Goal: Task Accomplishment & Management: Complete application form

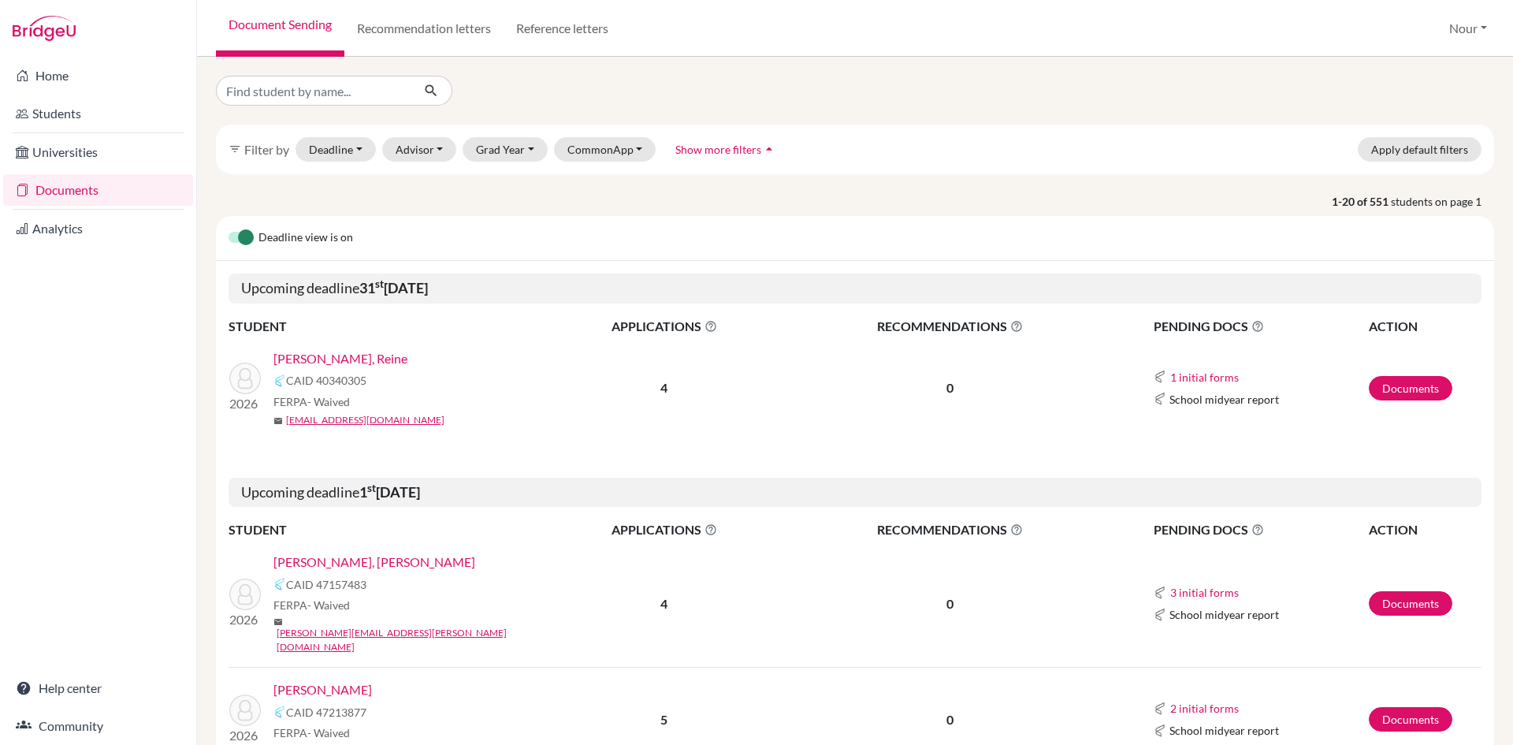
click at [348, 563] on link "[PERSON_NAME], [PERSON_NAME]" at bounding box center [374, 561] width 202 height 19
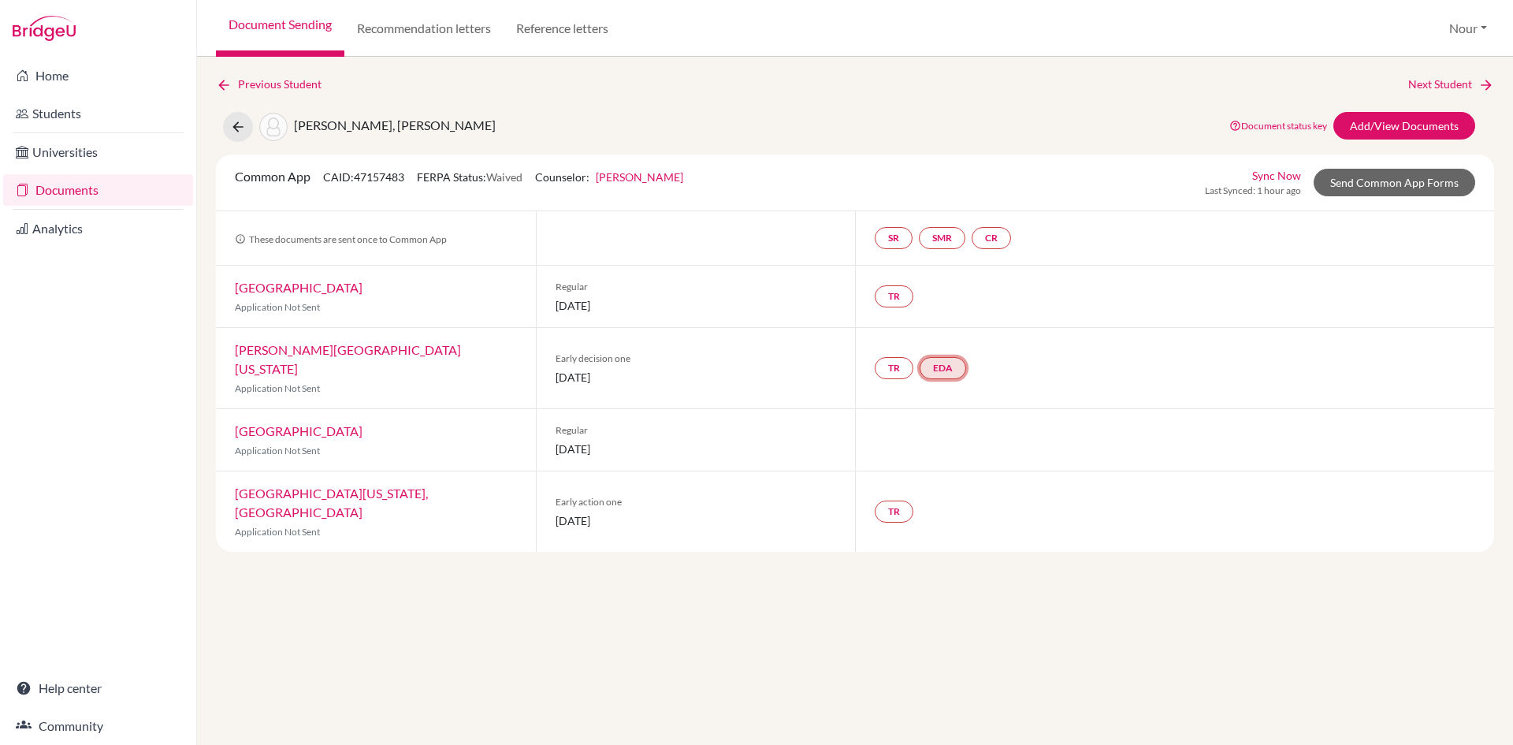
click at [947, 364] on link "EDA" at bounding box center [943, 368] width 46 height 22
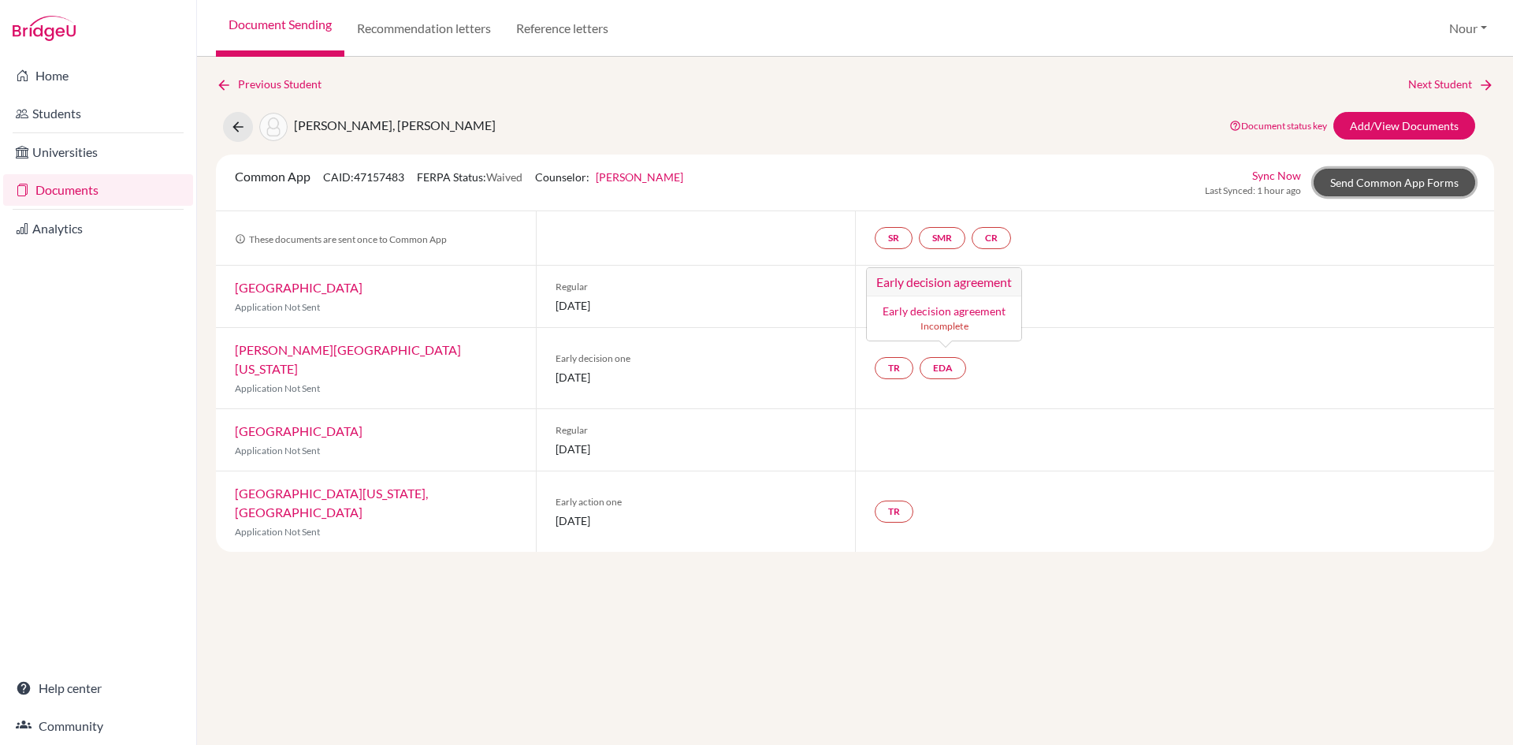
click at [1381, 177] on link "Send Common App Forms" at bounding box center [1395, 183] width 162 height 28
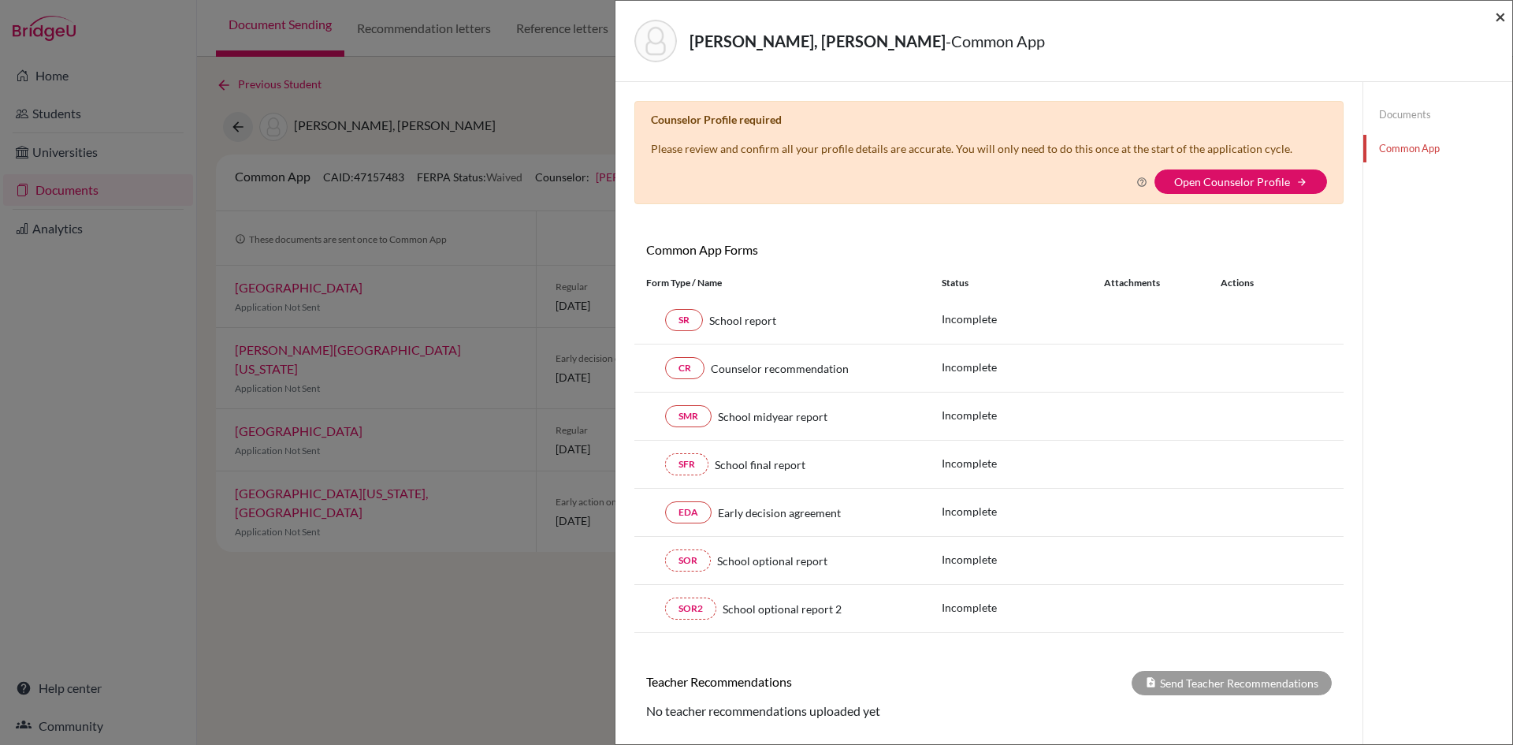
click at [1499, 12] on span "×" at bounding box center [1500, 16] width 11 height 23
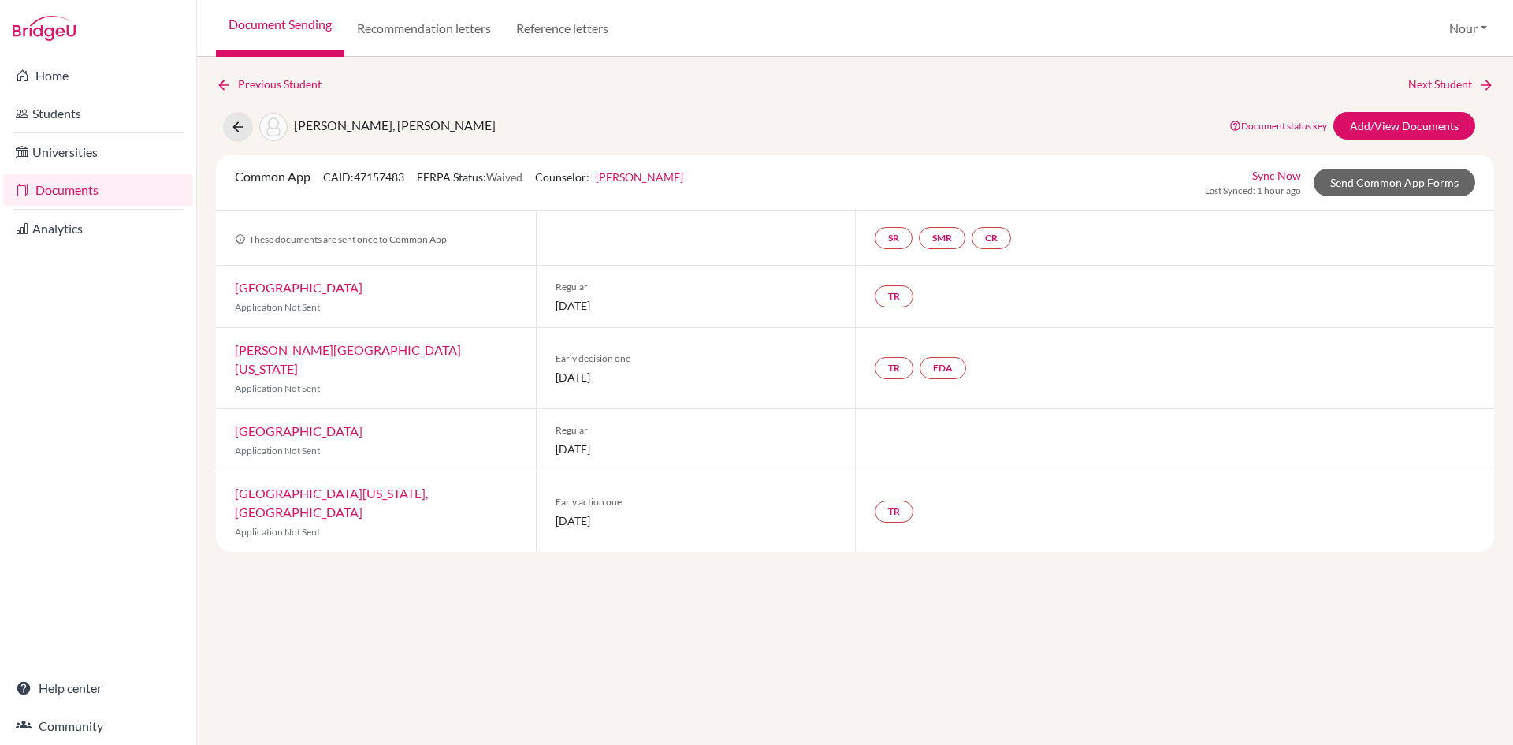
click at [942, 344] on div "TR EDA" at bounding box center [1174, 368] width 639 height 80
click at [943, 359] on link "EDA" at bounding box center [943, 368] width 46 height 22
click at [946, 324] on small "Incomplete" at bounding box center [944, 326] width 136 height 14
click at [949, 367] on link "EDA" at bounding box center [943, 368] width 46 height 22
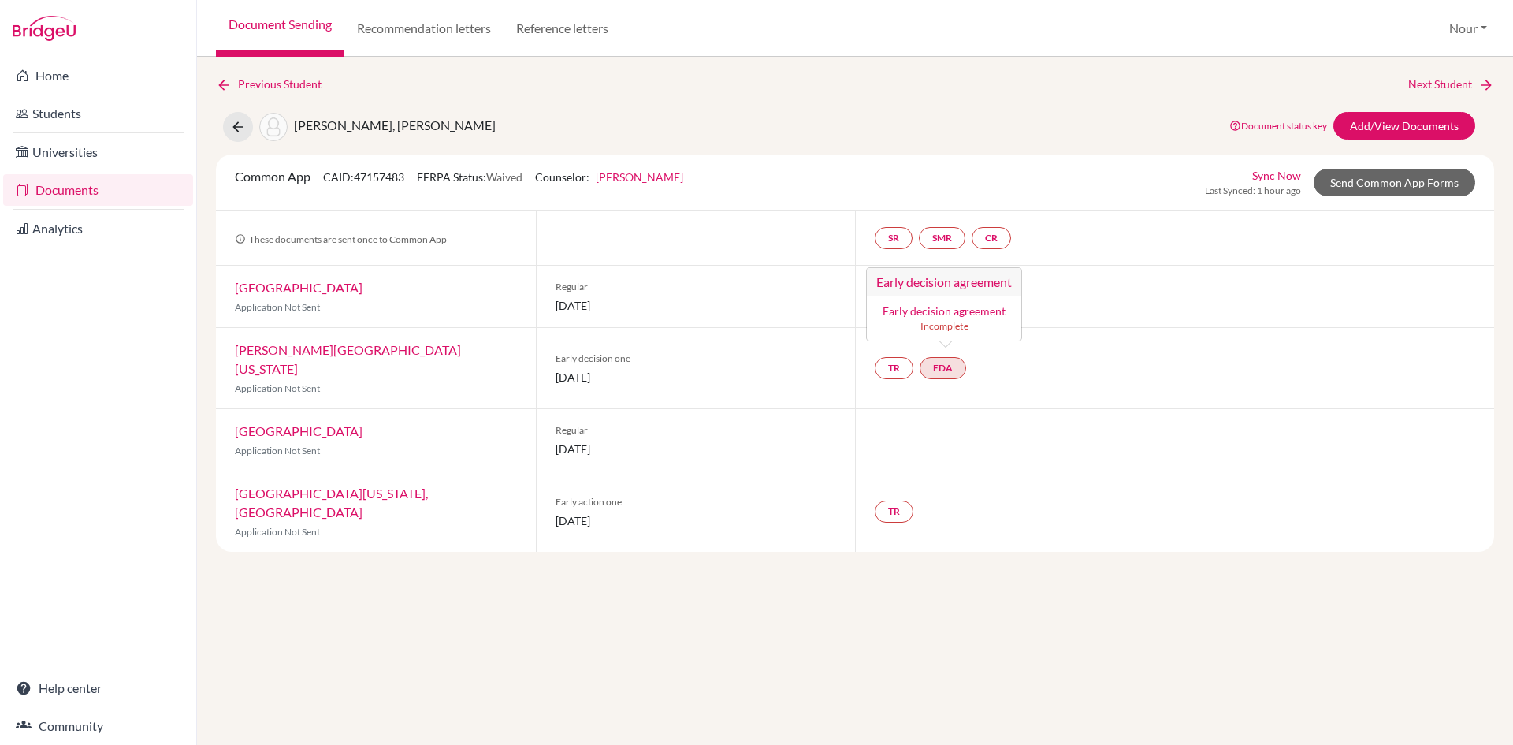
click at [944, 305] on link "Early decision agreement" at bounding box center [944, 310] width 123 height 13
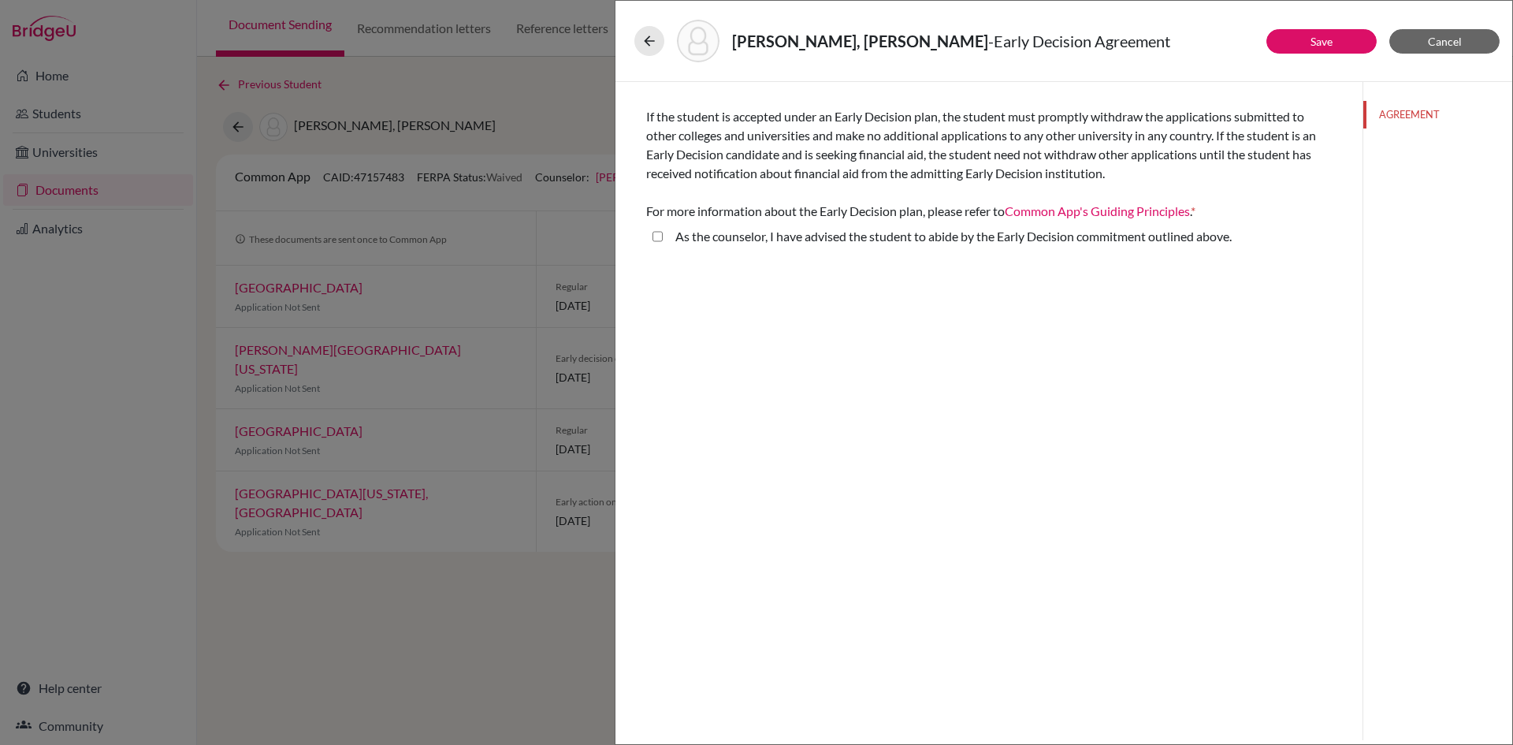
click at [657, 238] on above\ "As the counselor, I have advised the student to abide by the Early Decision com…" at bounding box center [658, 236] width 10 height 19
checkbox above\ "true"
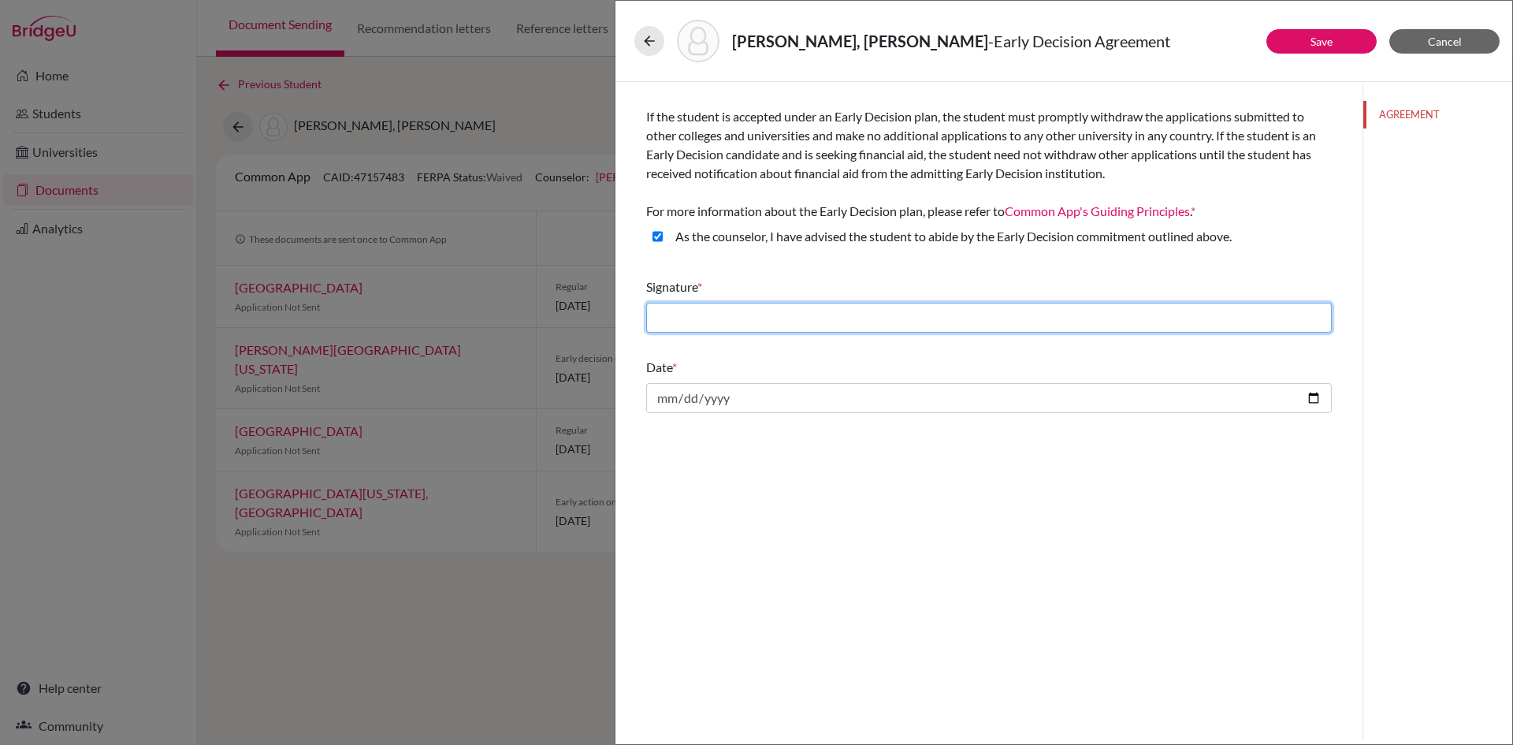
click at [898, 310] on input "text" at bounding box center [989, 318] width 686 height 30
type input "NB"
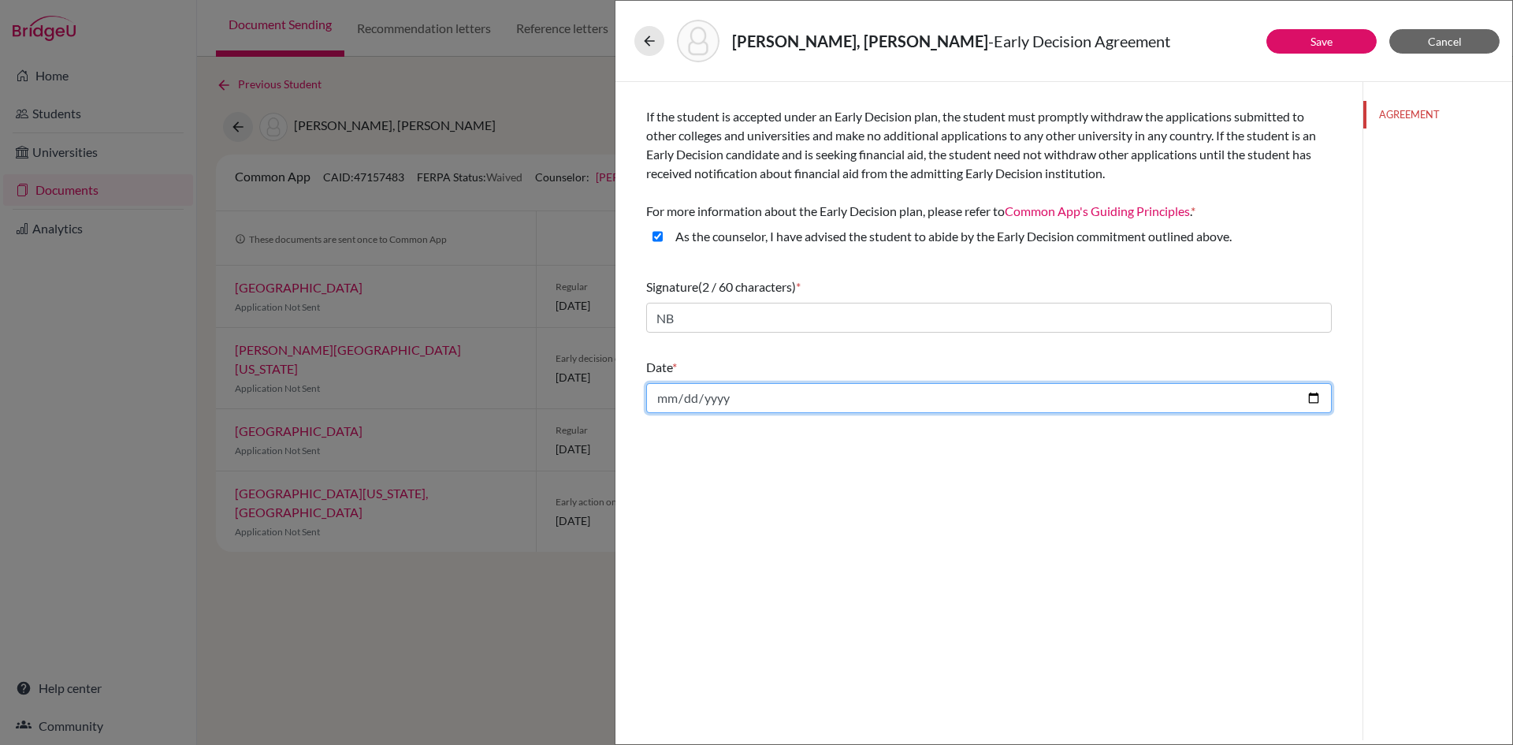
click at [1310, 396] on input "date" at bounding box center [989, 398] width 686 height 30
type input "2025-09-16"
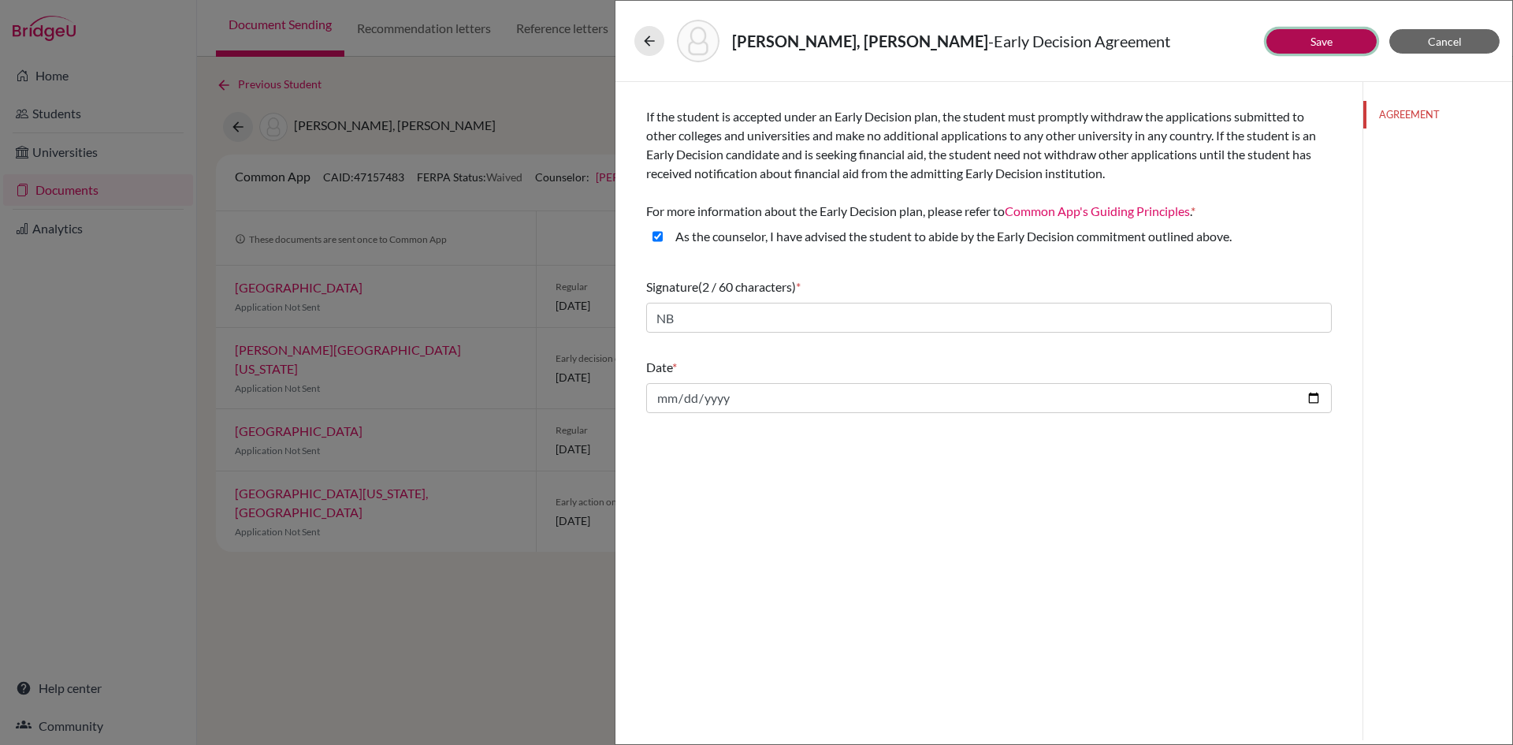
click at [1304, 38] on button "Save" at bounding box center [1322, 41] width 110 height 24
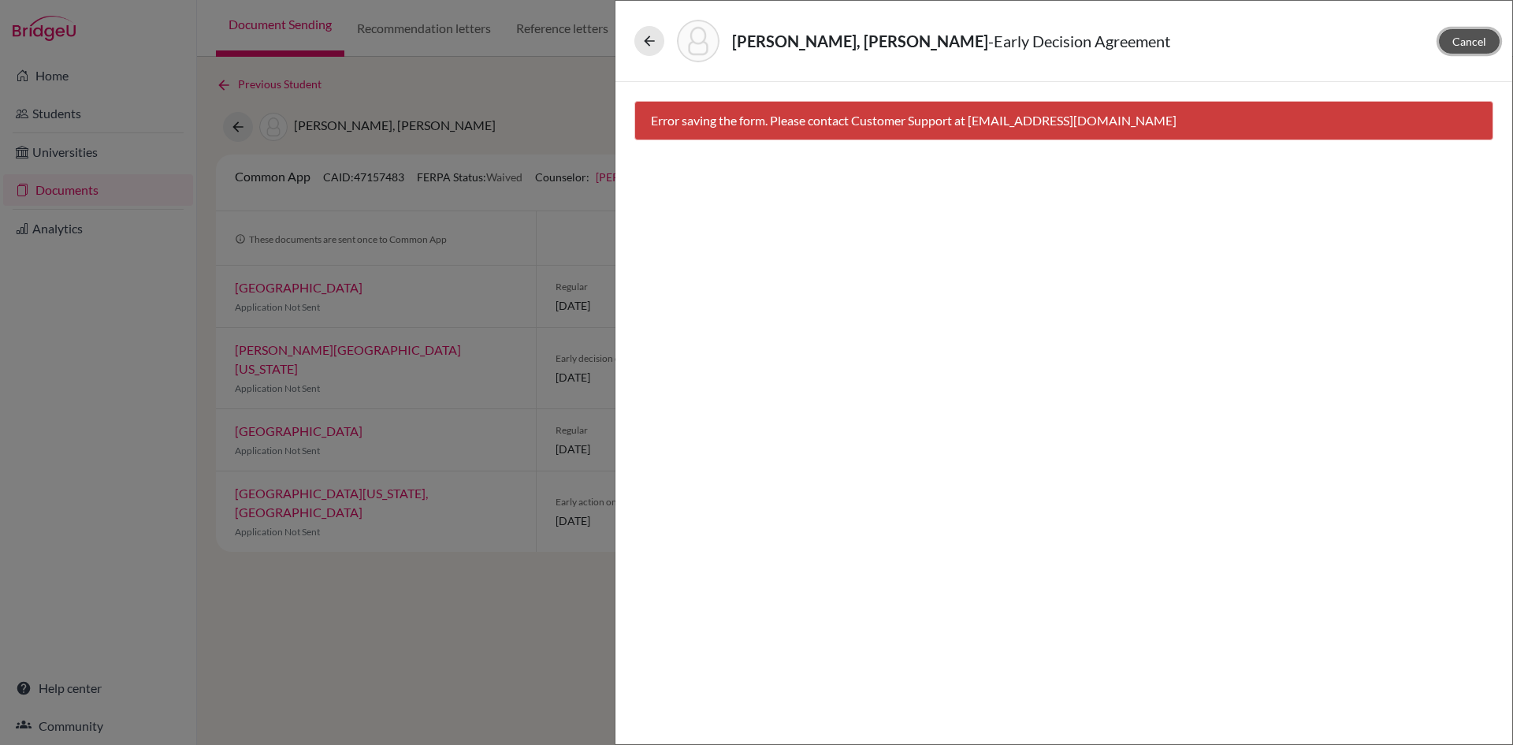
click at [1451, 35] on button "Cancel" at bounding box center [1469, 41] width 61 height 24
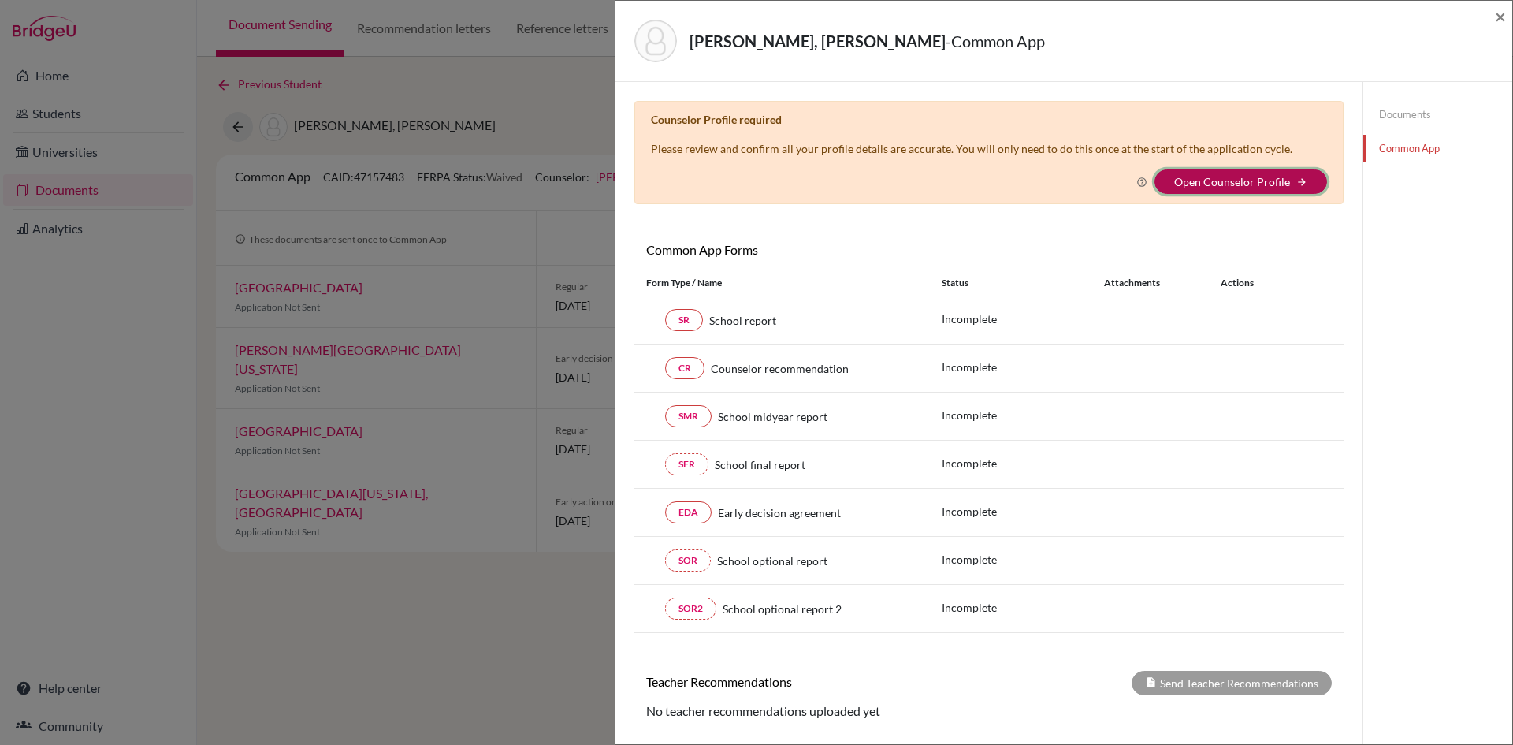
click at [1296, 178] on icon "arrow_forward" at bounding box center [1301, 182] width 11 height 11
click at [1242, 192] on button "Open Counselor Profile arrow_forward" at bounding box center [1241, 181] width 173 height 24
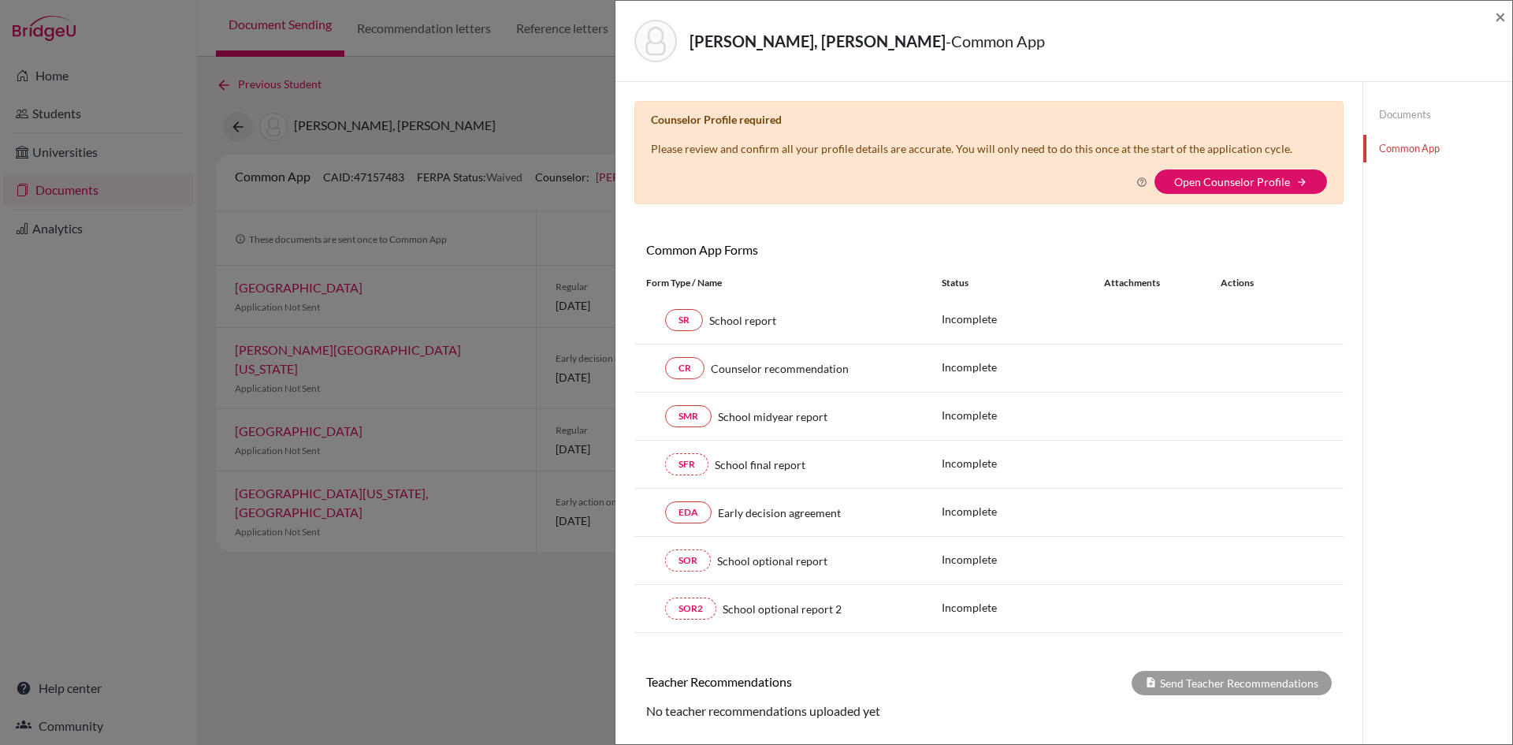
click at [1380, 102] on link "Documents" at bounding box center [1437, 115] width 149 height 28
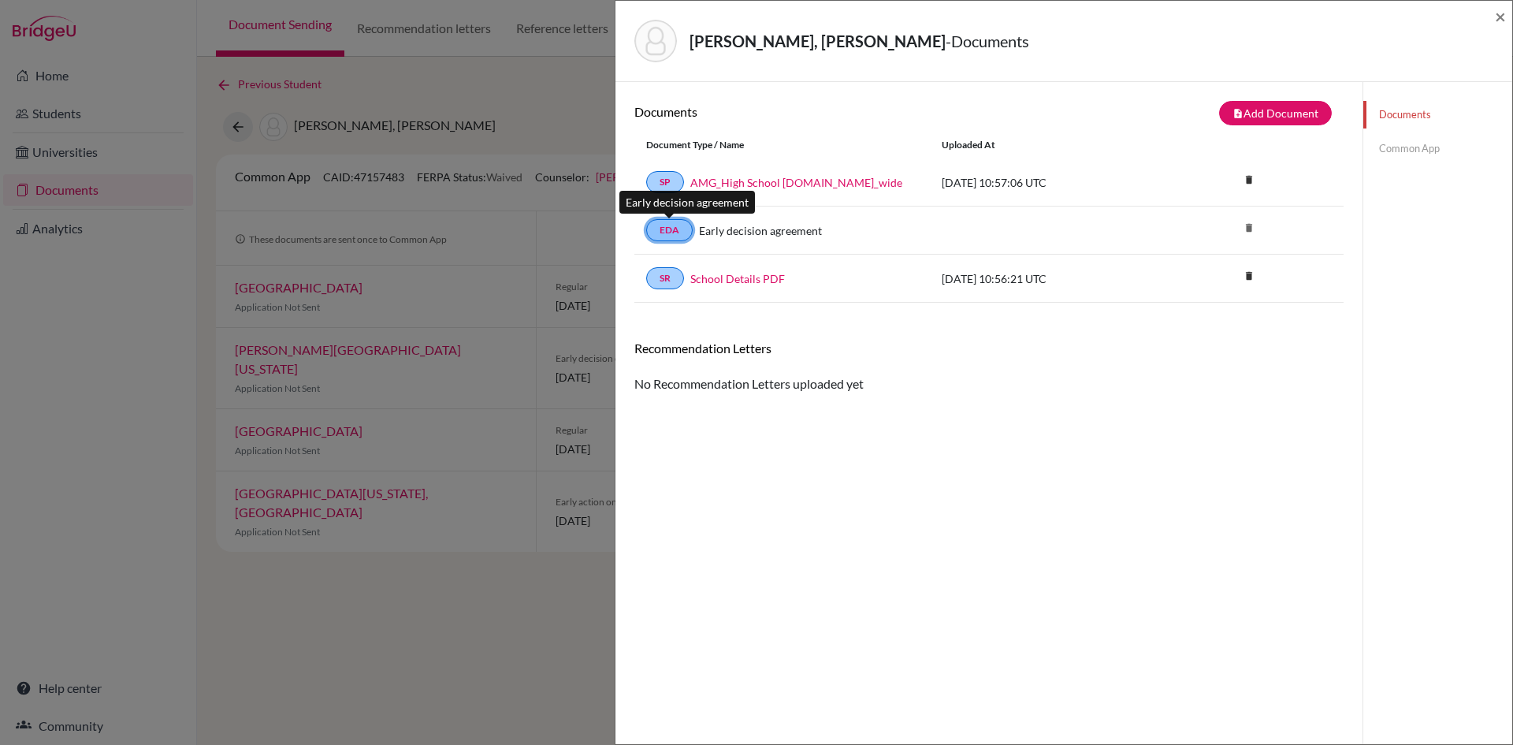
click at [668, 229] on link "EDA" at bounding box center [669, 230] width 46 height 22
click at [1403, 151] on link "Common App" at bounding box center [1437, 149] width 149 height 28
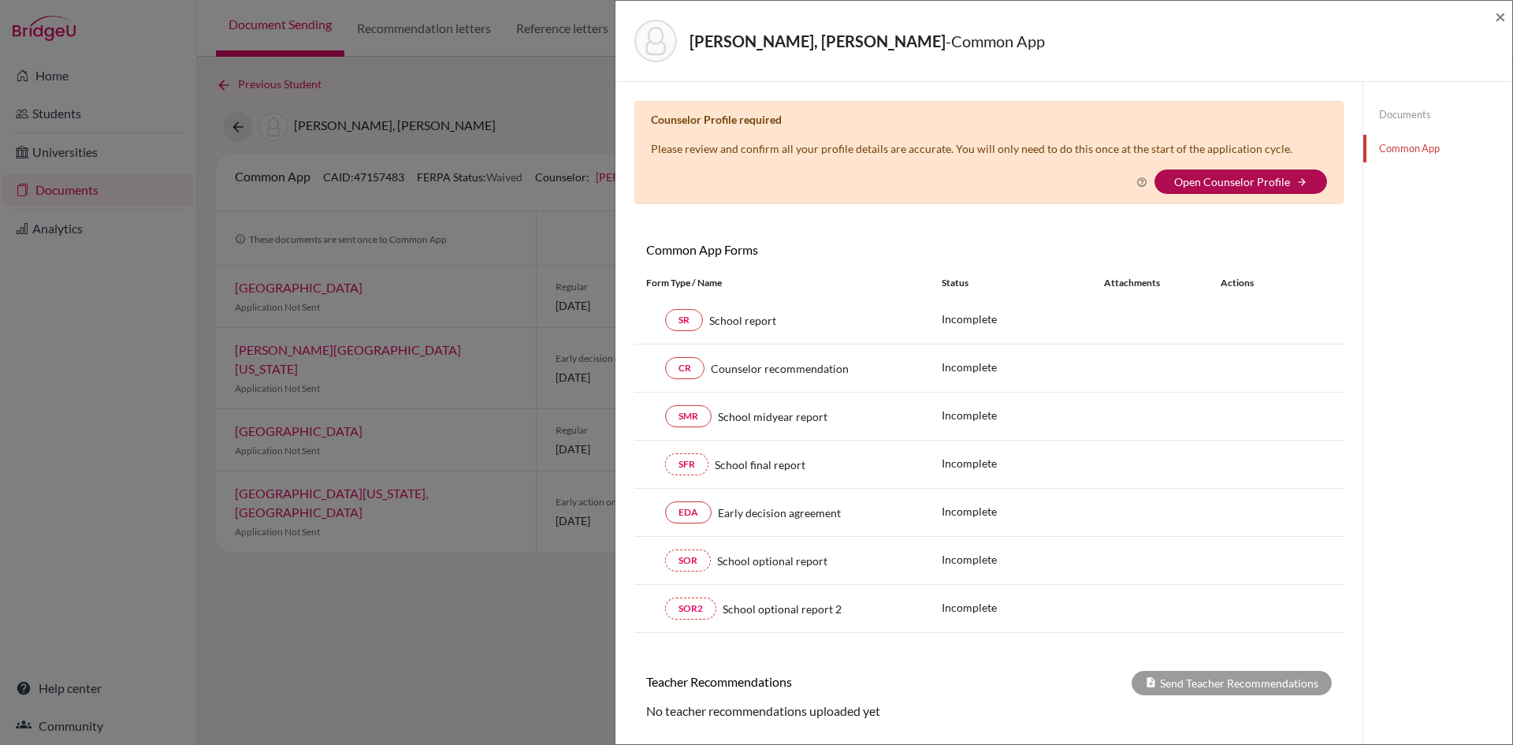
click at [1278, 184] on link "Open Counselor Profile" at bounding box center [1232, 181] width 116 height 13
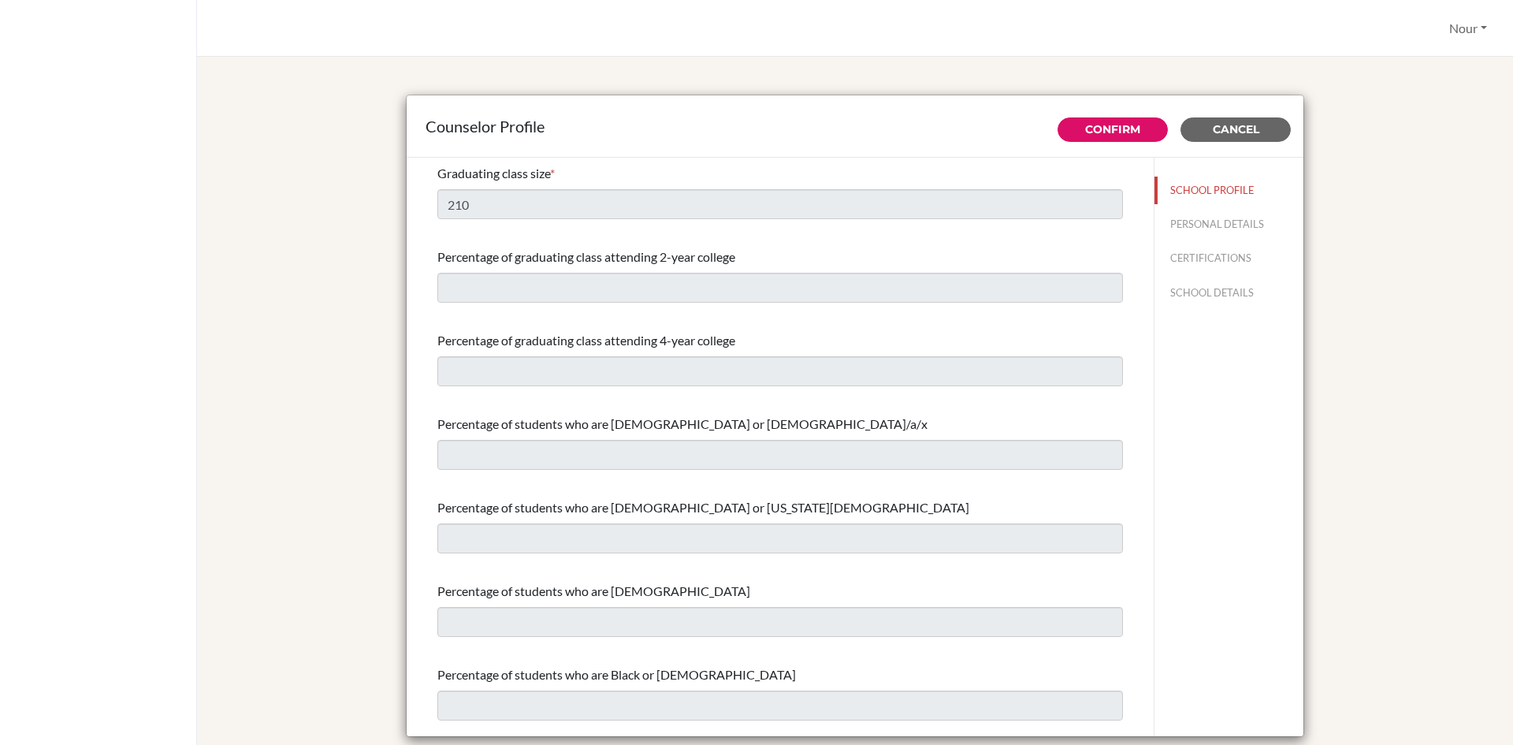
select select "0"
select select "350275"
click at [1123, 131] on link "Confirm" at bounding box center [1112, 129] width 55 height 14
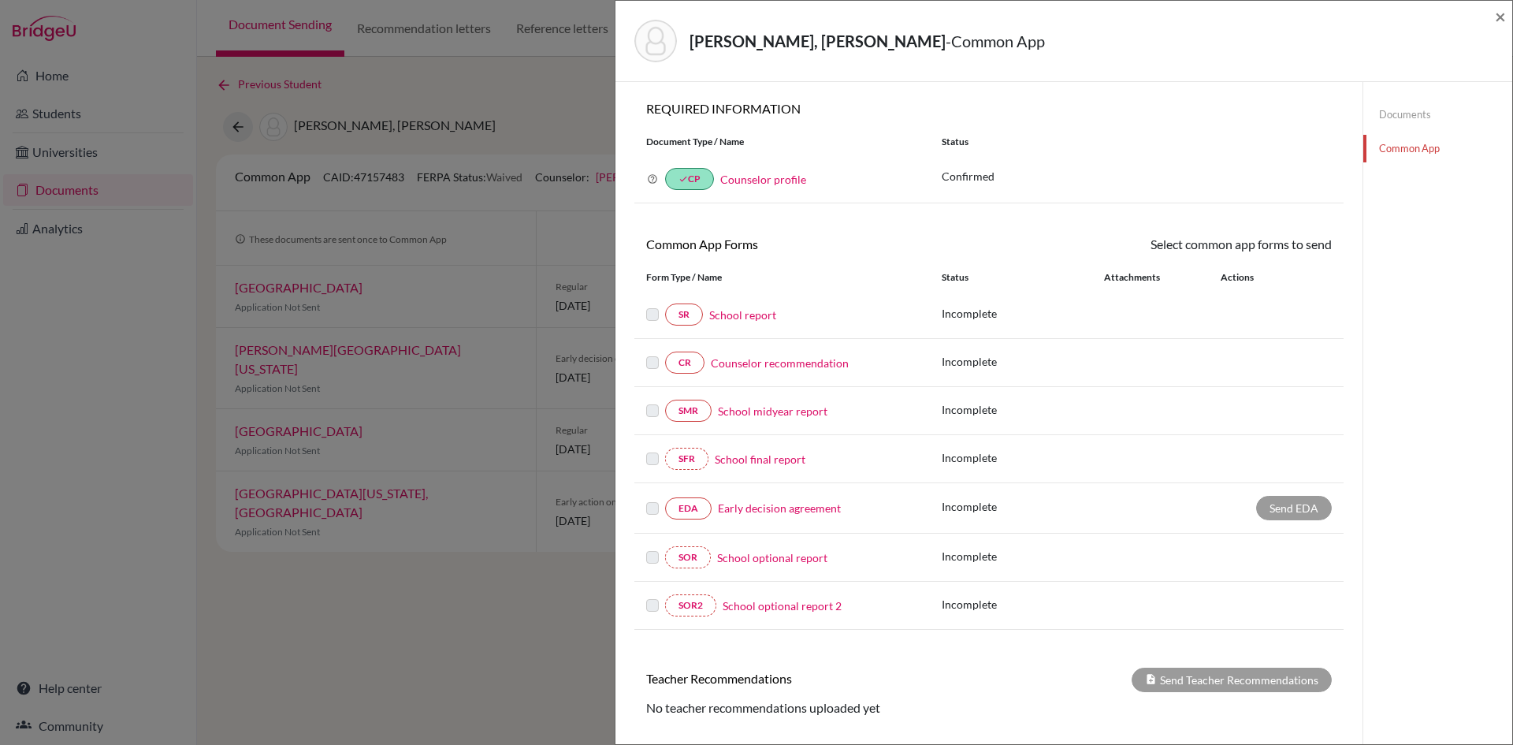
click at [1273, 508] on div "Send EDA" at bounding box center [1294, 508] width 76 height 24
click at [650, 499] on label at bounding box center [652, 499] width 13 height 0
click at [1393, 116] on link "Documents" at bounding box center [1437, 115] width 149 height 28
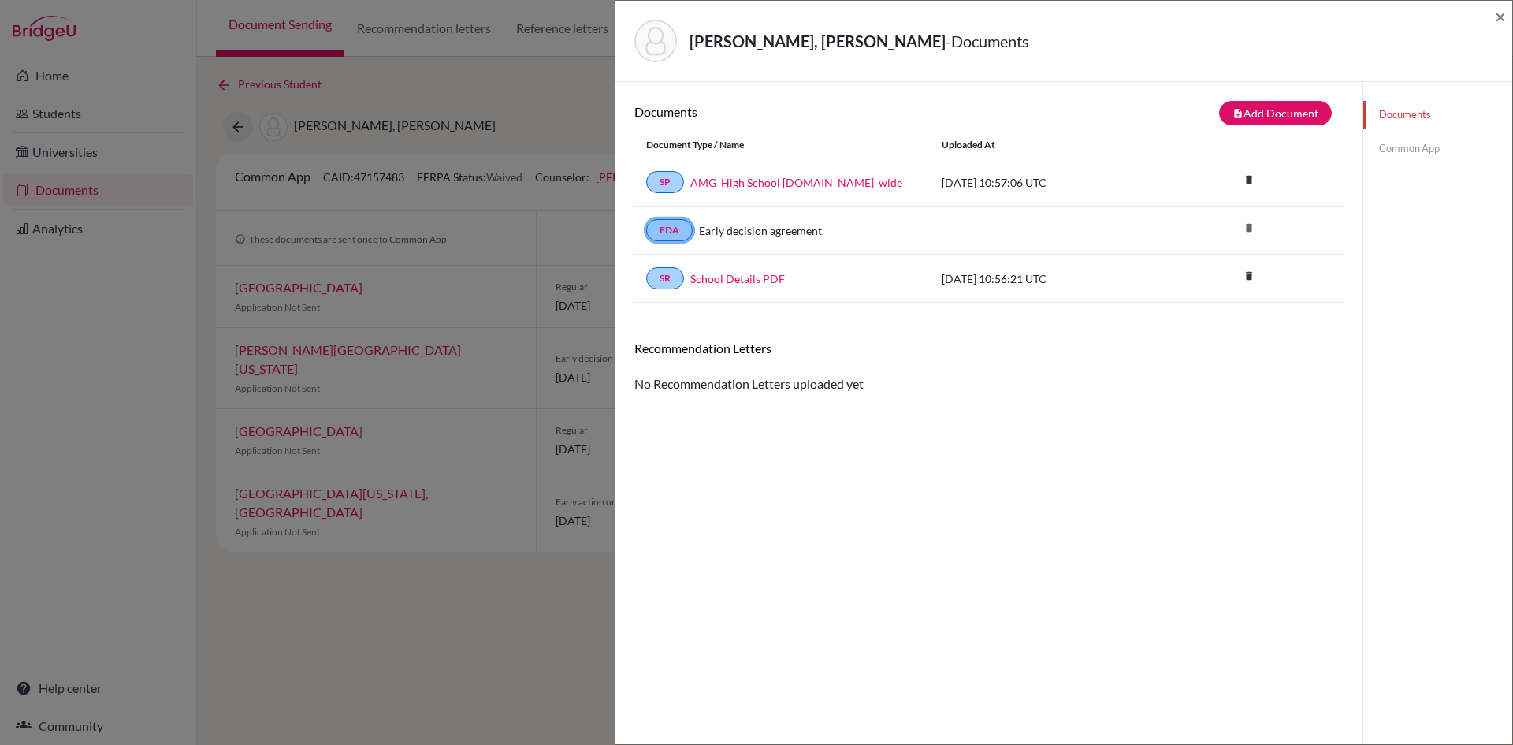
click at [657, 227] on link "EDA" at bounding box center [669, 230] width 46 height 22
click at [680, 232] on link "EDA" at bounding box center [669, 230] width 46 height 22
click at [1499, 16] on span "×" at bounding box center [1500, 16] width 11 height 23
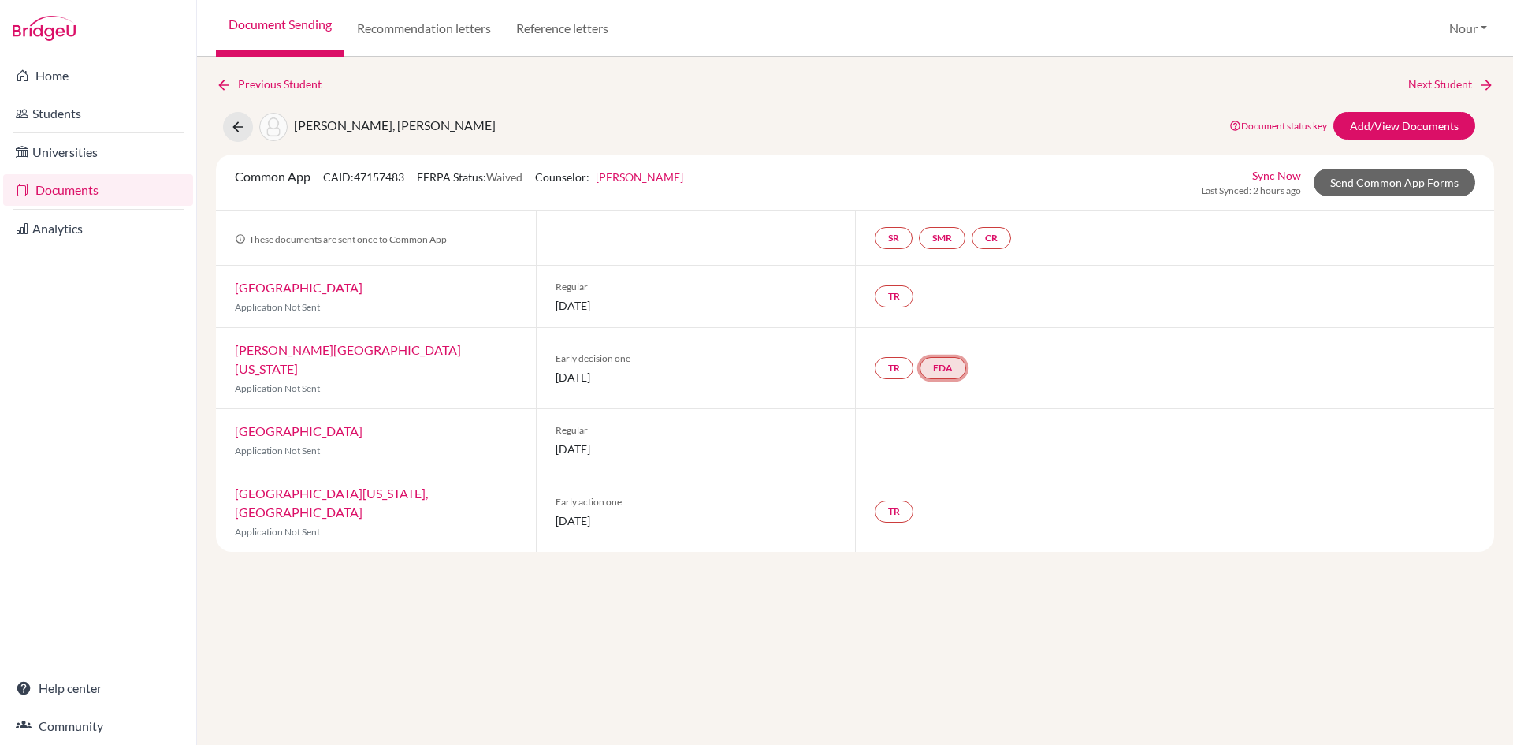
click at [953, 358] on link "EDA" at bounding box center [943, 368] width 46 height 22
click at [954, 274] on h3 "Early decision agreement" at bounding box center [944, 282] width 154 height 28
click at [957, 282] on h3 "Early decision agreement" at bounding box center [944, 282] width 154 height 28
click at [949, 357] on link "EDA" at bounding box center [943, 368] width 46 height 22
click at [950, 316] on link "Early decision agreement" at bounding box center [944, 310] width 123 height 13
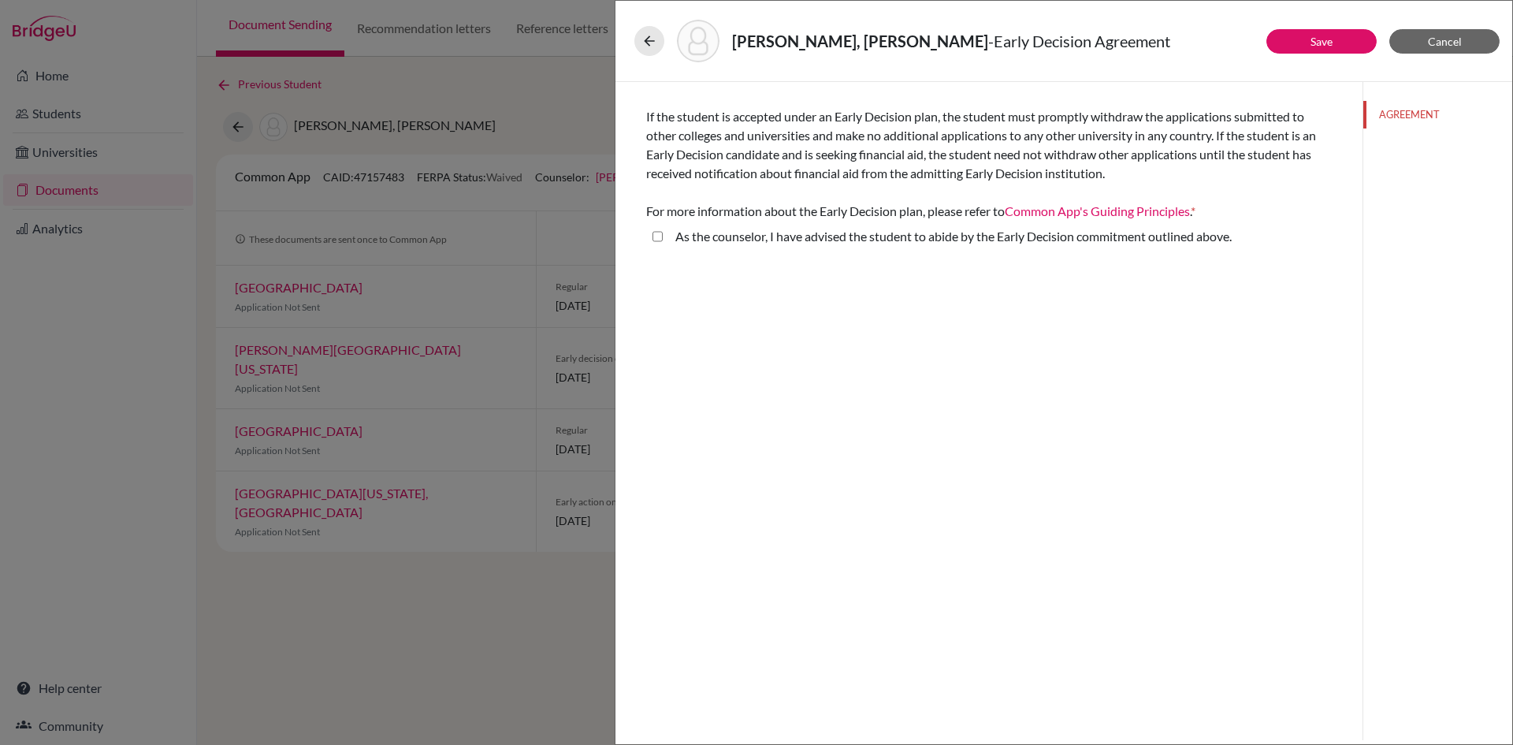
click at [654, 236] on above\ "As the counselor, I have advised the student to abide by the Early Decision com…" at bounding box center [658, 236] width 10 height 19
checkbox above\ "true"
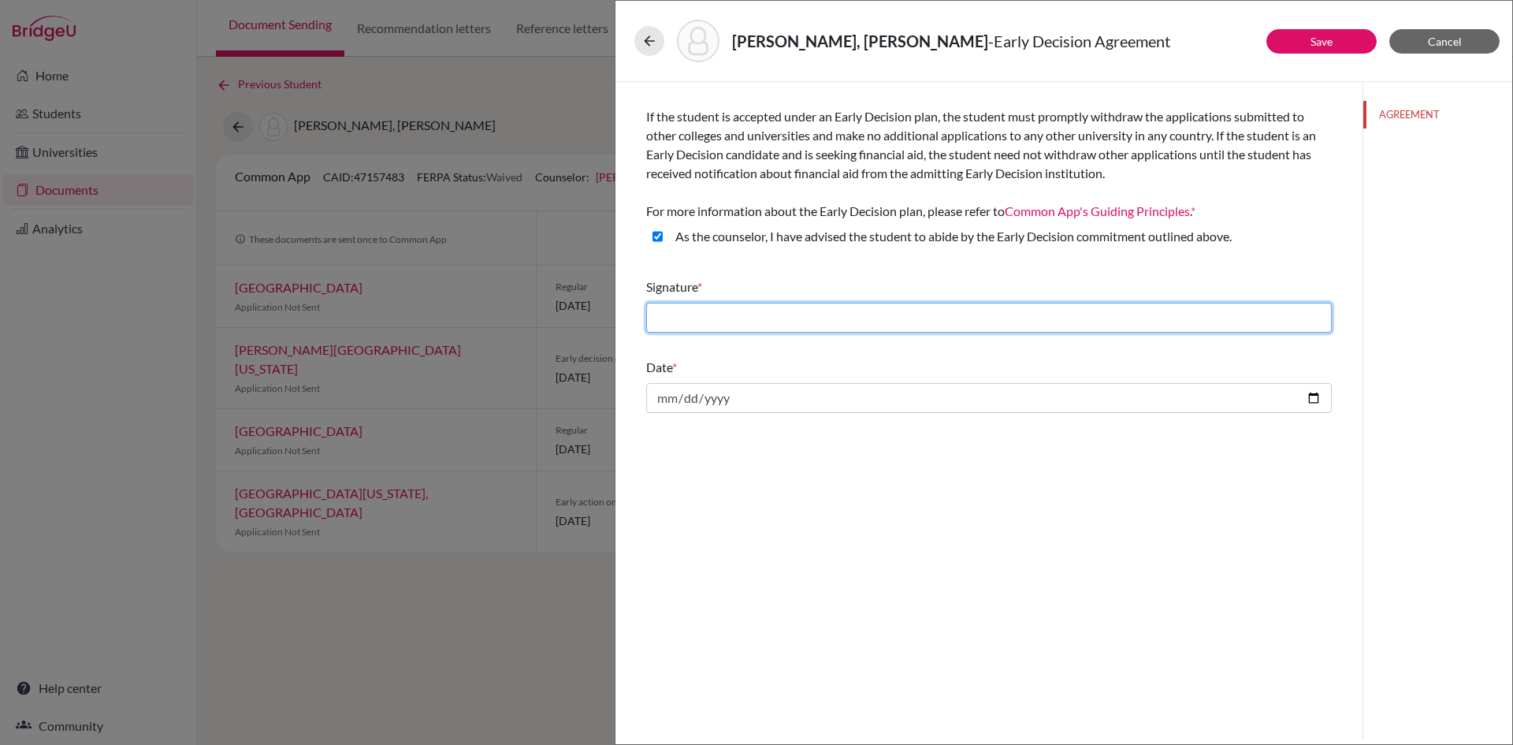
click at [843, 317] on input "text" at bounding box center [989, 318] width 686 height 30
type input "NB"
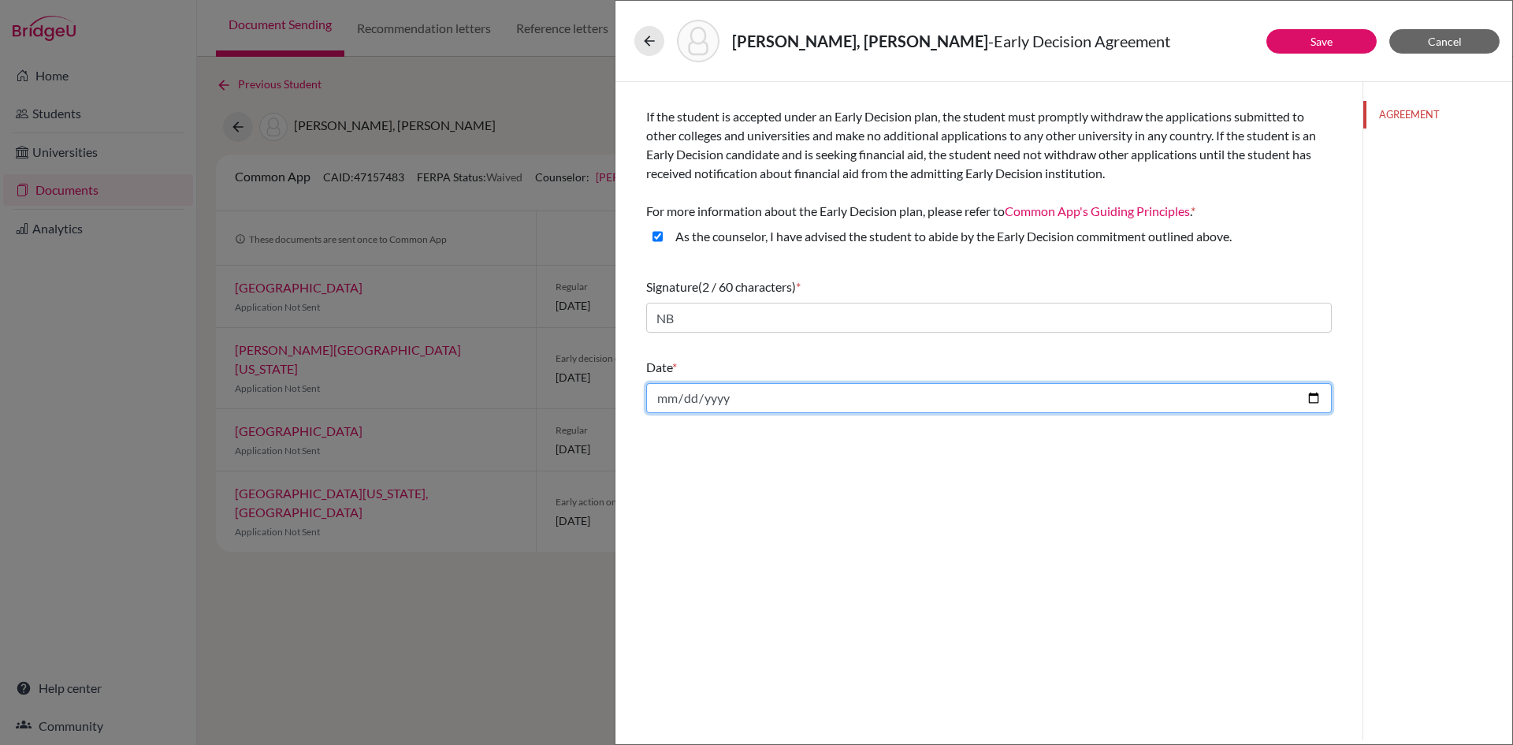
click at [850, 396] on input "date" at bounding box center [989, 398] width 686 height 30
type input "2025-09-16"
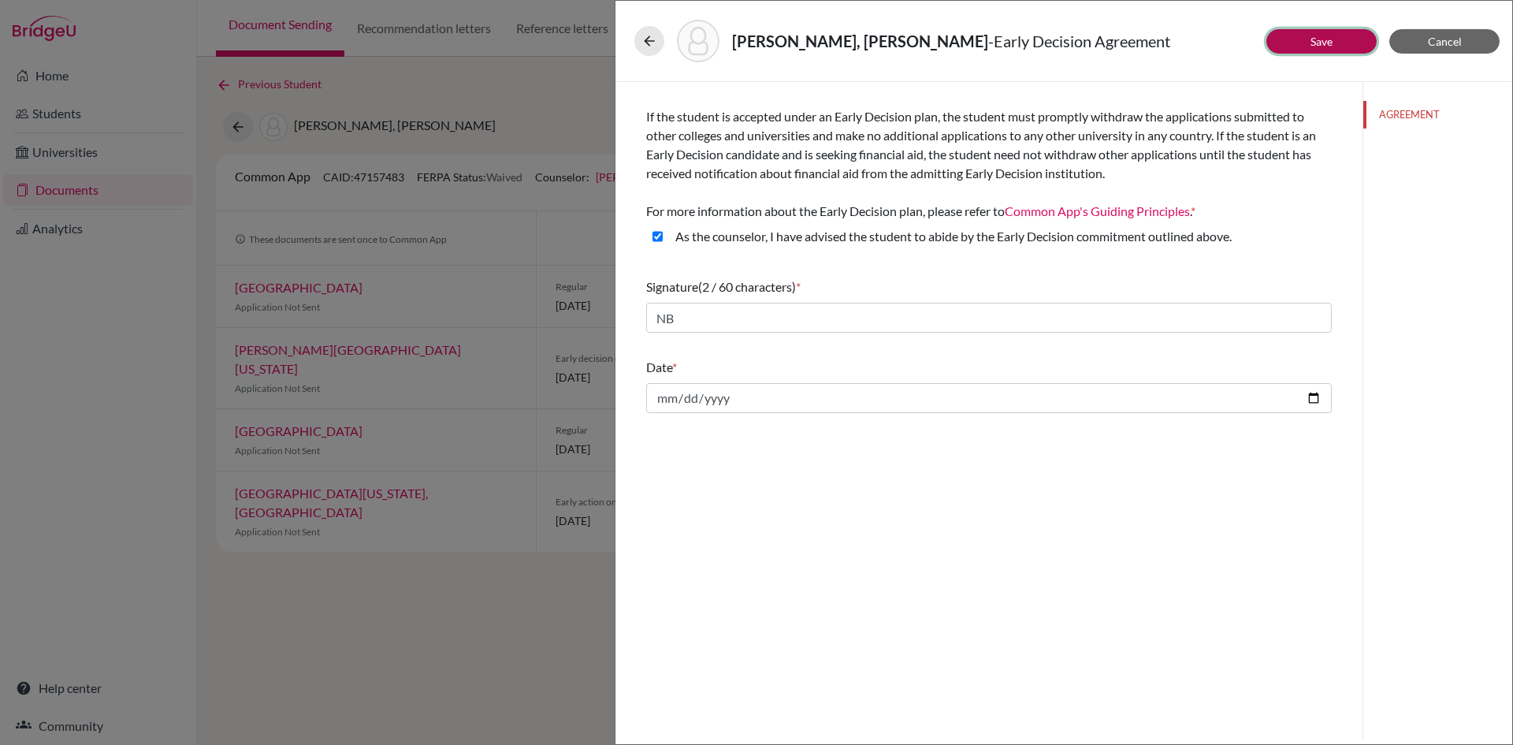
click at [1341, 40] on button "Save" at bounding box center [1322, 41] width 110 height 24
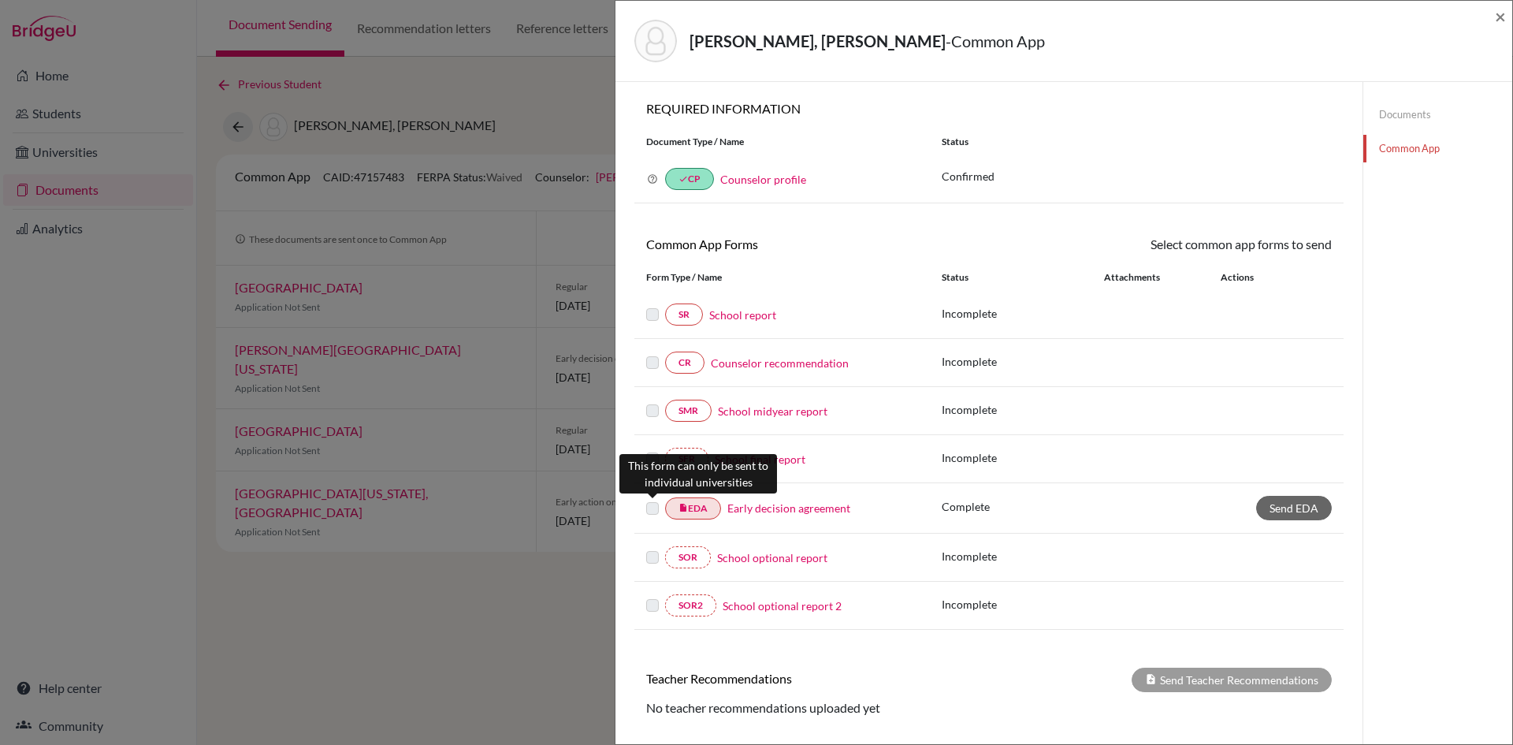
click at [649, 499] on label at bounding box center [652, 499] width 13 height 0
drag, startPoint x: 1290, startPoint y: 497, endPoint x: 1201, endPoint y: 526, distance: 93.5
click at [1290, 497] on link "Send EDA" at bounding box center [1294, 508] width 76 height 24
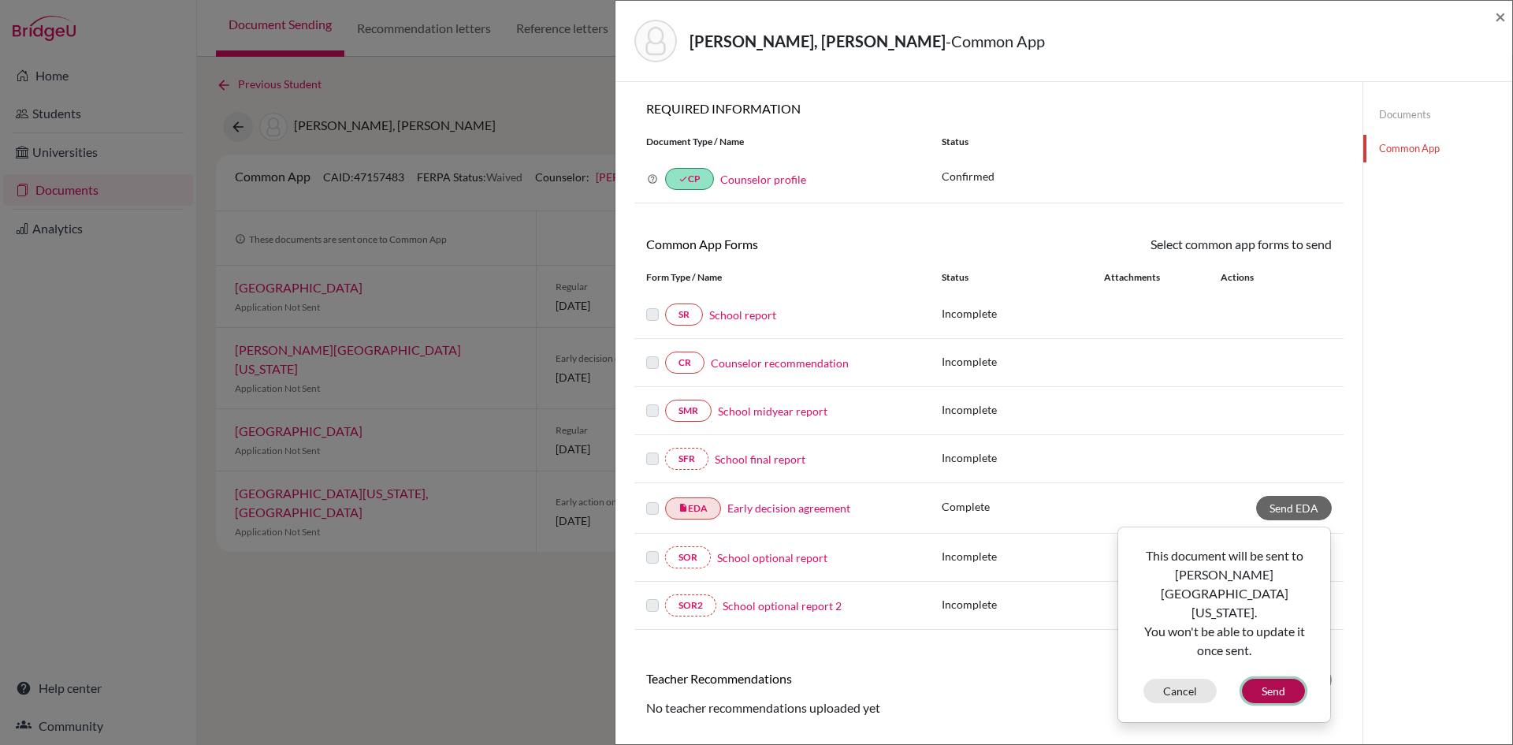
click at [1289, 679] on button "Send" at bounding box center [1273, 691] width 63 height 24
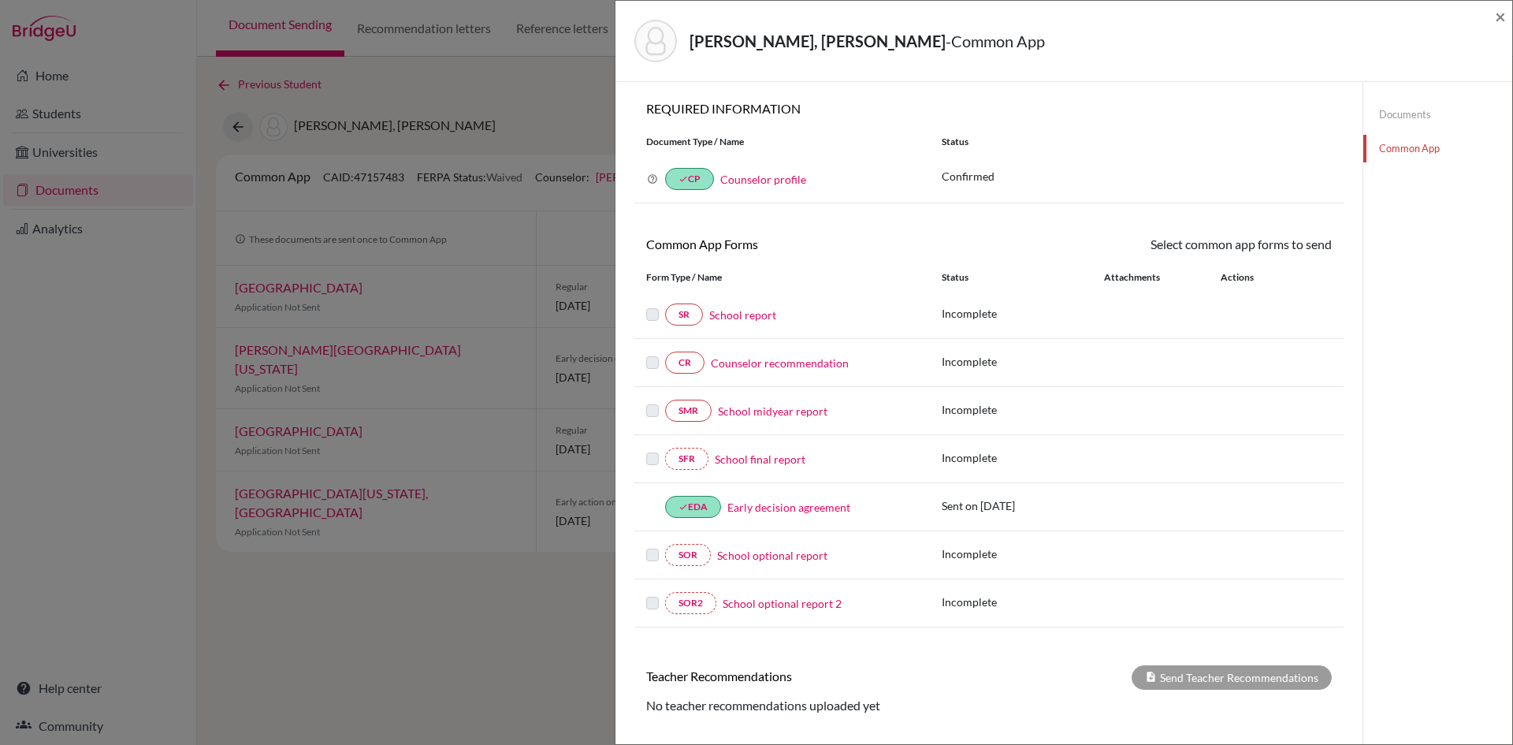
click at [740, 320] on link "School report" at bounding box center [742, 315] width 67 height 17
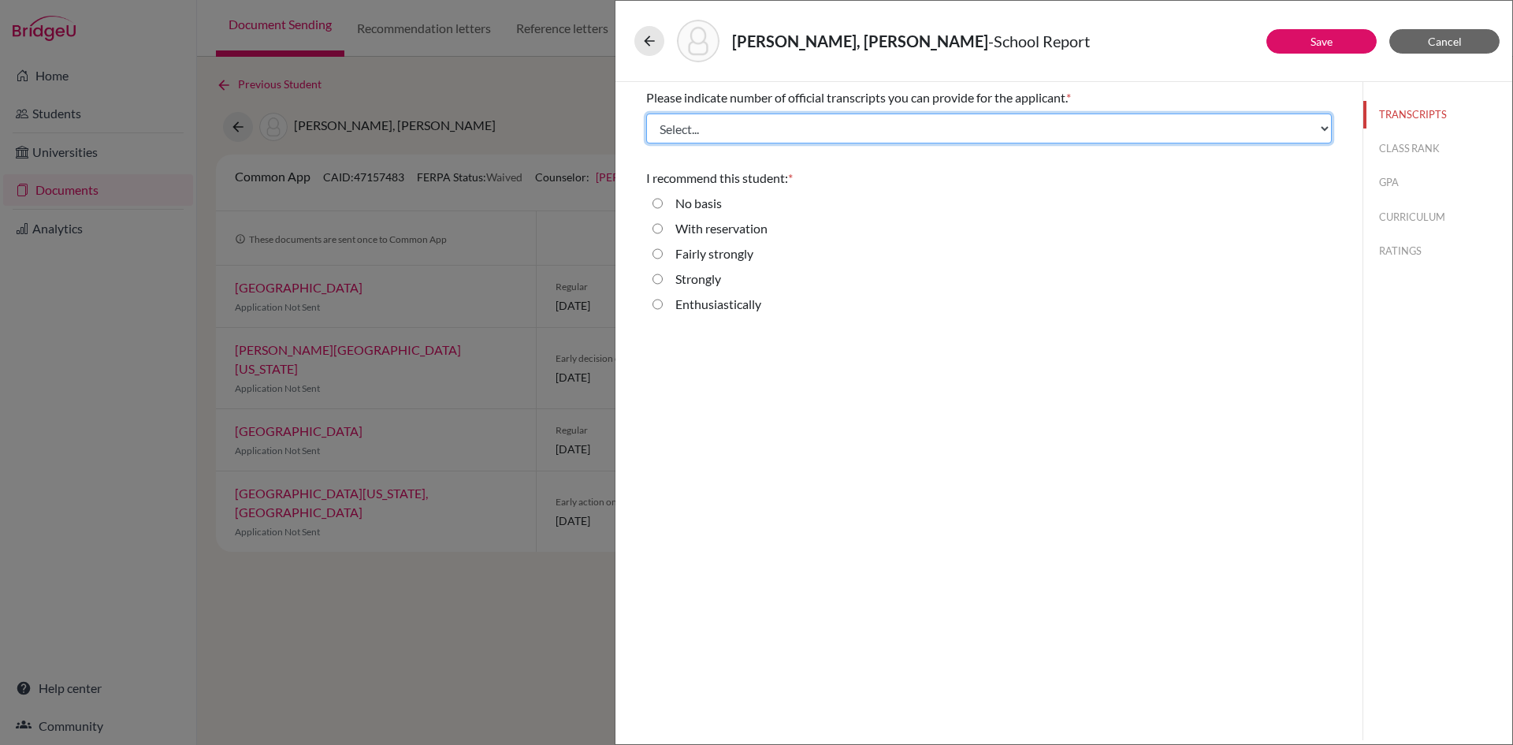
click at [786, 133] on select "Select... 1 2 3 4" at bounding box center [989, 128] width 686 height 30
select select "3"
click at [646, 113] on select "Select... 1 2 3 4" at bounding box center [989, 128] width 686 height 30
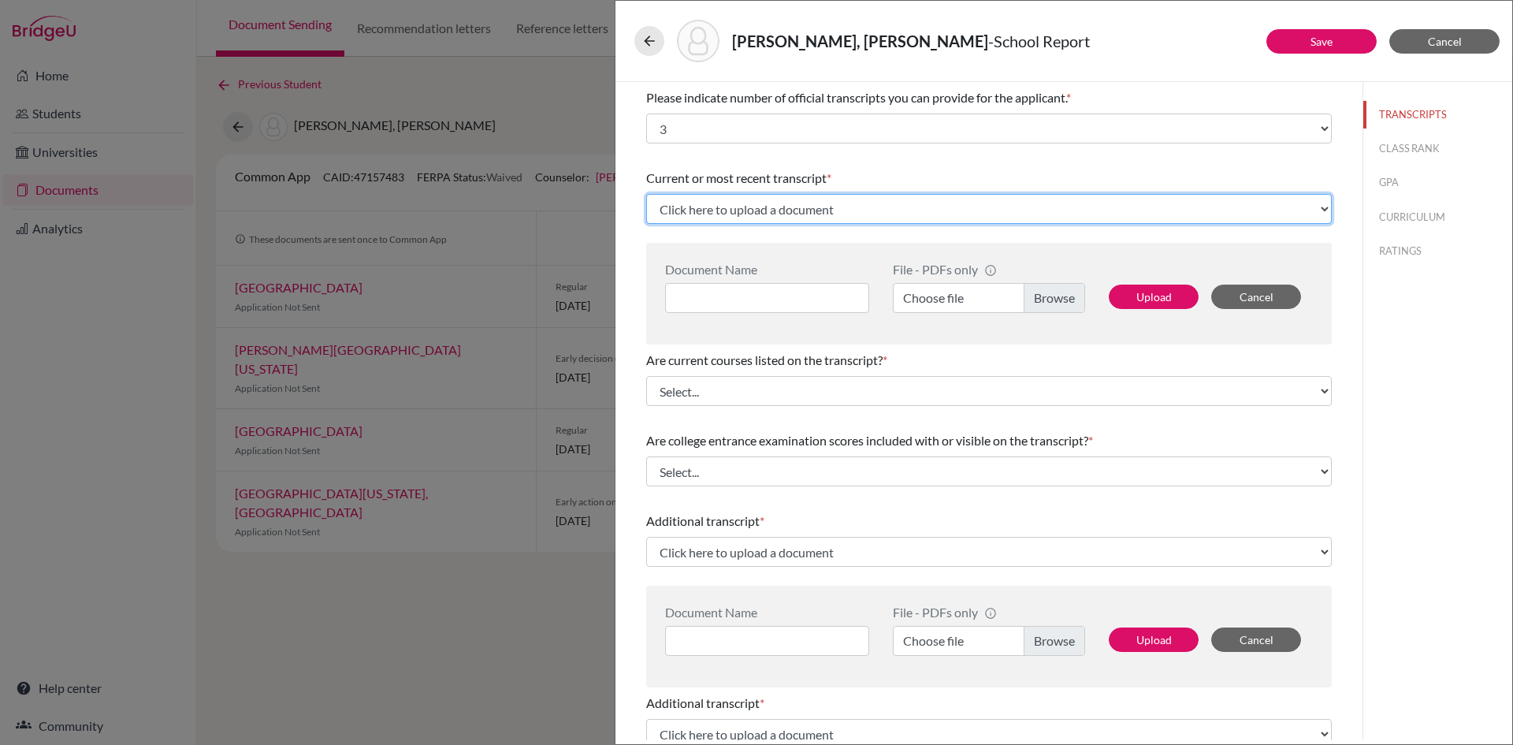
click at [790, 209] on select "Click here to upload a document Upload New File" at bounding box center [989, 209] width 686 height 30
select select "Upload New File"
click at [646, 194] on select "Click here to upload a document Upload New File" at bounding box center [989, 209] width 686 height 30
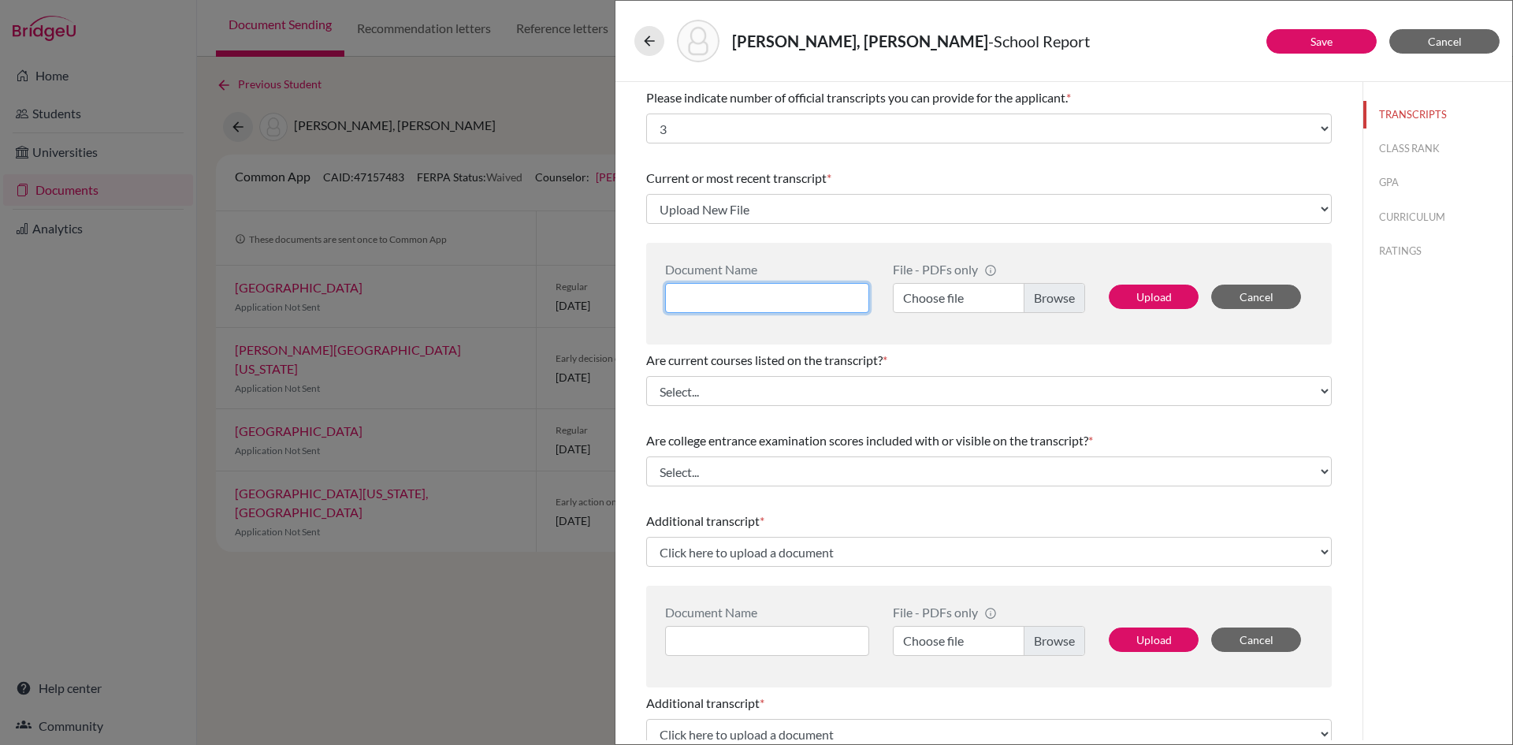
click at [746, 295] on input at bounding box center [767, 298] width 204 height 30
click at [1058, 298] on label "Choose file" at bounding box center [989, 298] width 192 height 30
click at [1058, 298] on input "Choose file" at bounding box center [989, 298] width 192 height 30
click at [750, 296] on input "Grade 11" at bounding box center [767, 298] width 204 height 30
drag, startPoint x: 812, startPoint y: 303, endPoint x: 641, endPoint y: 287, distance: 171.7
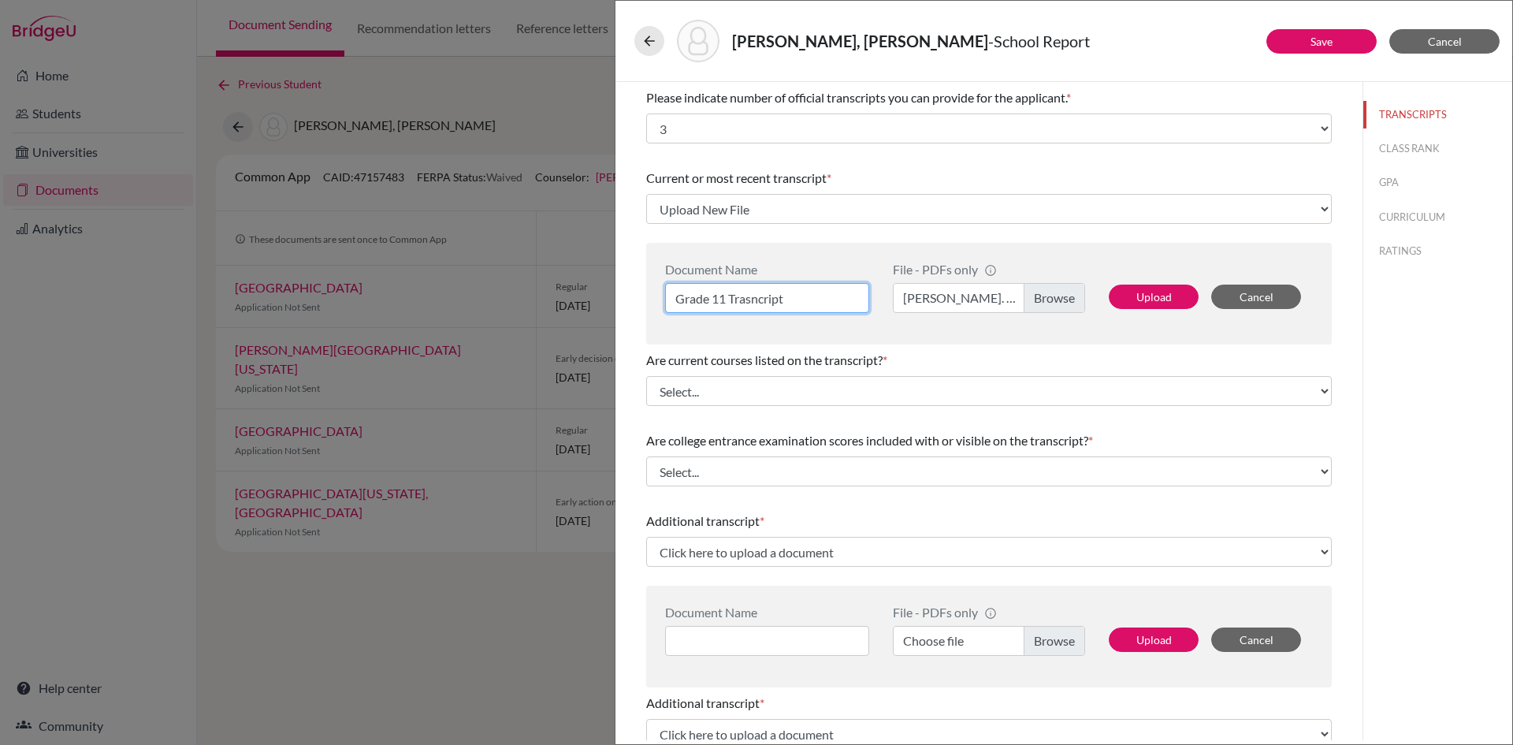
click at [641, 287] on div "Please indicate number of official transcripts you can provide for the applican…" at bounding box center [988, 655] width 723 height 1146
click at [763, 296] on input "Grade 11 Trasncript" at bounding box center [767, 298] width 204 height 30
drag, startPoint x: 788, startPoint y: 295, endPoint x: 647, endPoint y: 288, distance: 141.2
click at [647, 288] on div "Document Name Grade 11 Transcript File - PDFs only info CommonApp has file size…" at bounding box center [989, 294] width 686 height 102
type input "Grade 11 Transcript"
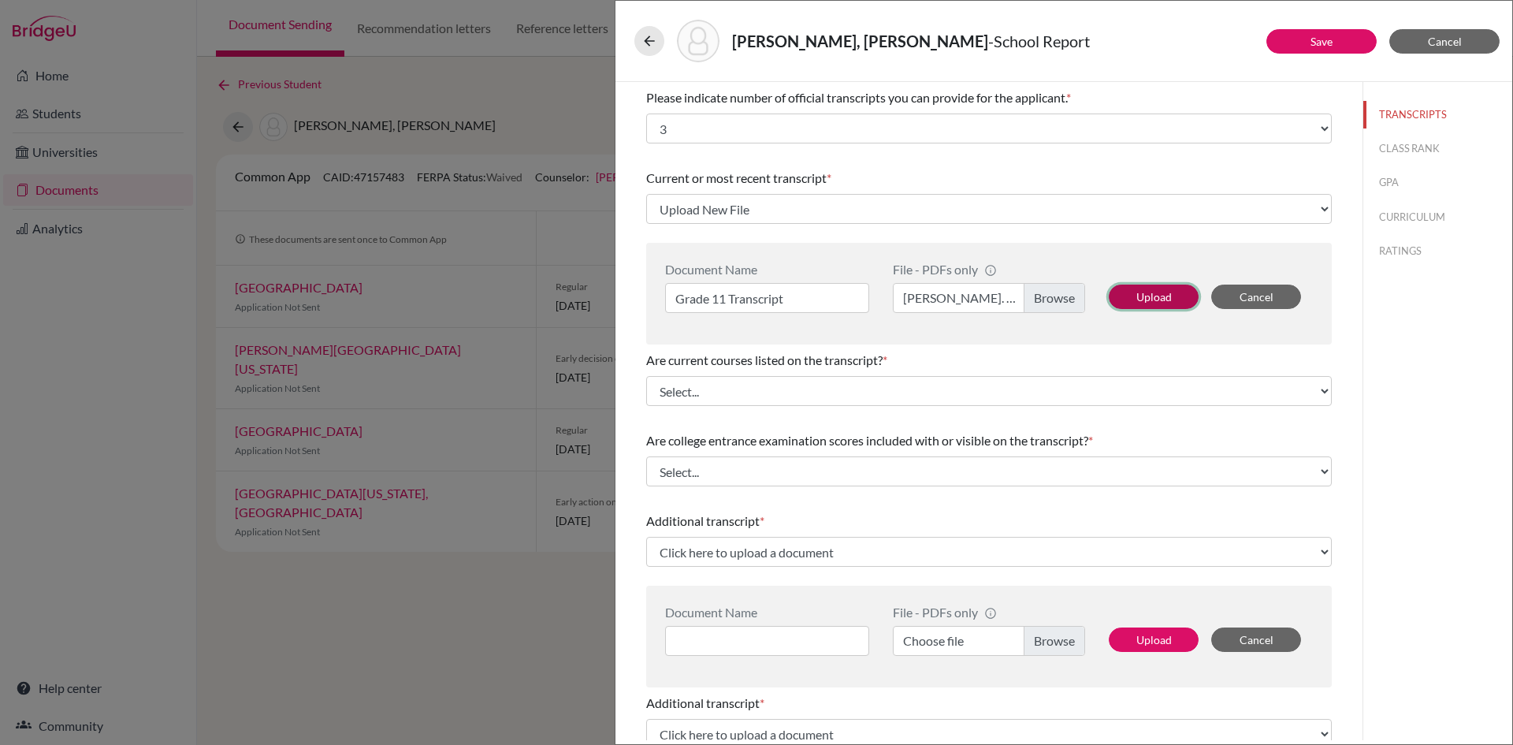
click at [1134, 303] on button "Upload" at bounding box center [1154, 297] width 90 height 24
select select "665189"
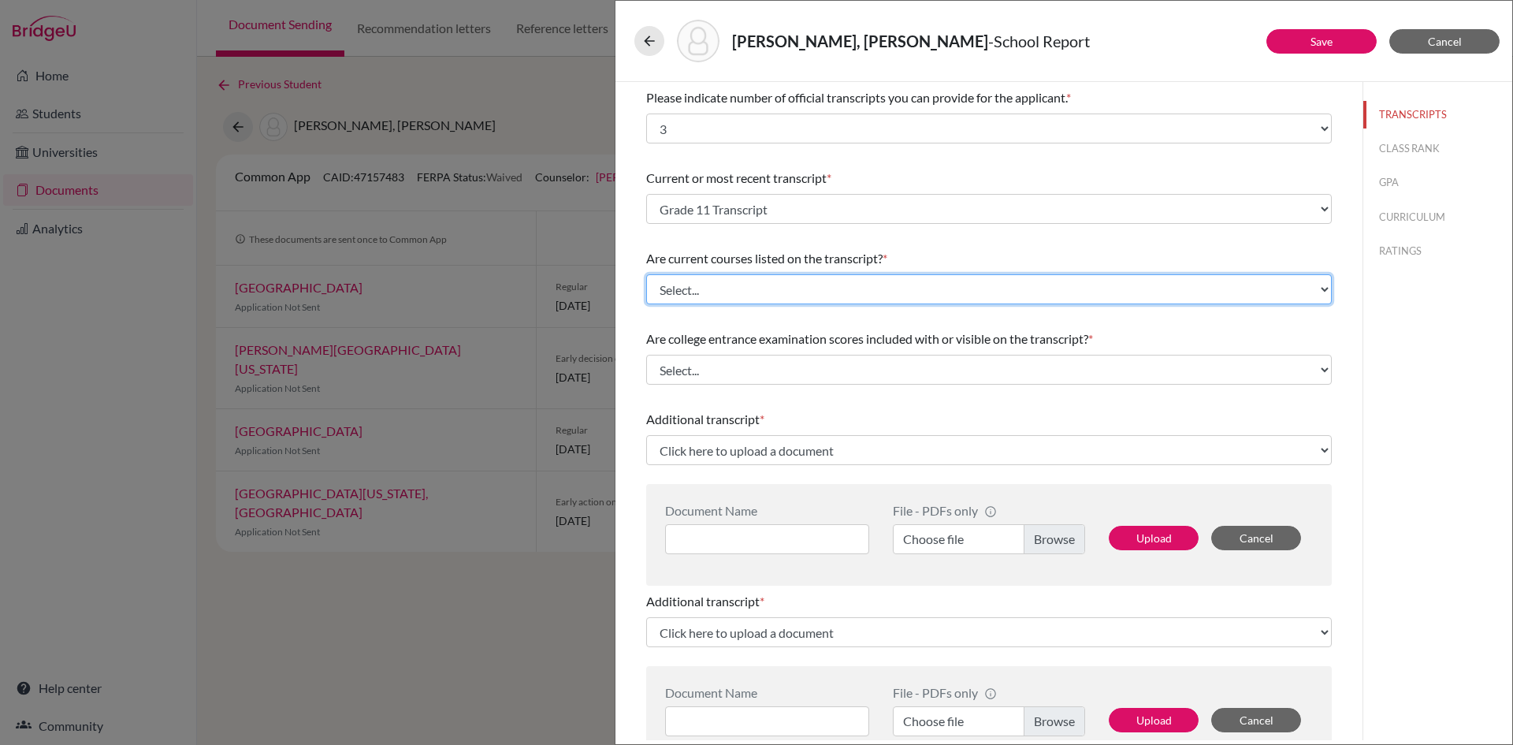
click at [781, 291] on select "Select... Yes No" at bounding box center [989, 289] width 686 height 30
select select "1"
click at [646, 274] on select "Select... Yes No" at bounding box center [989, 289] width 686 height 30
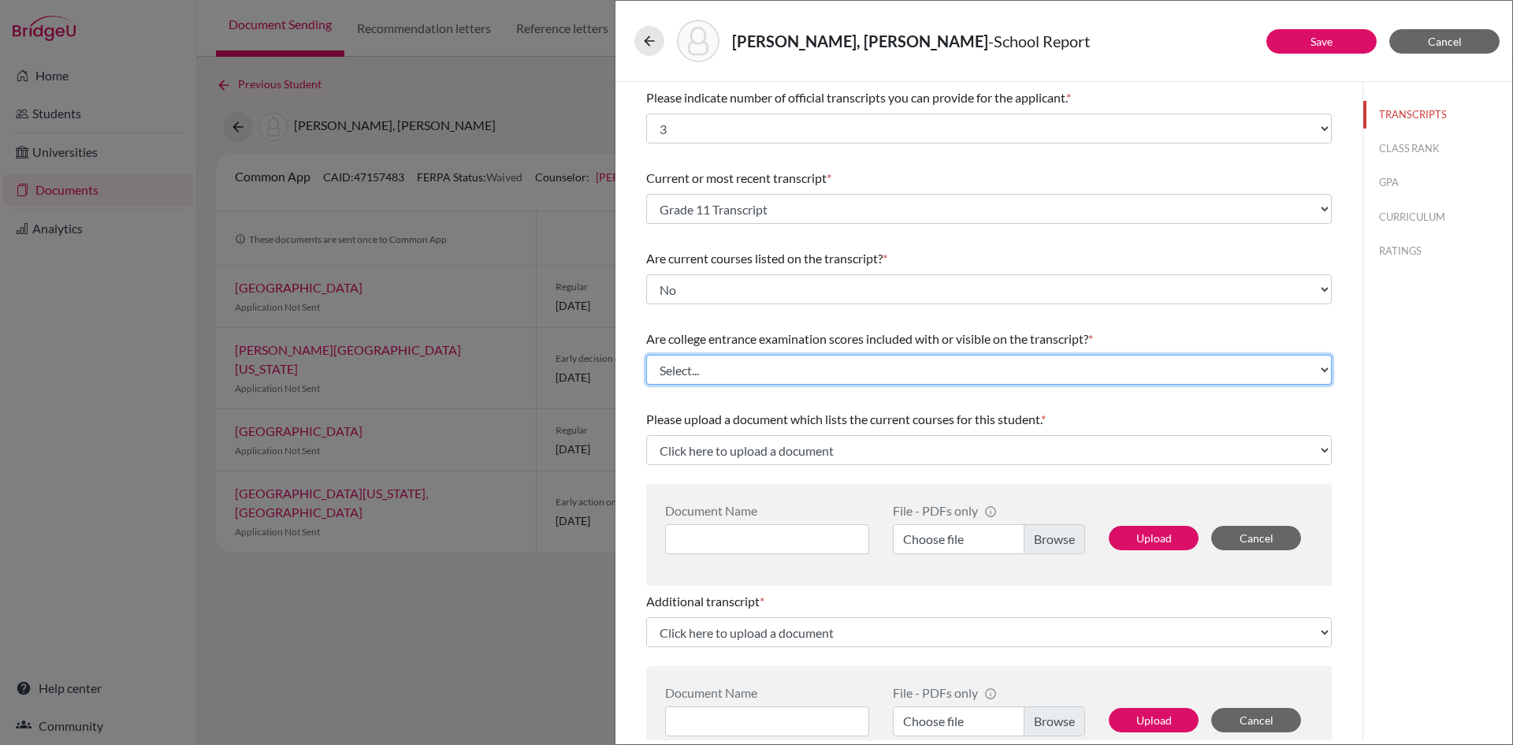
drag, startPoint x: 702, startPoint y: 366, endPoint x: 715, endPoint y: 373, distance: 14.5
click at [702, 366] on select "Select... Yes No" at bounding box center [989, 370] width 686 height 30
select select "1"
click at [646, 355] on select "Select... Yes No" at bounding box center [989, 370] width 686 height 30
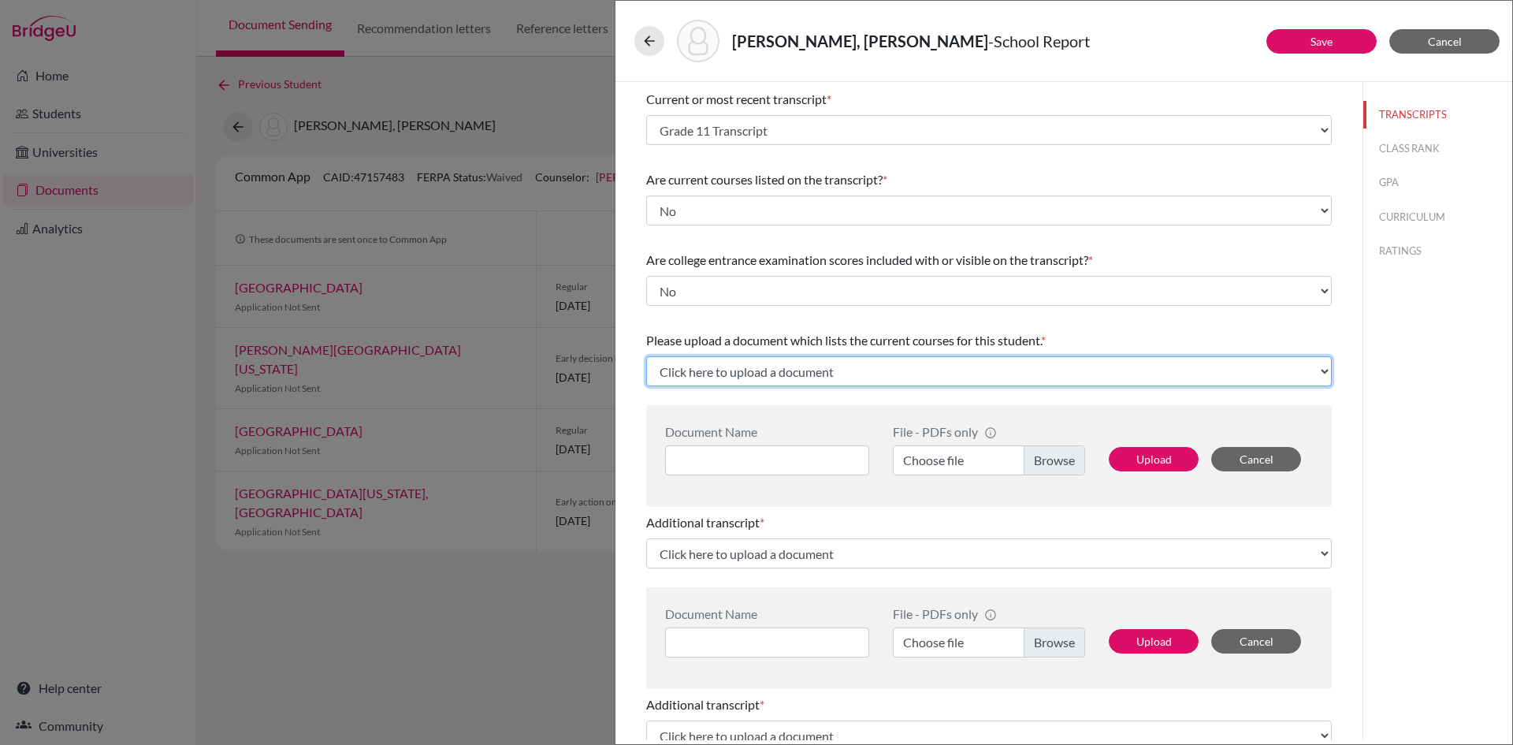
click at [746, 371] on select "Click here to upload a document Upload New File" at bounding box center [989, 371] width 686 height 30
select select "Upload New File"
click at [646, 356] on select "Click here to upload a document Upload New File" at bounding box center [989, 371] width 686 height 30
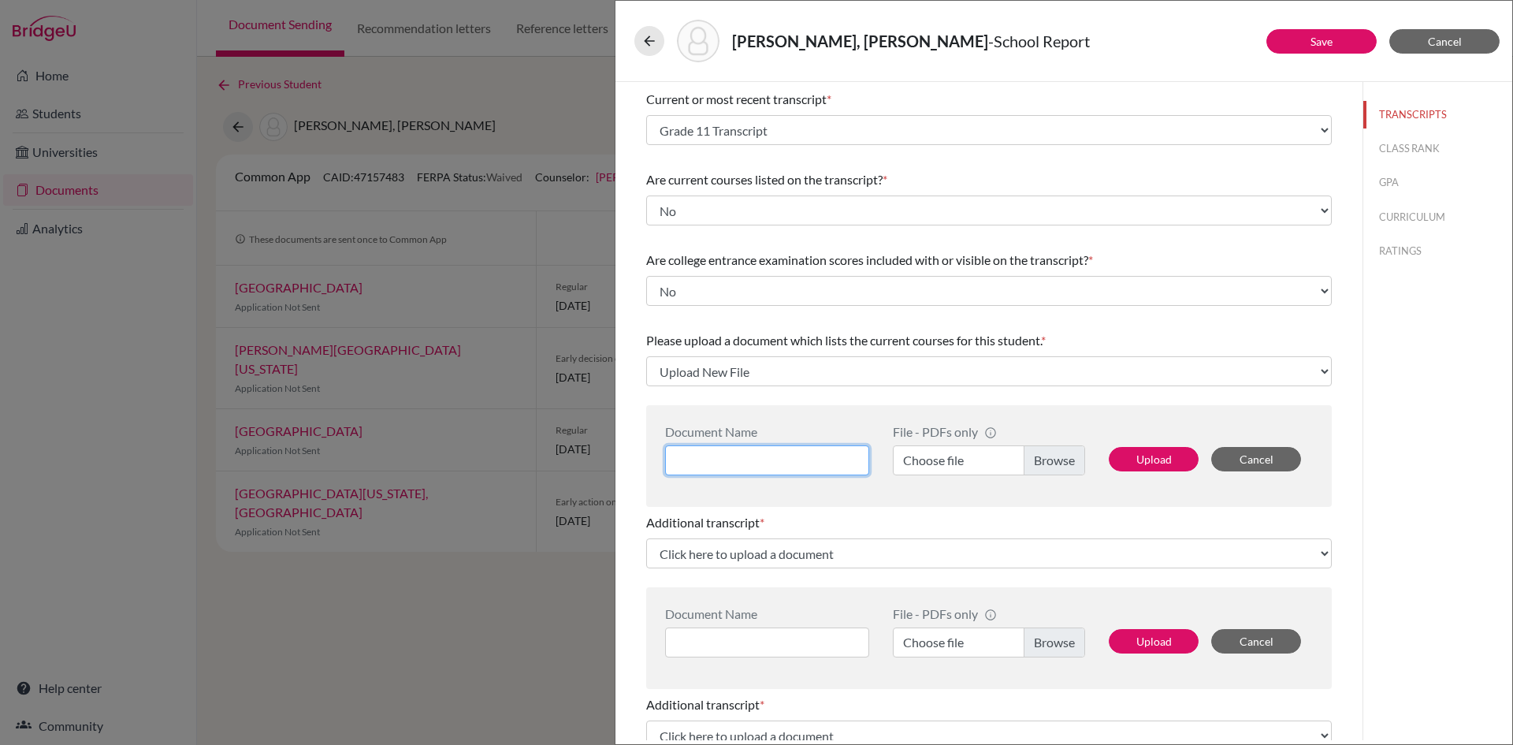
click at [816, 456] on input at bounding box center [767, 460] width 204 height 30
type input "Current Courses"
click at [1066, 463] on label "Choose file" at bounding box center [989, 460] width 192 height 30
click at [1066, 463] on input "Choose file" at bounding box center [989, 460] width 192 height 30
click at [1130, 454] on button "Upload" at bounding box center [1154, 459] width 90 height 24
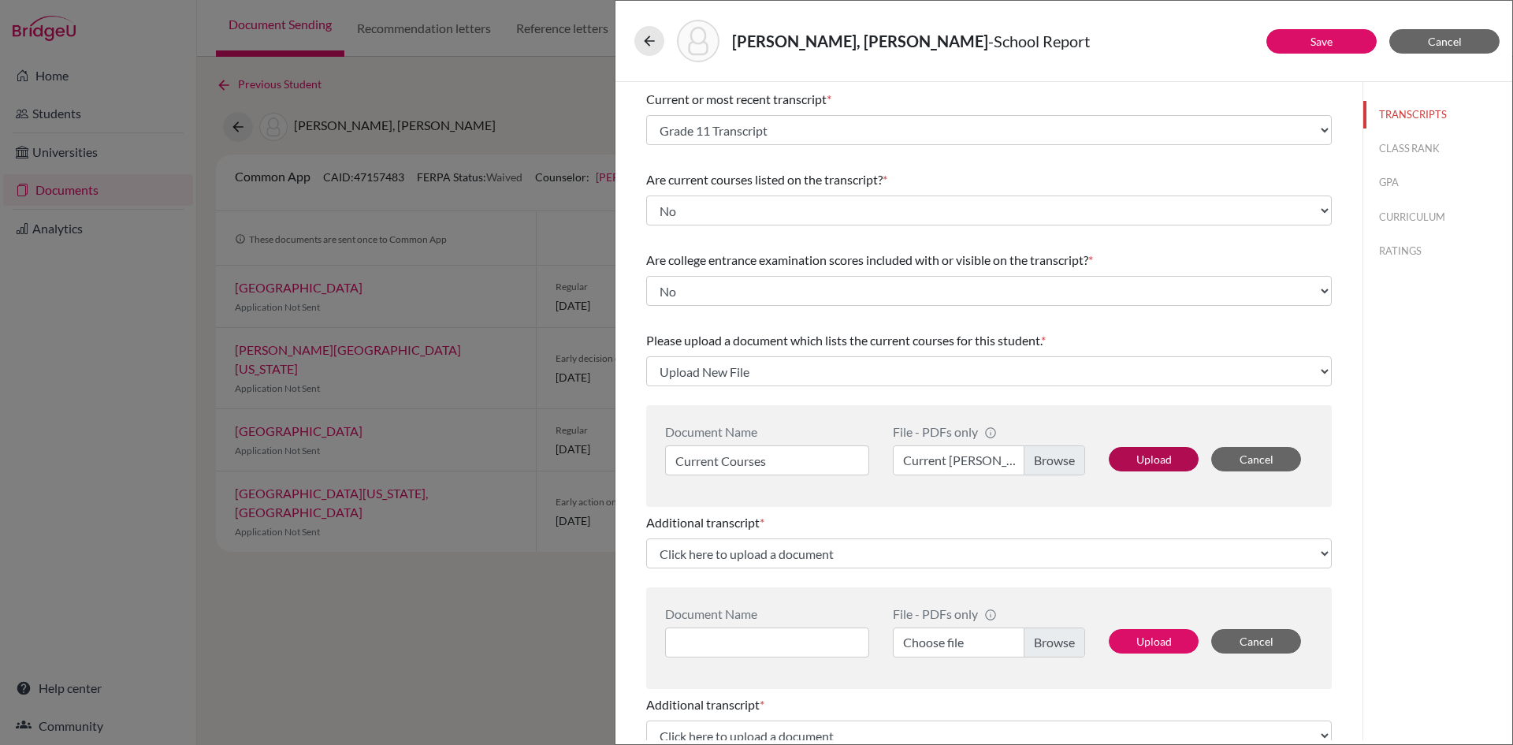
select select "665190"
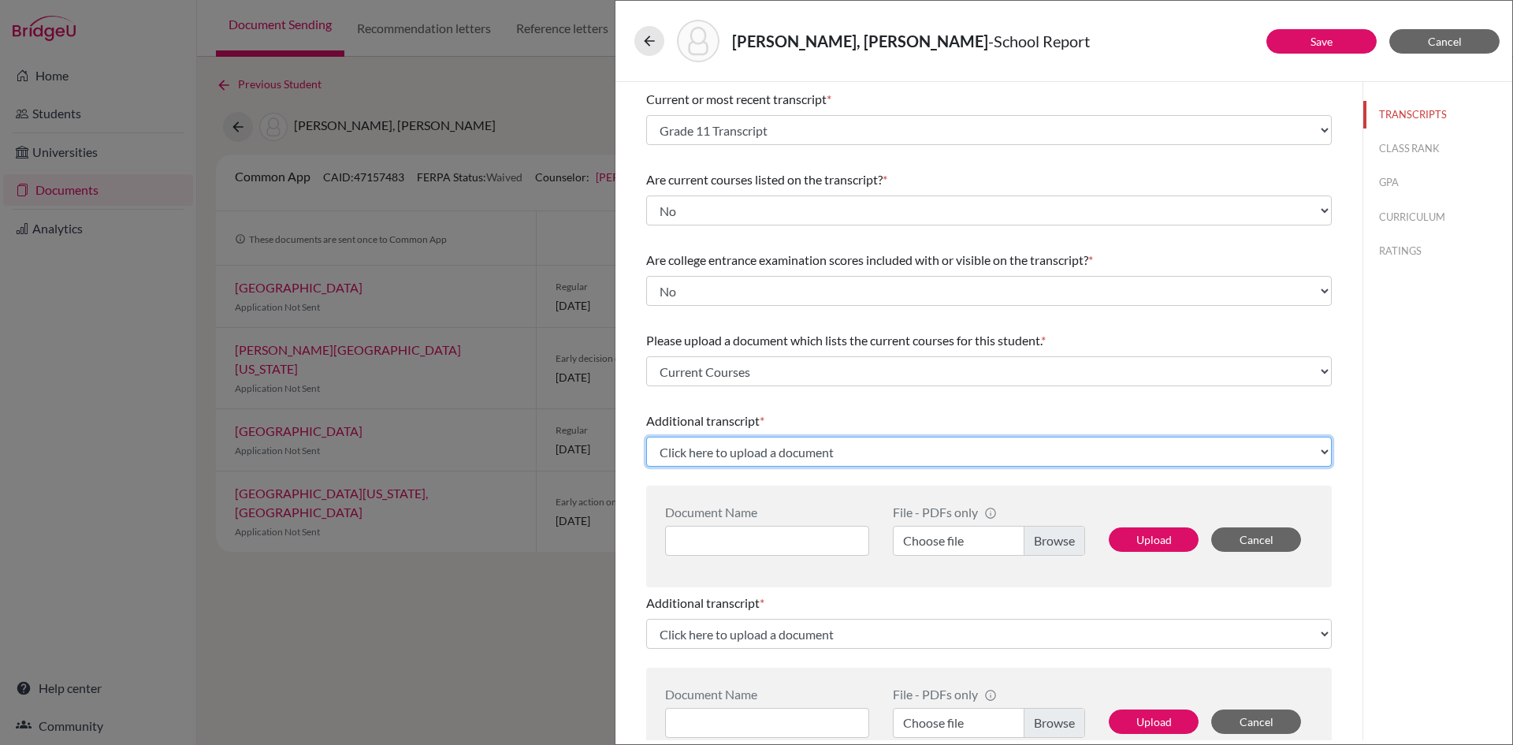
drag, startPoint x: 778, startPoint y: 443, endPoint x: 789, endPoint y: 445, distance: 11.3
click at [778, 443] on select "Click here to upload a document Upload New File" at bounding box center [989, 452] width 686 height 30
select select "Upload New File"
click at [646, 437] on select "Click here to upload a document Upload New File" at bounding box center [989, 452] width 686 height 30
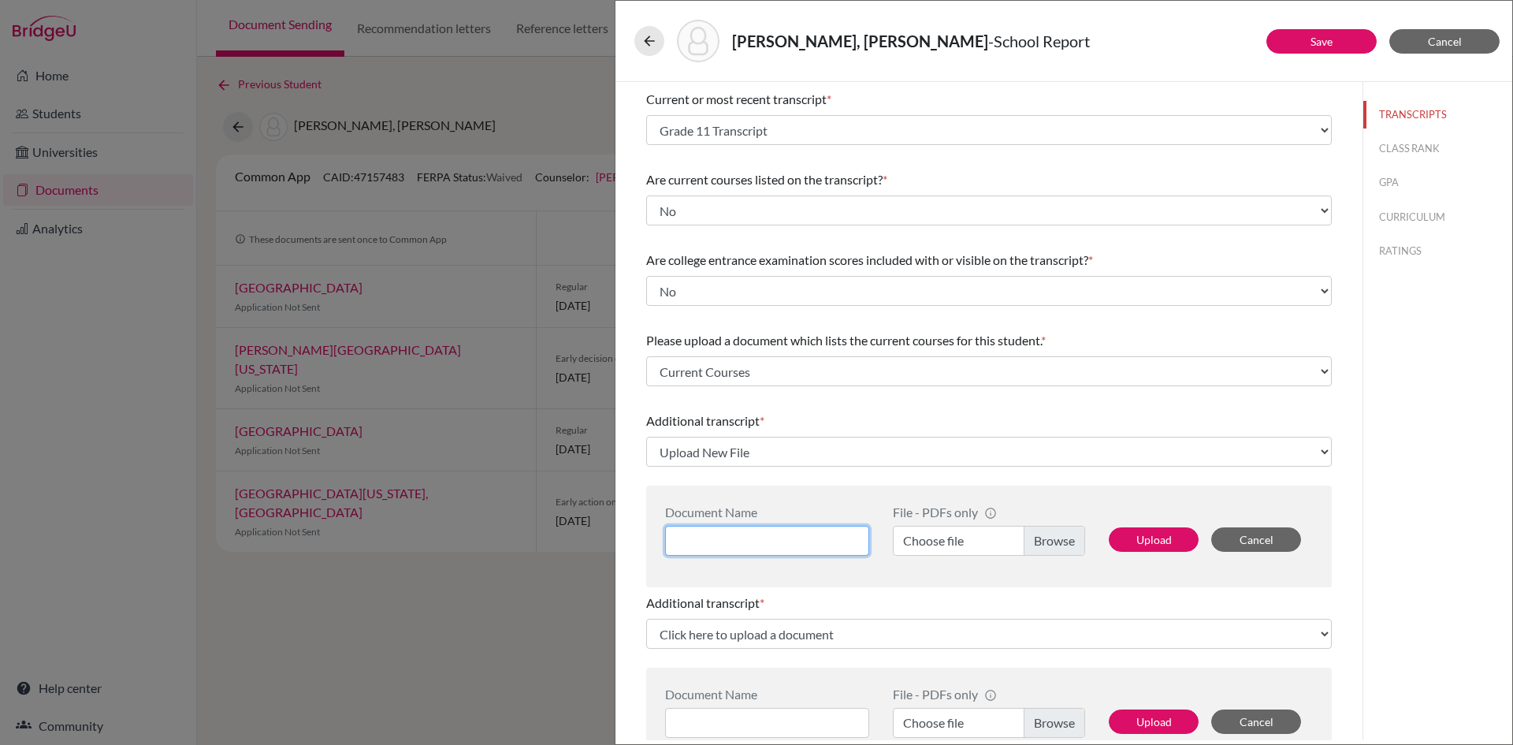
click at [755, 542] on input at bounding box center [767, 541] width 204 height 30
paste input "Grade 11 Transcript"
click at [723, 541] on input "Grade 11 Transcript" at bounding box center [767, 541] width 204 height 30
type input "Grade 10 Transcript"
click at [1047, 548] on label "Choose file" at bounding box center [989, 541] width 192 height 30
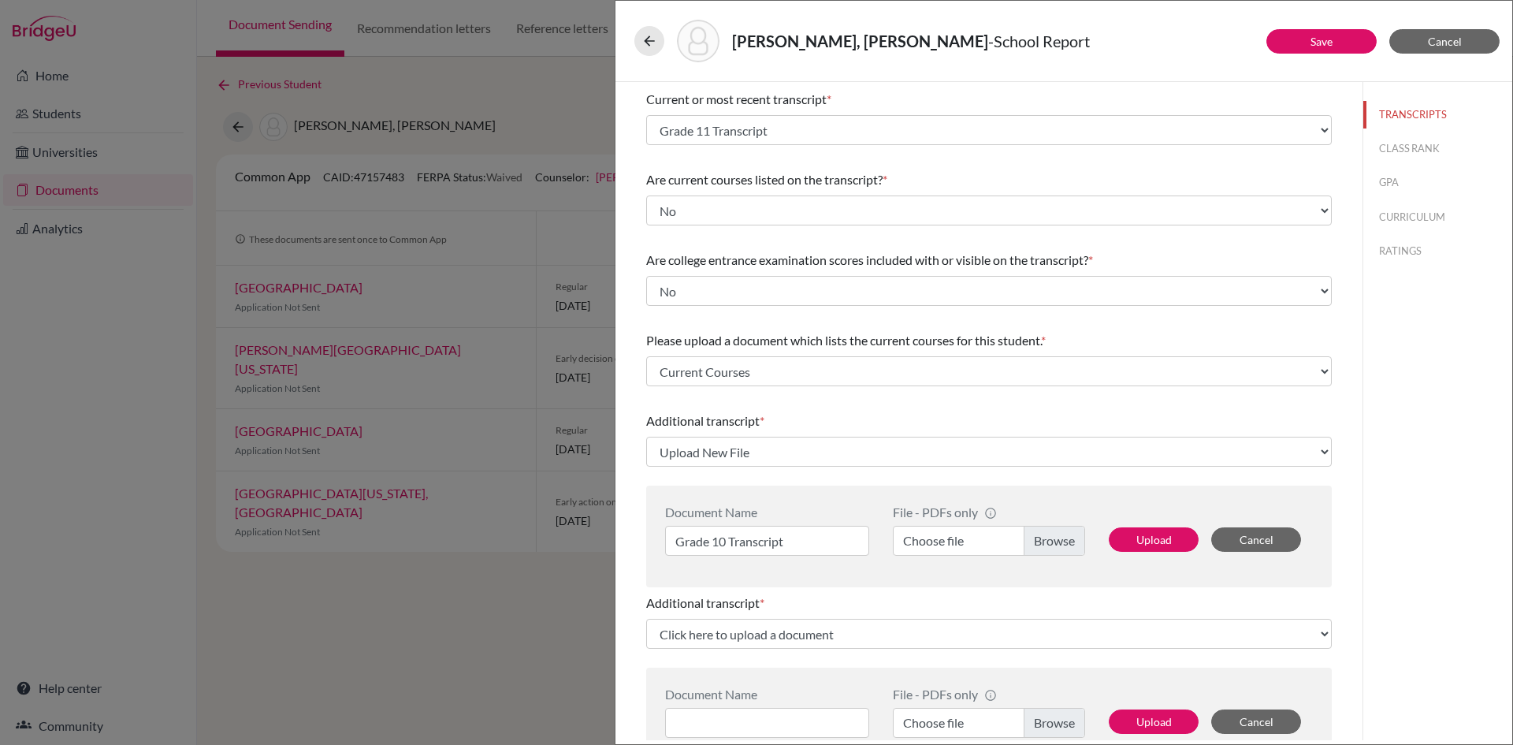
click at [1047, 548] on input "Choose file" at bounding box center [989, 541] width 192 height 30
click at [1153, 543] on button "Upload" at bounding box center [1154, 539] width 90 height 24
select select "665191"
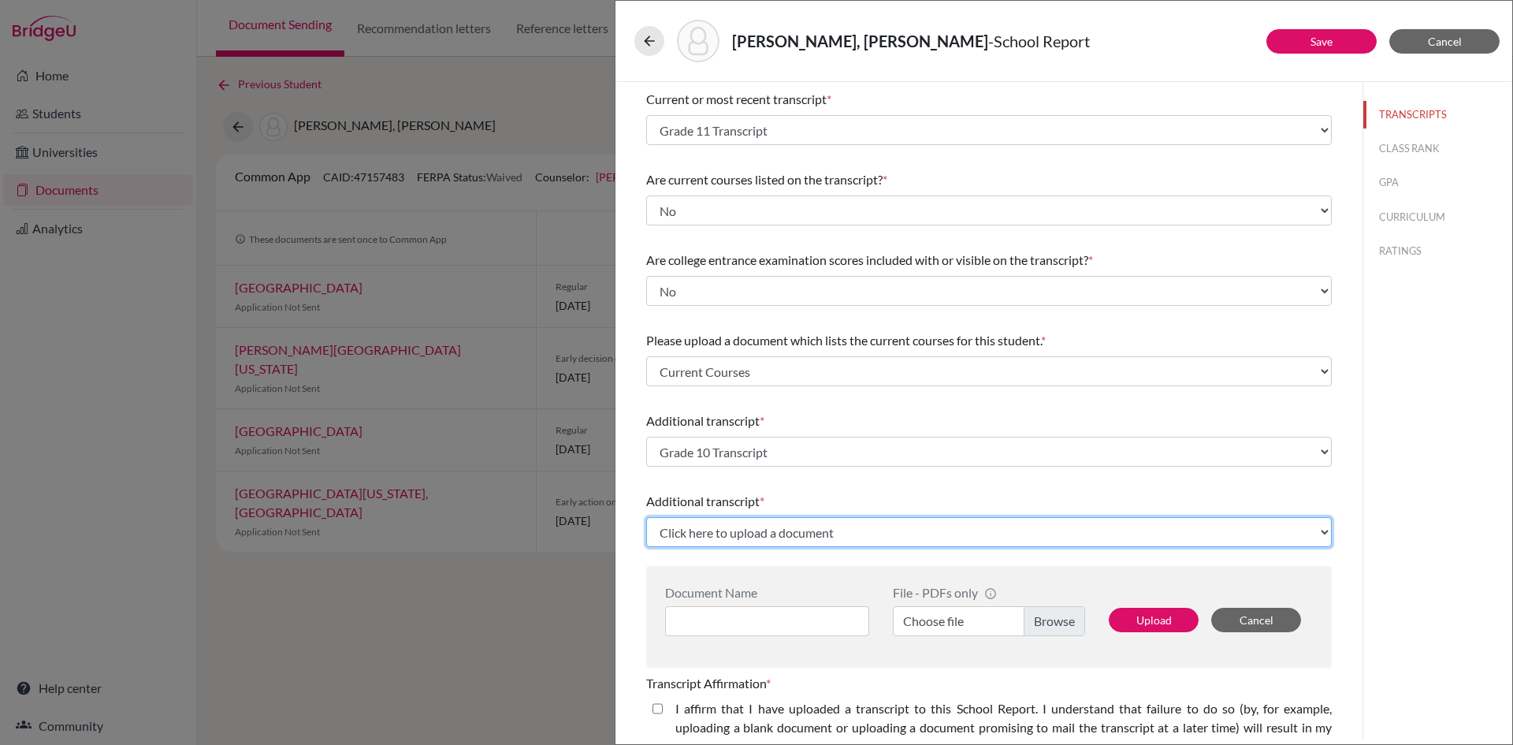
drag, startPoint x: 792, startPoint y: 535, endPoint x: 804, endPoint y: 537, distance: 11.9
click at [792, 535] on select "Click here to upload a document Upload New File" at bounding box center [989, 532] width 686 height 30
select select "Upload New File"
click at [646, 517] on select "Click here to upload a document Upload New File" at bounding box center [989, 532] width 686 height 30
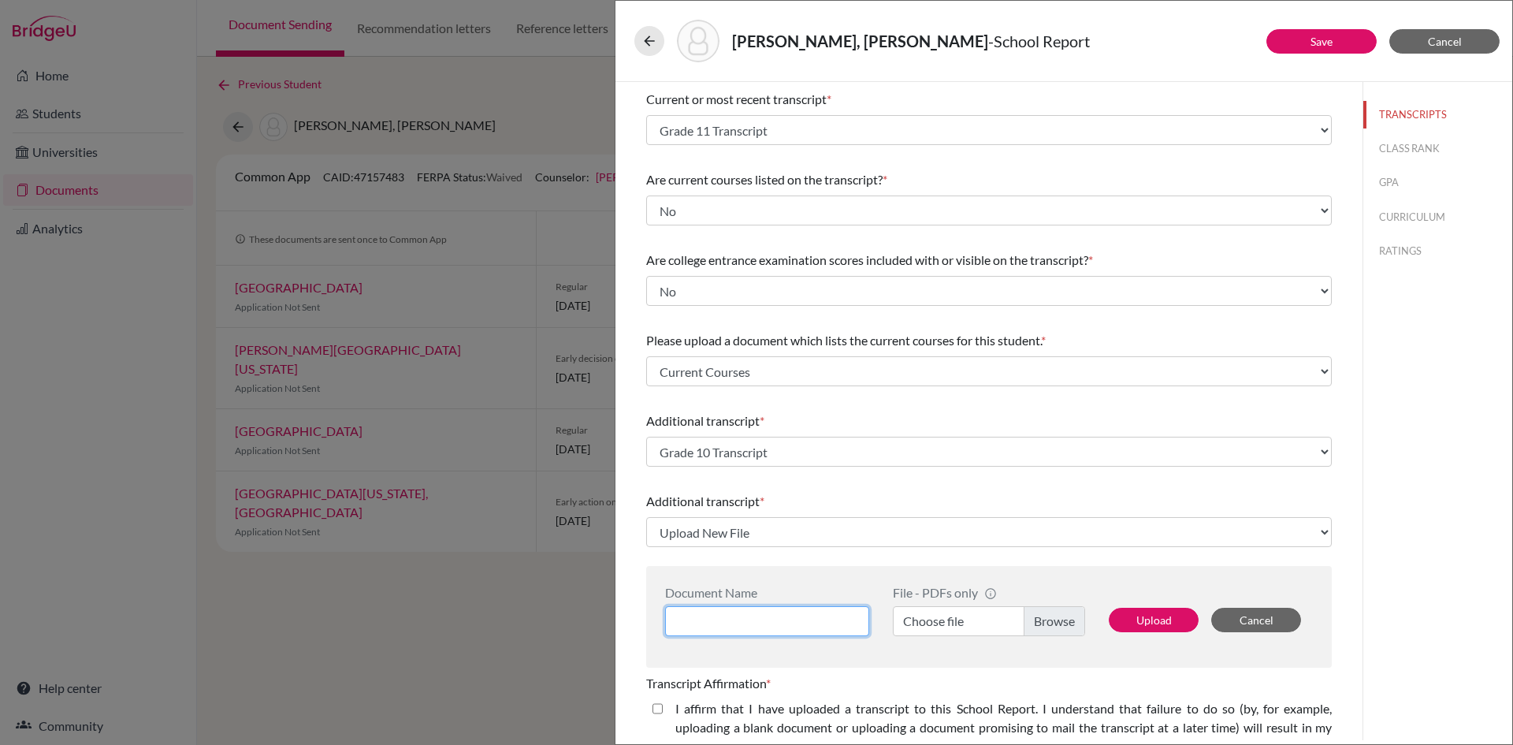
click at [770, 609] on input at bounding box center [767, 621] width 204 height 30
paste input "Grade 11 Transcript"
click at [730, 617] on input "Grade 11 Transcript" at bounding box center [767, 621] width 204 height 30
type input "Grade 9 Transcript"
click at [1026, 637] on div "File - PDFs only info CommonApp has file size limit of 2MB per file Choose file" at bounding box center [989, 617] width 216 height 64
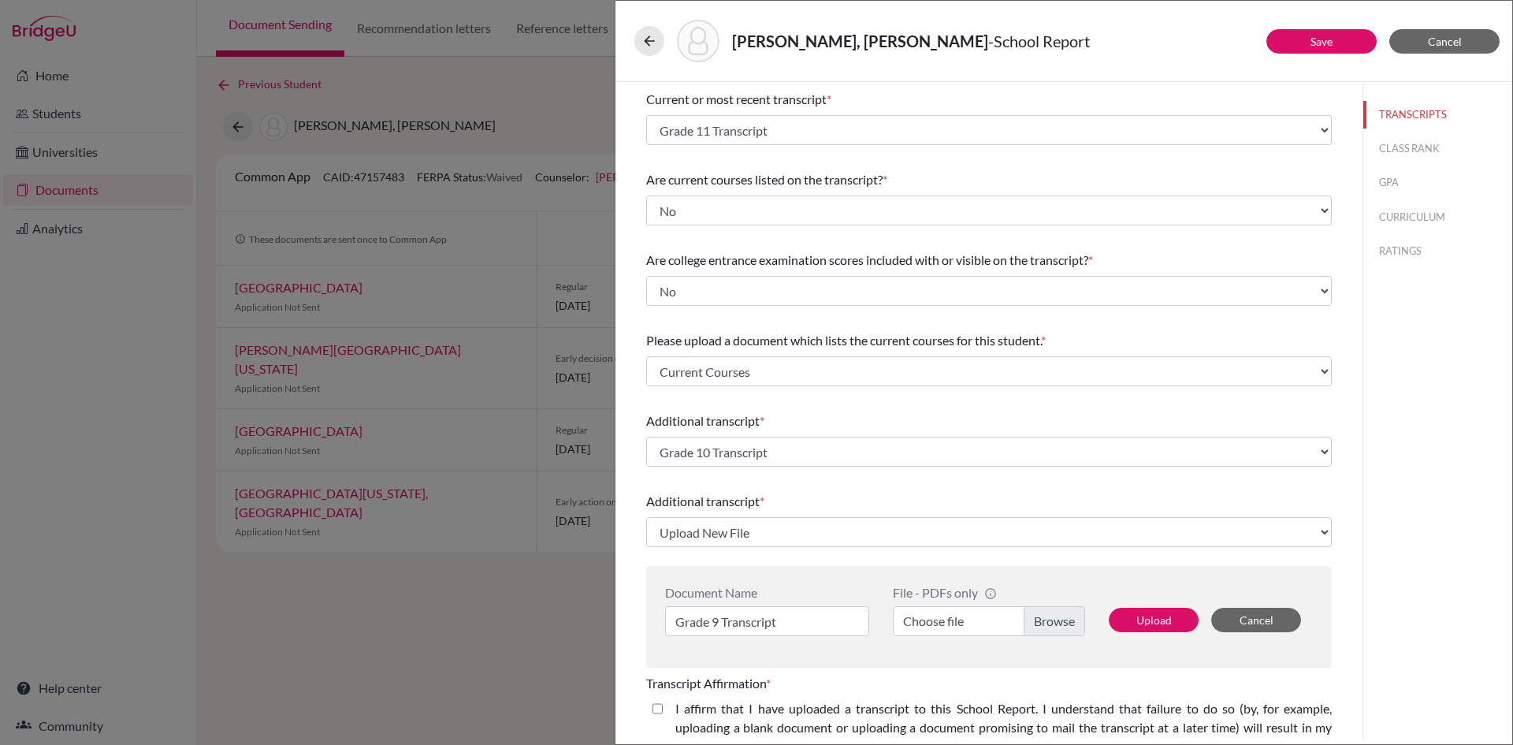
click at [1026, 627] on label "Choose file" at bounding box center [989, 621] width 192 height 30
click at [1026, 627] on input "Choose file" at bounding box center [989, 621] width 192 height 30
click at [1121, 628] on button "Upload" at bounding box center [1154, 620] width 90 height 24
select select "665192"
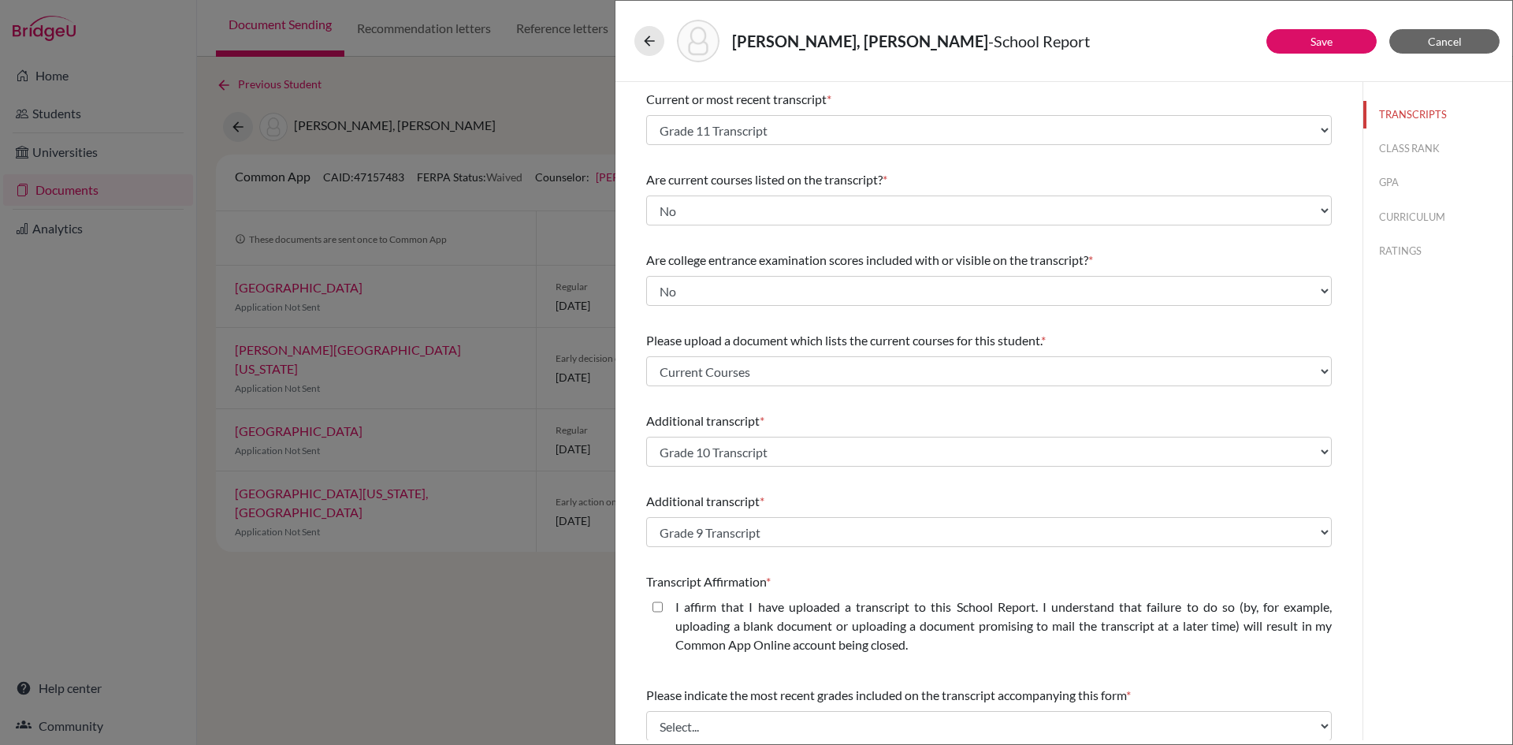
click at [654, 604] on closed\ "I affirm that I have uploaded a transcript to this School Report. I understand …" at bounding box center [658, 606] width 10 height 19
checkbox closed\ "true"
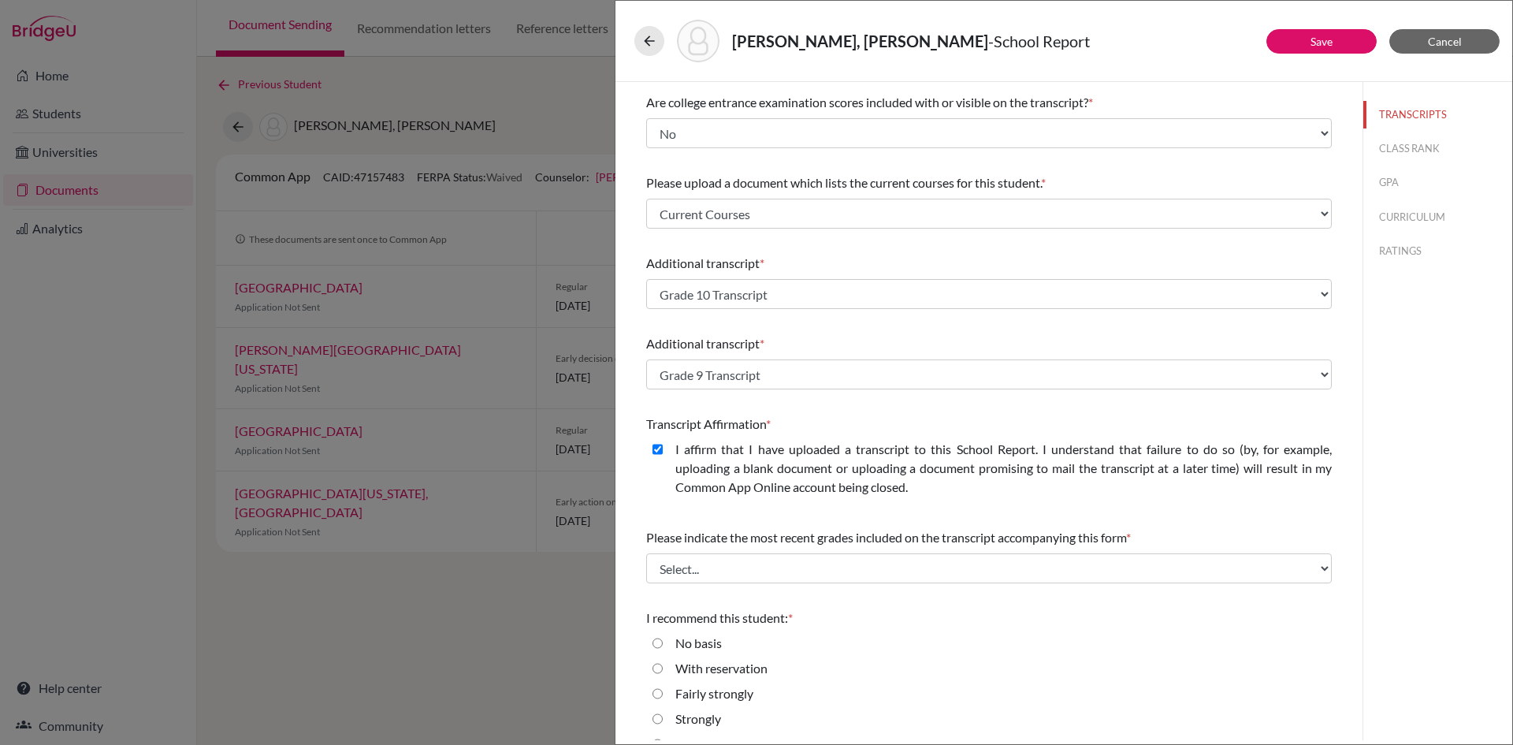
scroll to position [262, 0]
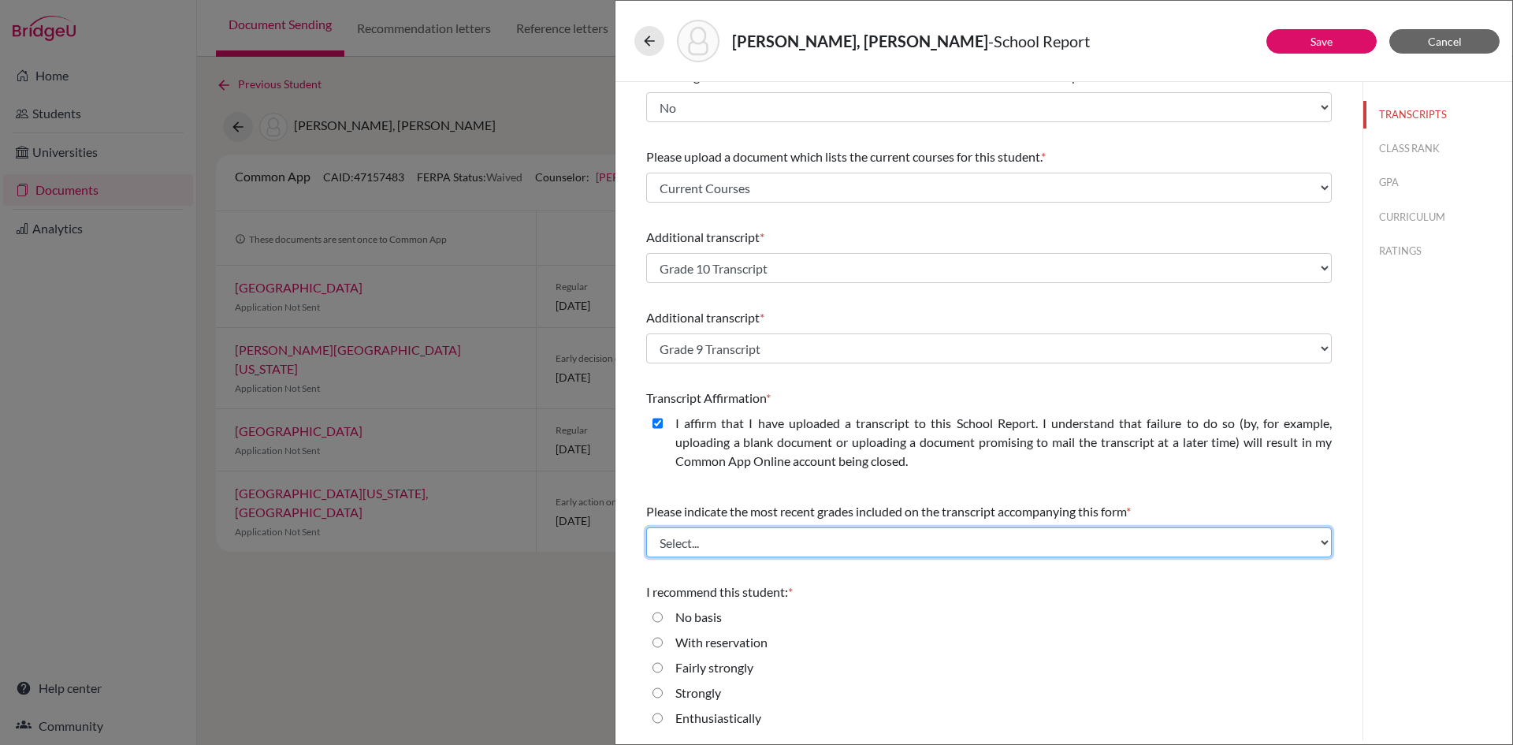
click at [742, 545] on select "Select... Final junior year grades 1st Quarter senior year grades 2nd Quarter/1…" at bounding box center [989, 542] width 686 height 30
select select "0"
click at [646, 527] on select "Select... Final junior year grades 1st Quarter senior year grades 2nd Quarter/1…" at bounding box center [989, 542] width 686 height 30
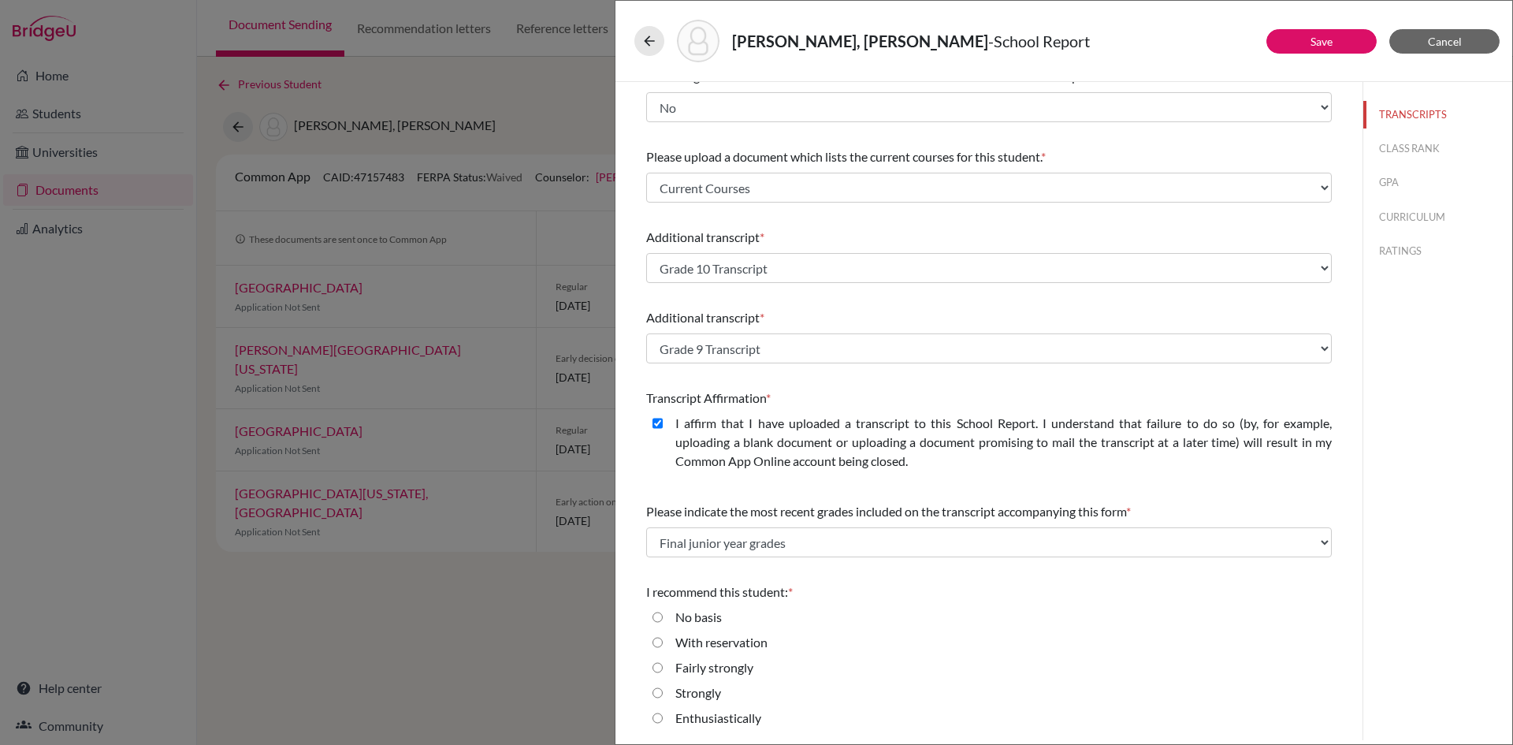
click at [655, 691] on input "Strongly" at bounding box center [658, 692] width 10 height 19
radio input "true"
click at [1397, 143] on button "CLASS RANK" at bounding box center [1437, 149] width 149 height 28
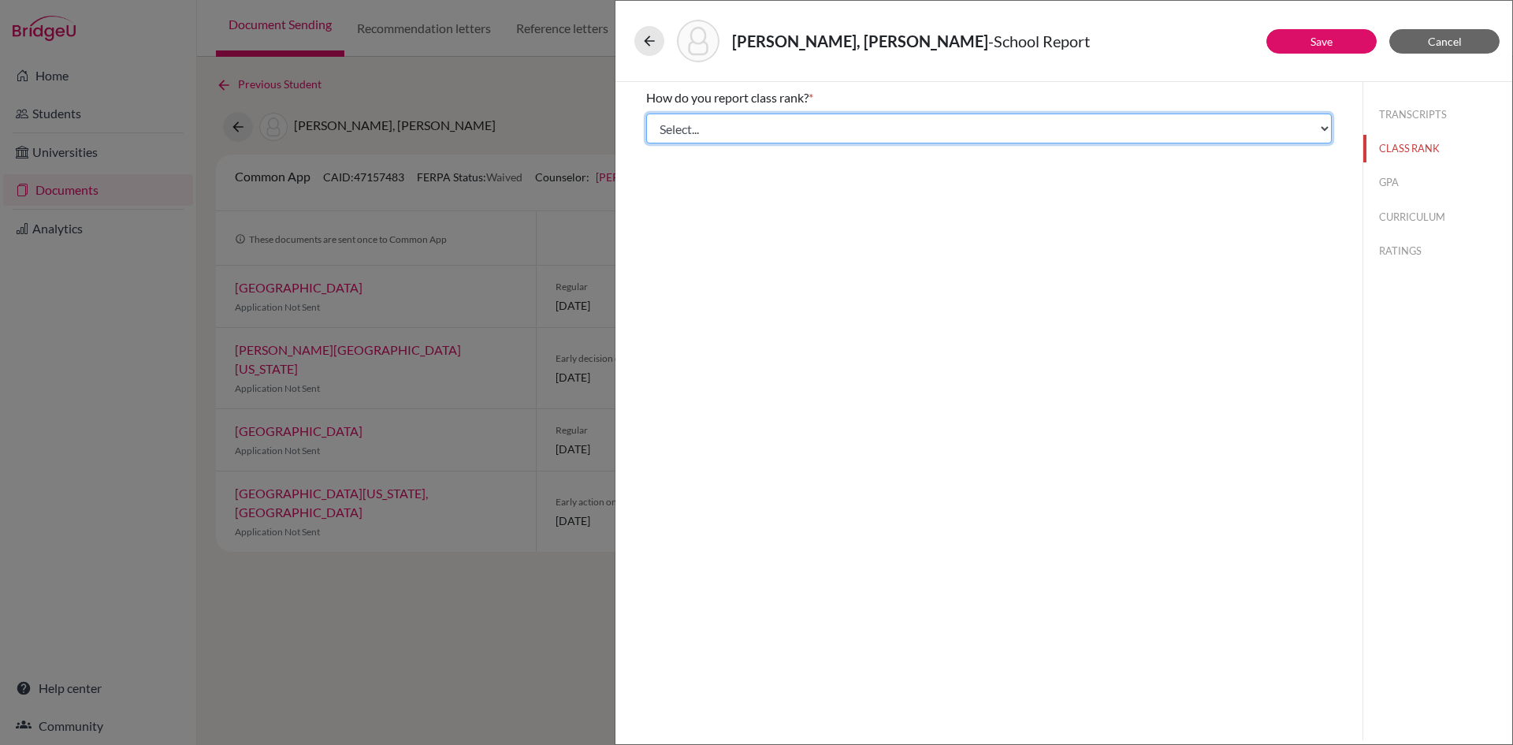
drag, startPoint x: 959, startPoint y: 133, endPoint x: 982, endPoint y: 143, distance: 24.7
click at [960, 133] on select "Select... Exact Decile Quintile Quartile None" at bounding box center [989, 128] width 686 height 30
select select "5"
click at [646, 113] on select "Select... Exact Decile Quintile Quartile None" at bounding box center [989, 128] width 686 height 30
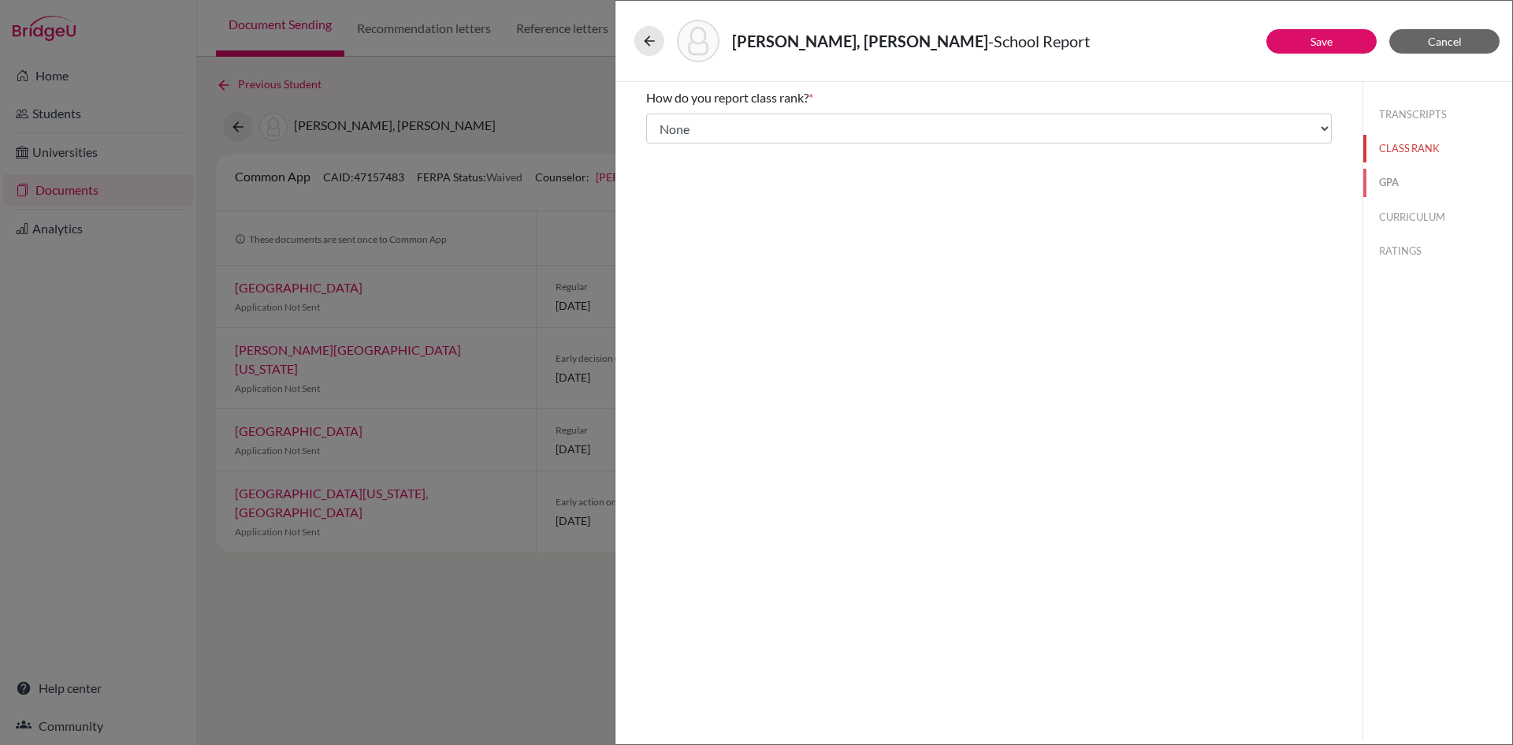
click at [1383, 190] on button "GPA" at bounding box center [1437, 183] width 149 height 28
click at [656, 125] on input "Yes" at bounding box center [658, 122] width 10 height 19
radio input "true"
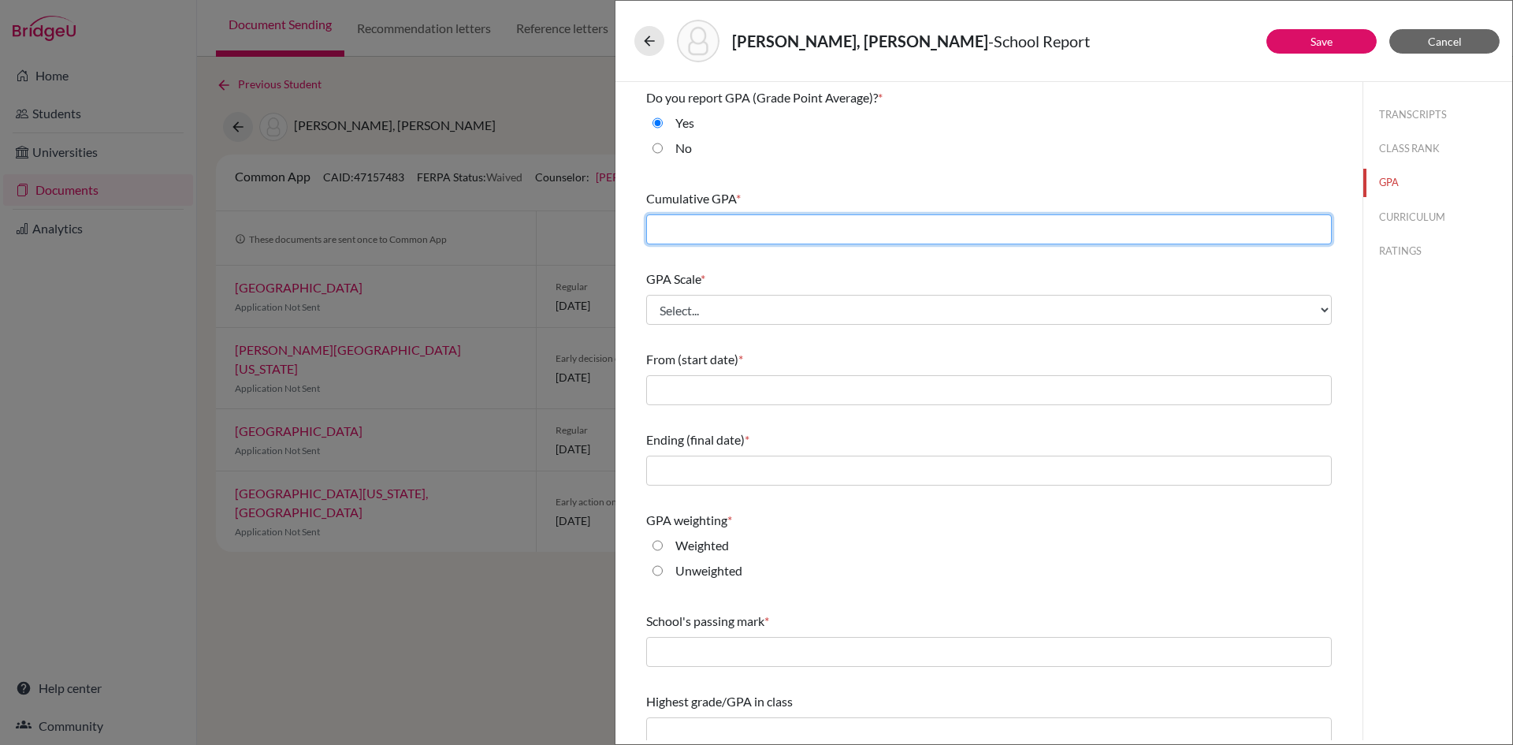
click at [696, 217] on input "text" at bounding box center [989, 229] width 686 height 30
type input "3.72"
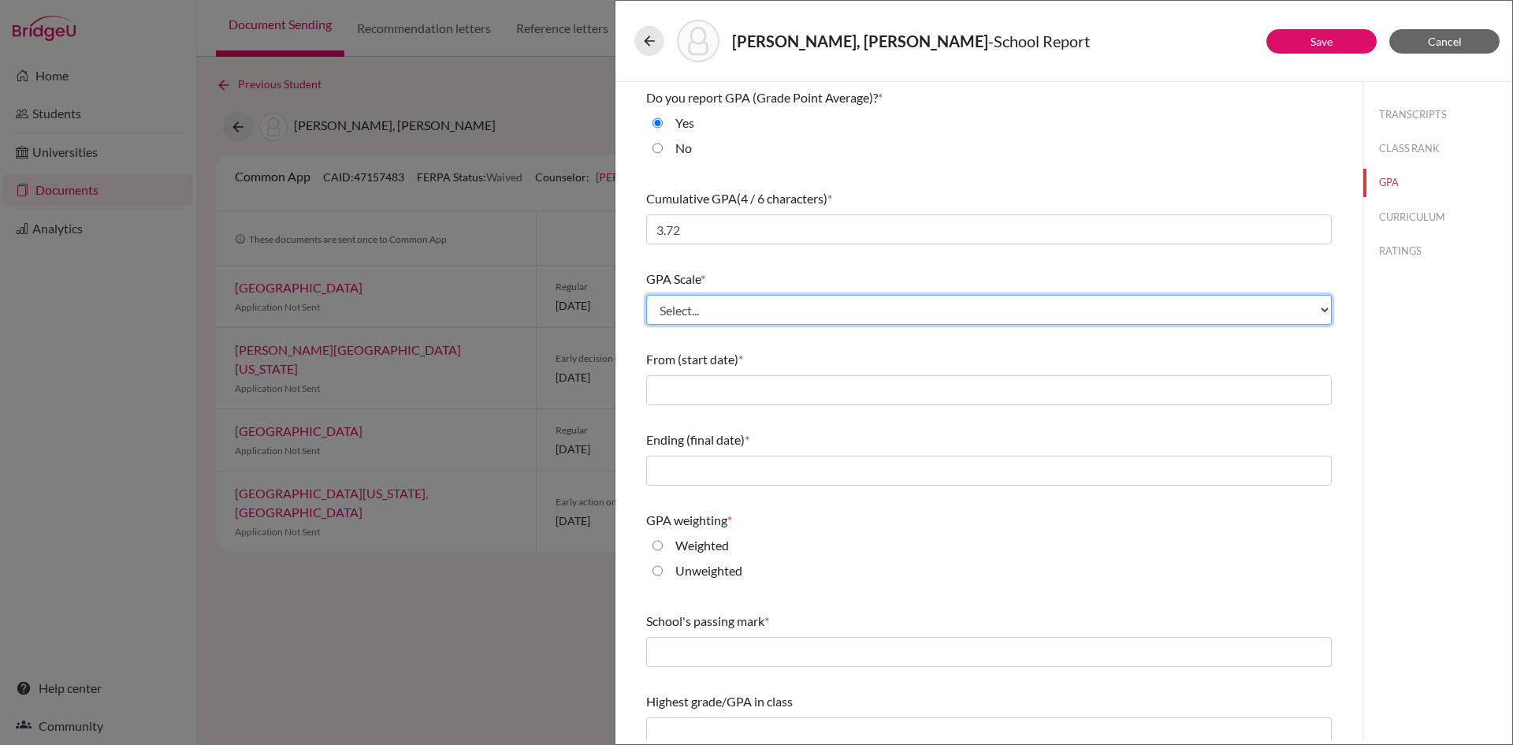
click at [898, 307] on select "Select... 4 5 6 7 8 9 10 11 12 13 14 15 16 17 18 19 20 100" at bounding box center [989, 310] width 686 height 30
select select "4"
click at [646, 295] on select "Select... 4 5 6 7 8 9 10 11 12 13 14 15 16 17 18 19 20 100" at bounding box center [989, 310] width 686 height 30
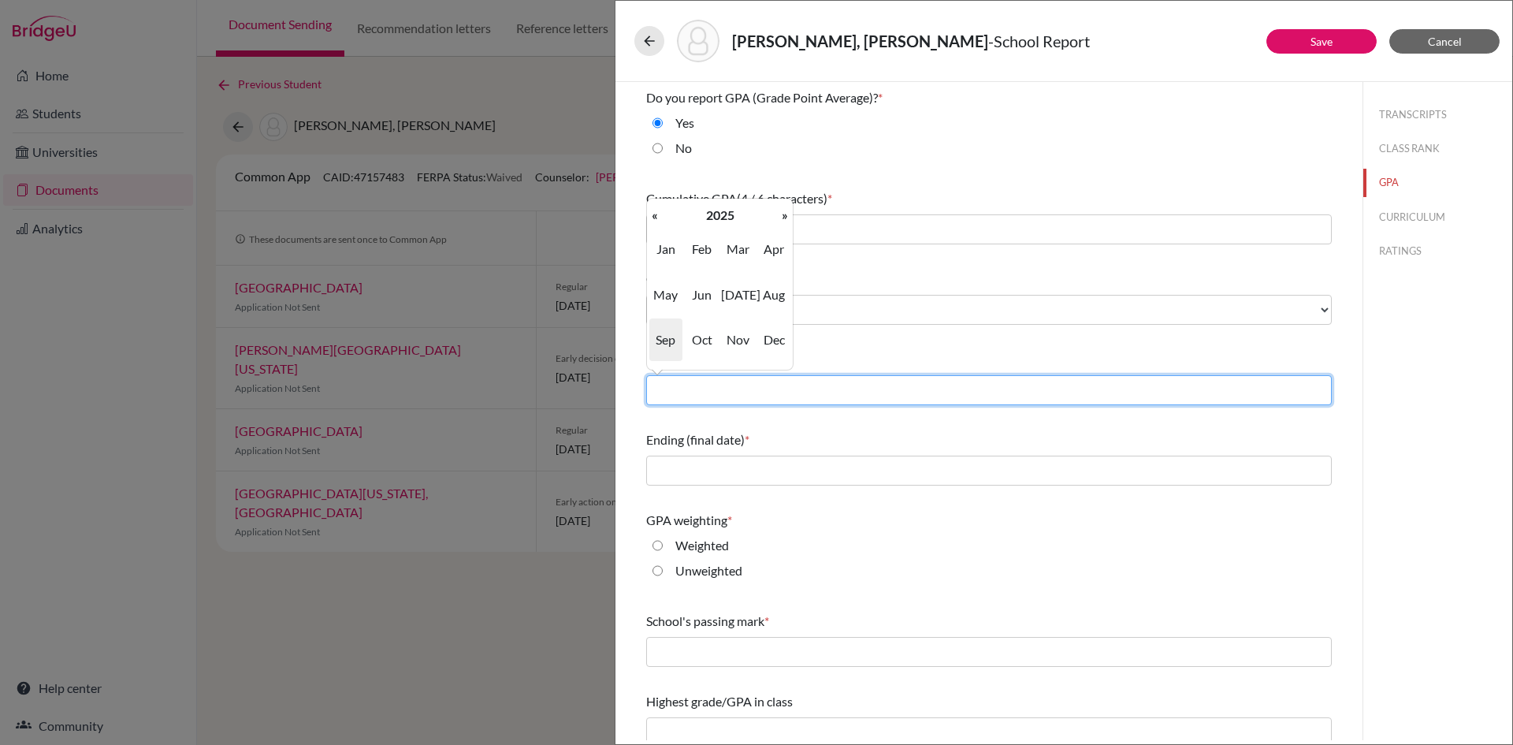
click at [830, 392] on input "text" at bounding box center [989, 390] width 686 height 30
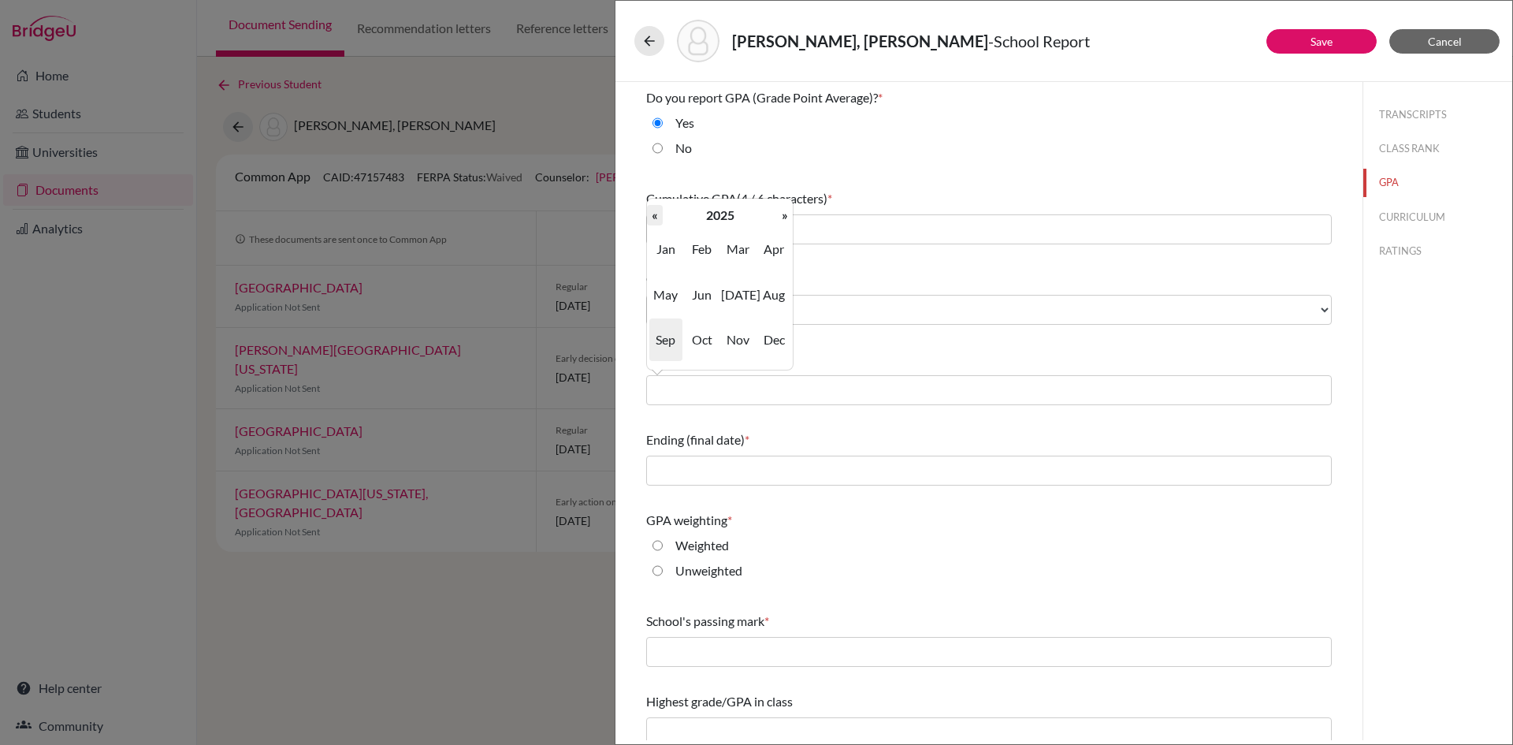
click at [657, 215] on th "«" at bounding box center [655, 215] width 16 height 20
click at [662, 212] on tr "« 2024 »" at bounding box center [720, 215] width 146 height 20
click at [654, 212] on th "«" at bounding box center [655, 215] width 16 height 20
click at [773, 297] on span "Aug" at bounding box center [773, 294] width 33 height 43
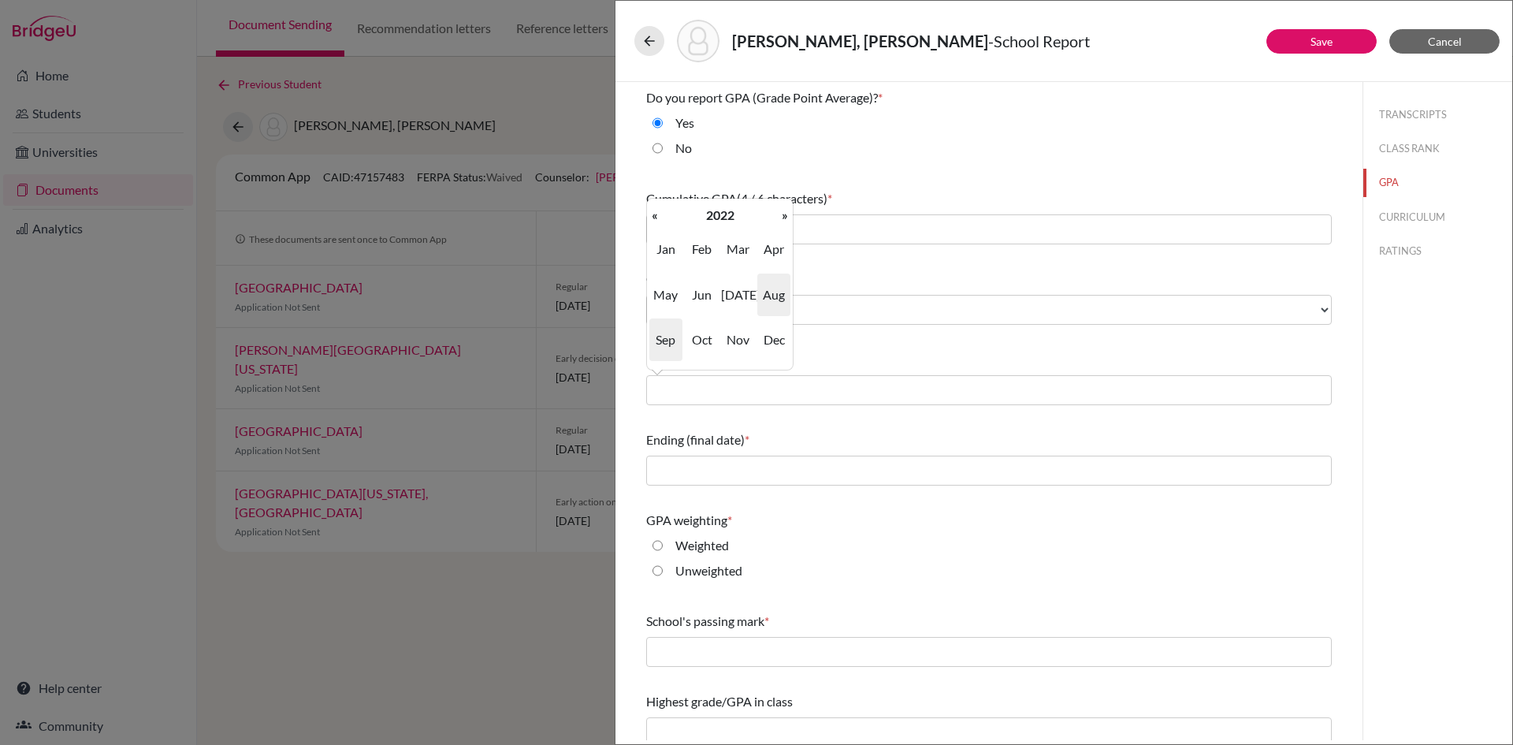
type input "08/2022"
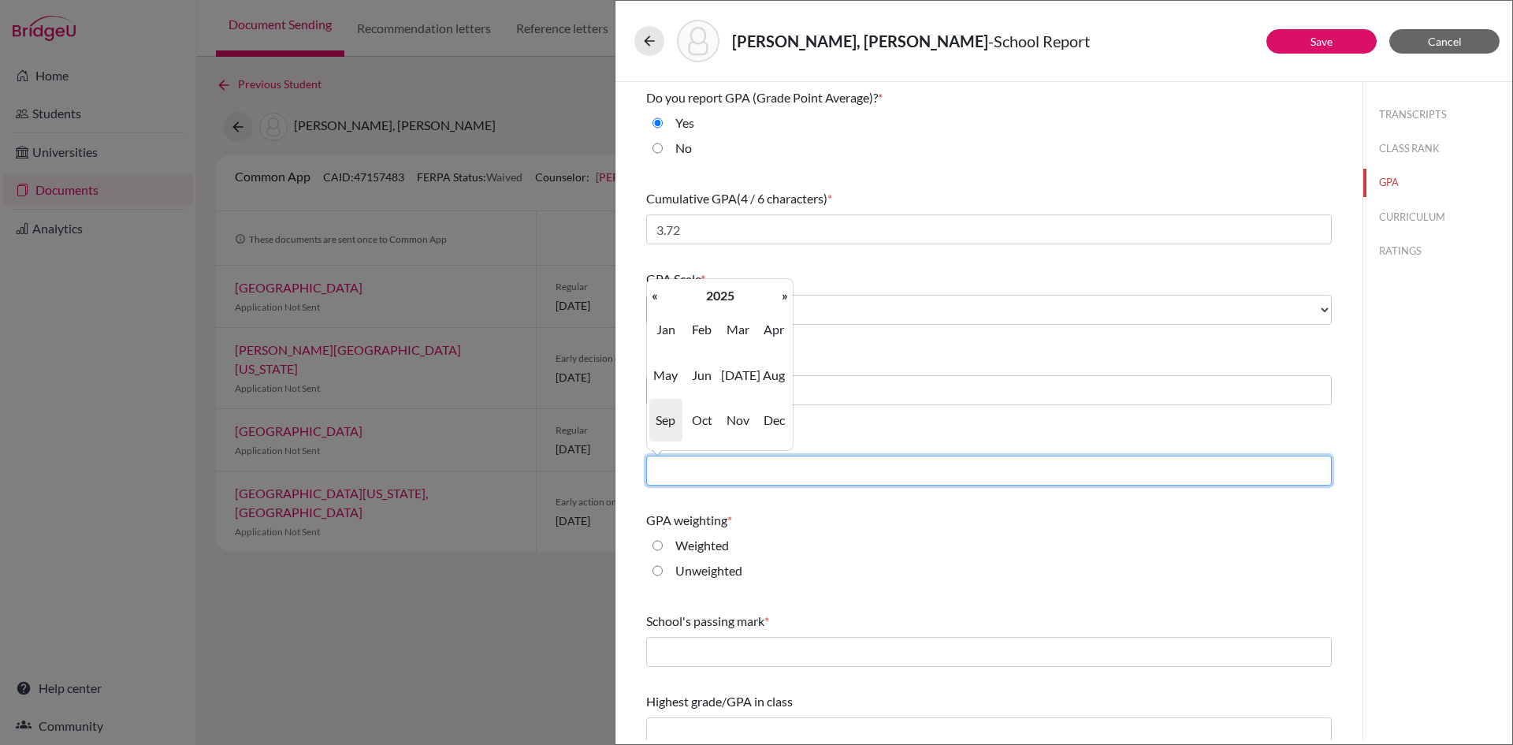
click at [740, 466] on input "text" at bounding box center [989, 471] width 686 height 30
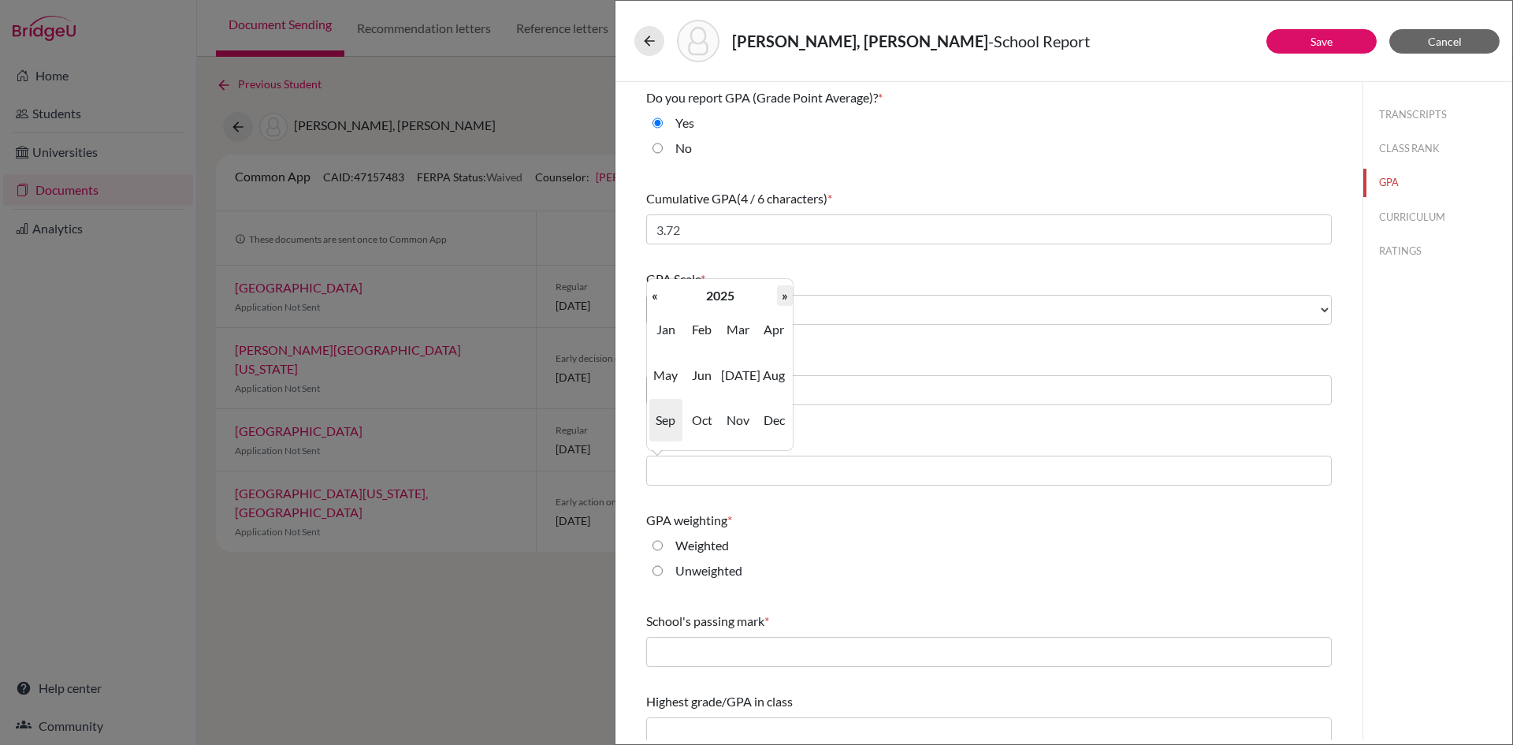
click at [786, 301] on th "»" at bounding box center [785, 295] width 16 height 20
click at [731, 378] on span "Jul" at bounding box center [737, 375] width 33 height 43
type input "07/2026"
click at [662, 546] on input "Weighted" at bounding box center [658, 545] width 10 height 19
radio input "true"
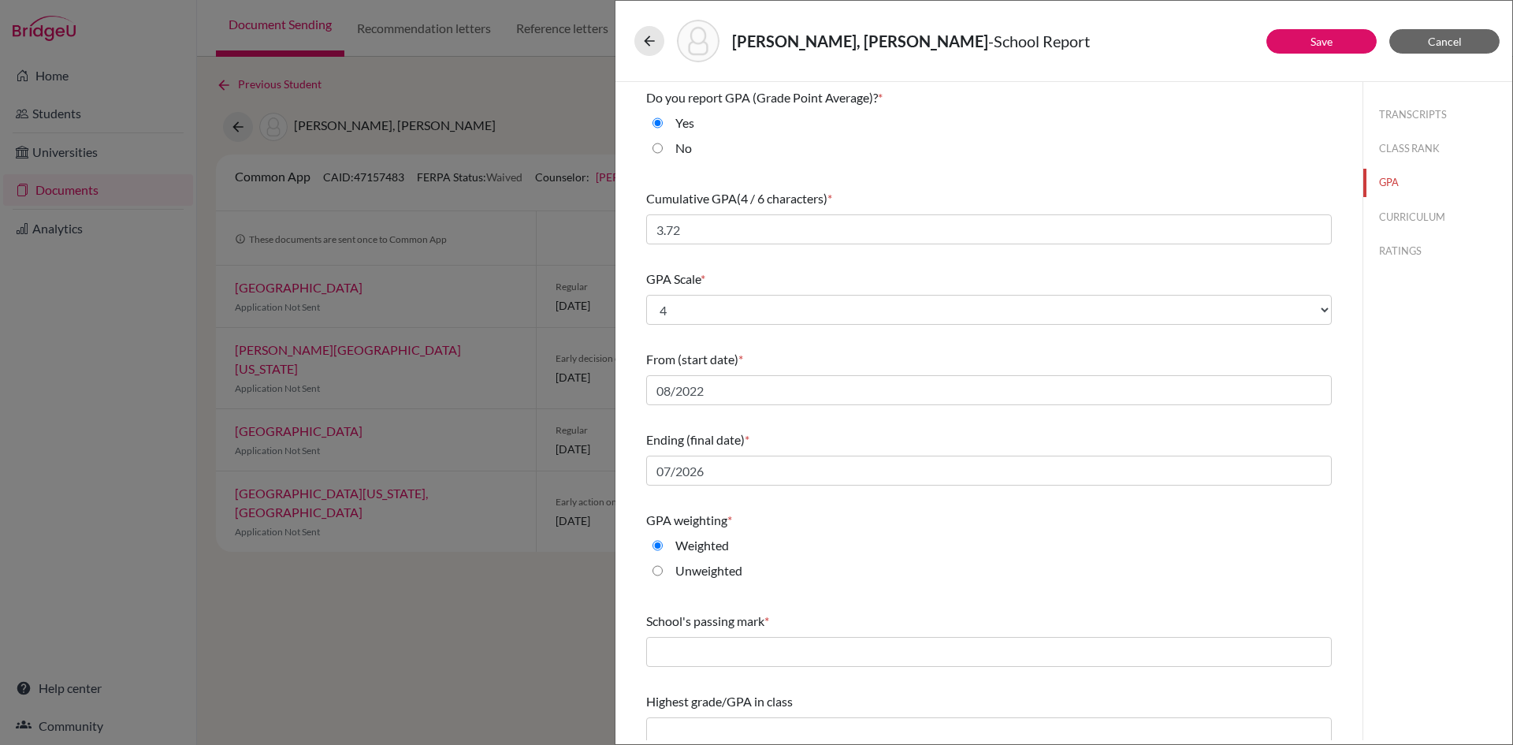
scroll to position [13, 0]
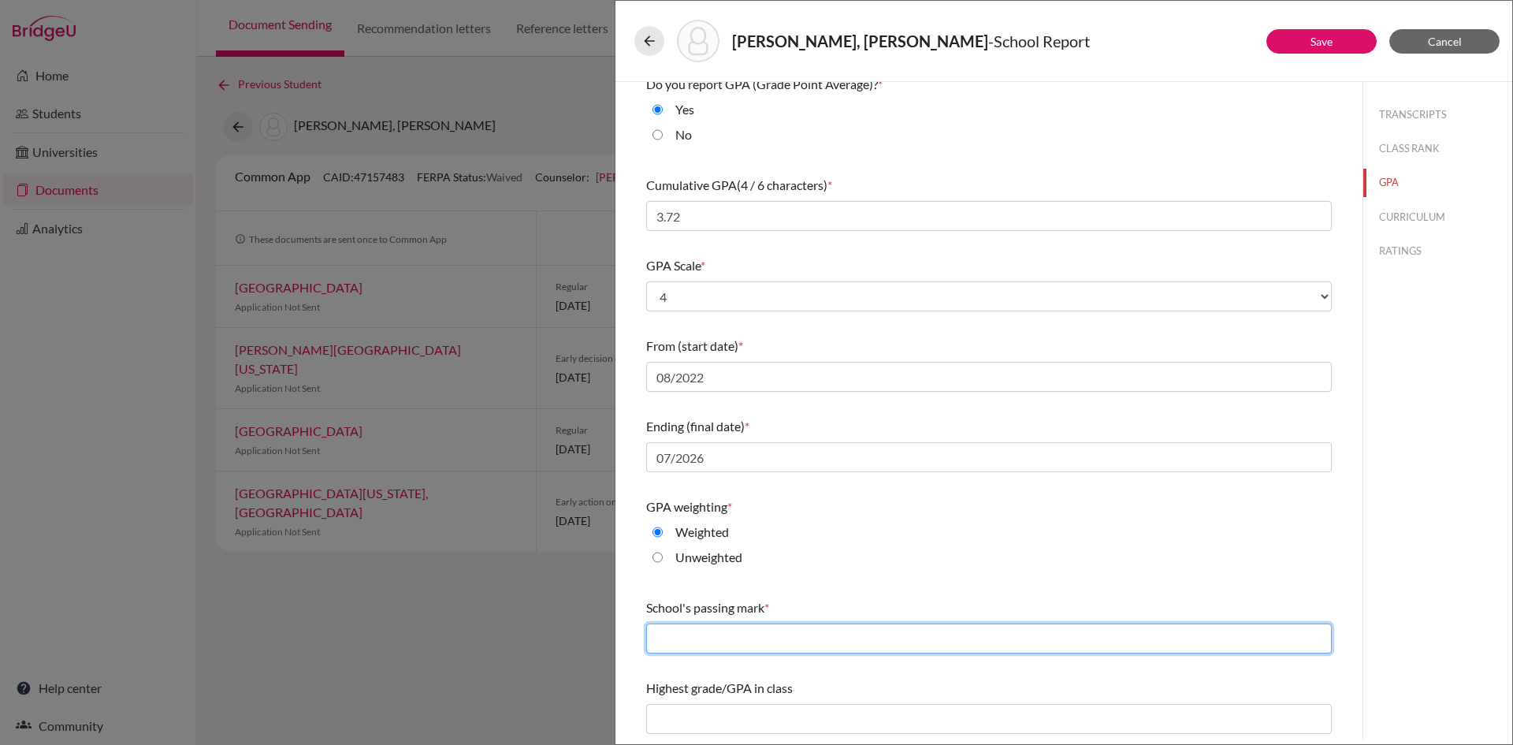
click at [800, 630] on input "text" at bounding box center [989, 638] width 686 height 30
type input "60"
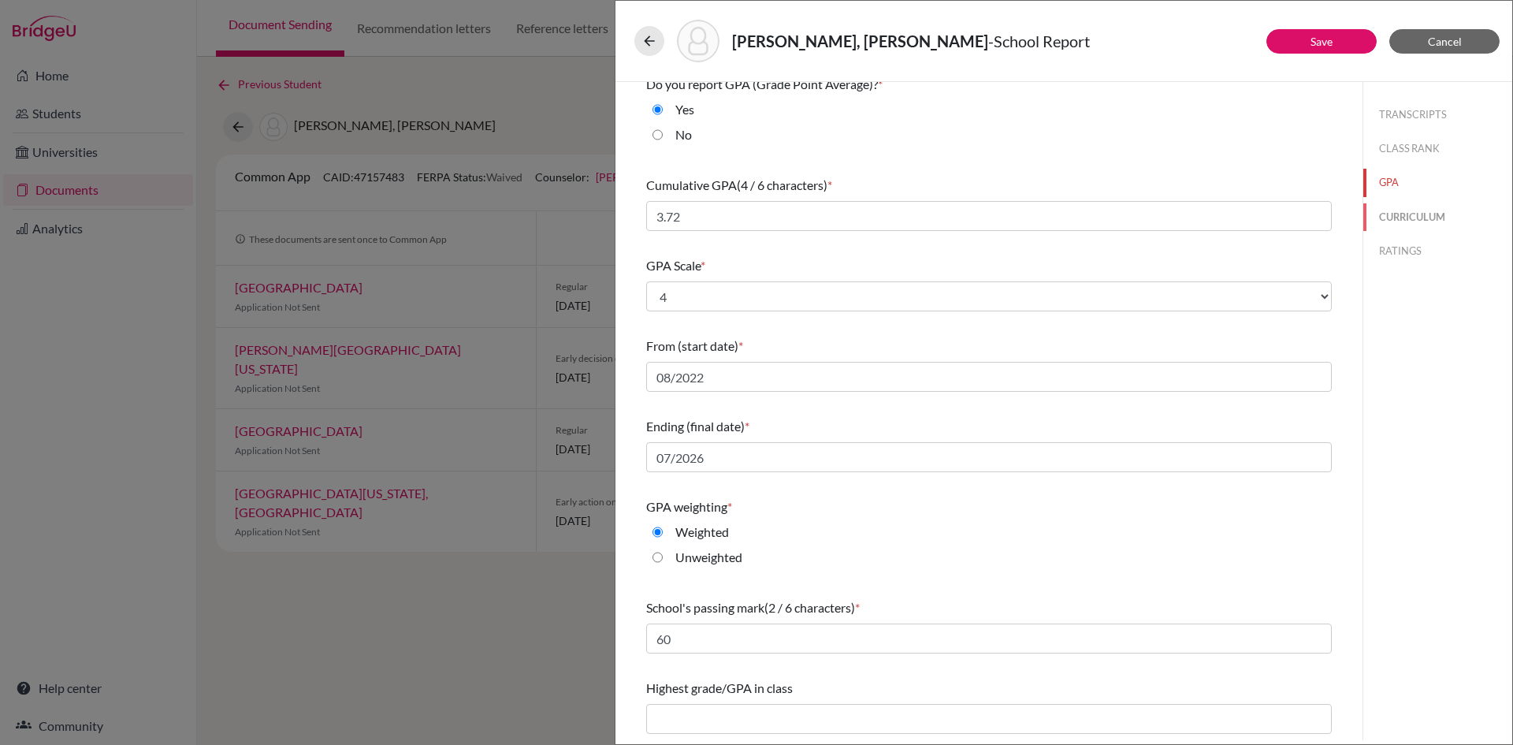
click at [1394, 211] on button "CURRICULUM" at bounding box center [1437, 217] width 149 height 28
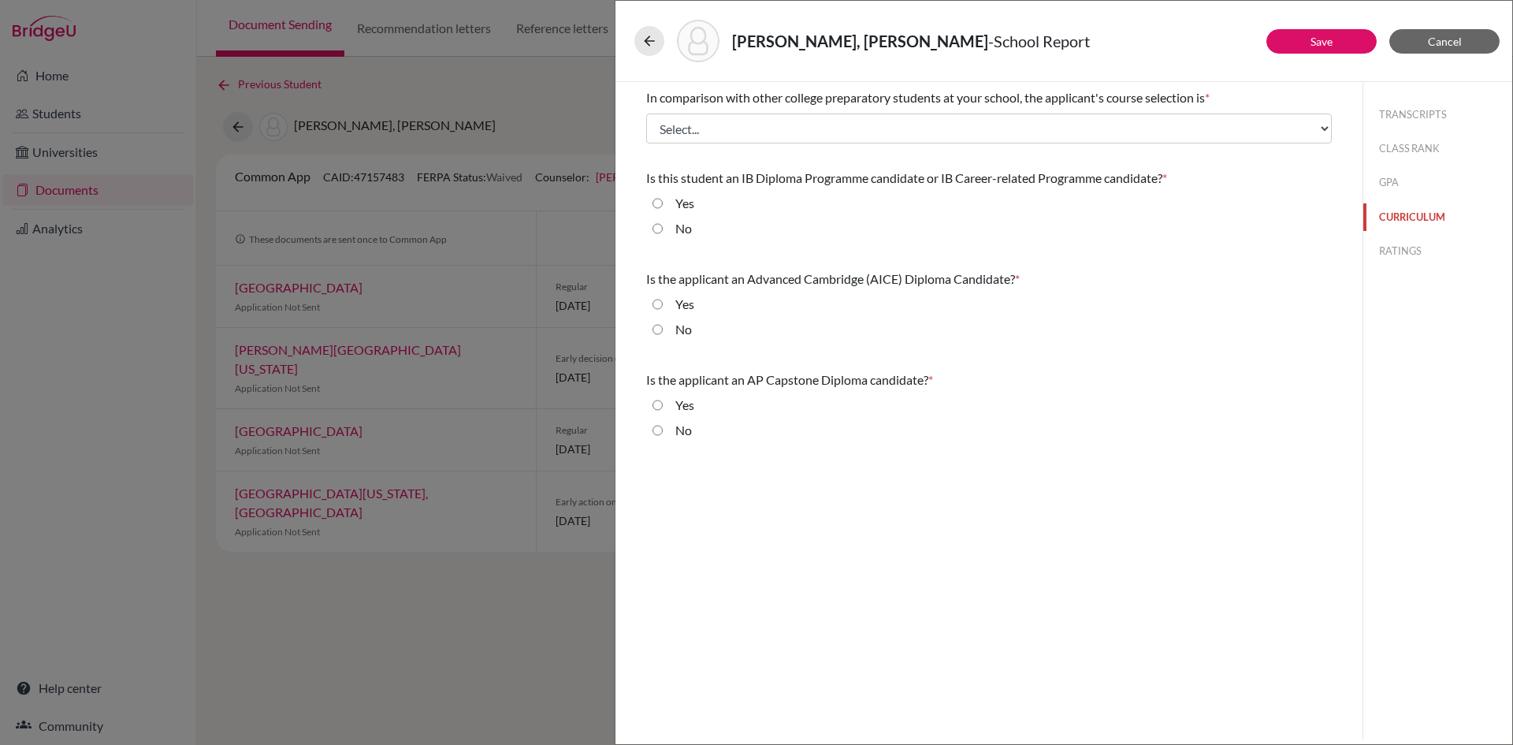
scroll to position [0, 0]
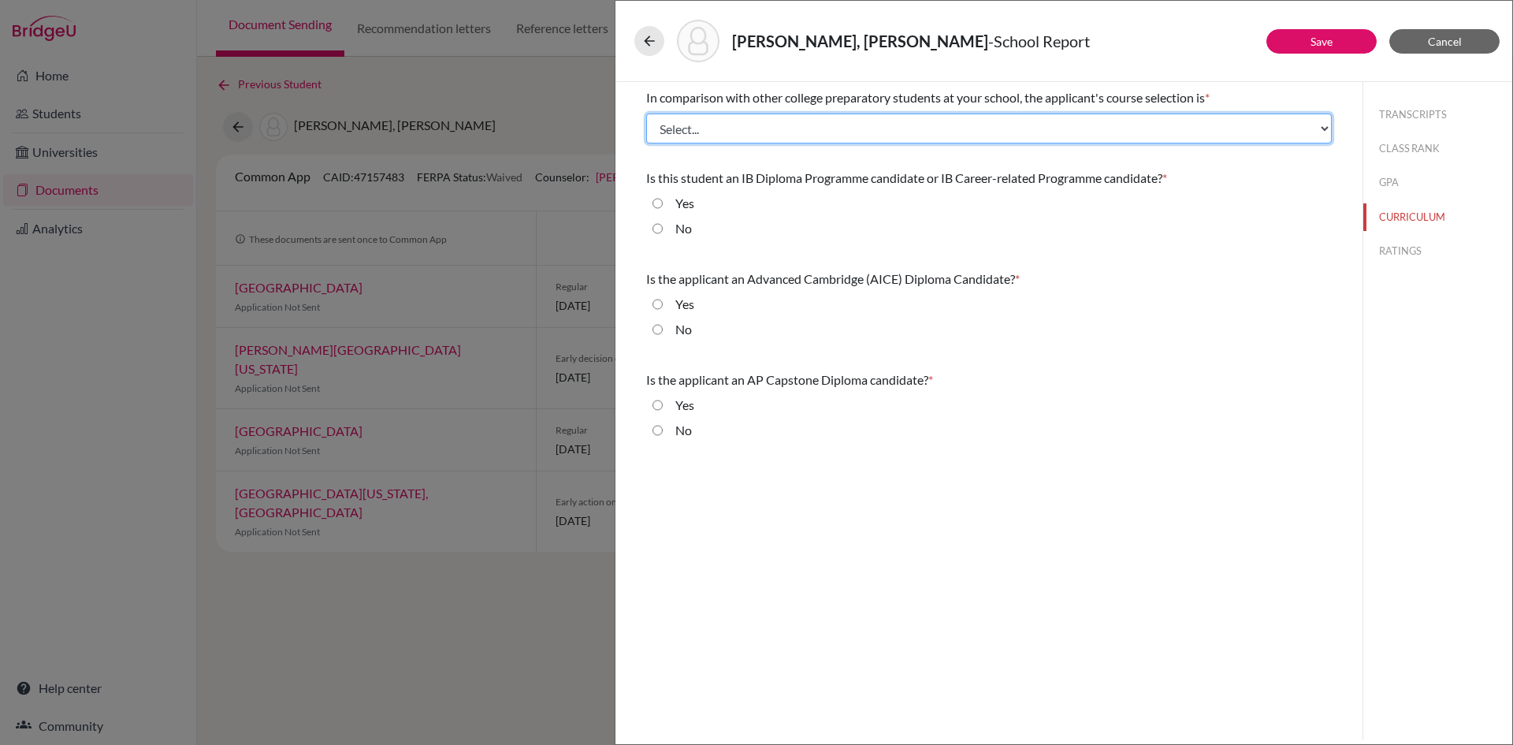
click at [850, 132] on select "Select... Less than demanding Average Demanding Very demanding Most demanding P…" at bounding box center [989, 128] width 686 height 30
select select "3"
click at [646, 113] on select "Select... Less than demanding Average Demanding Very demanding Most demanding P…" at bounding box center [989, 128] width 686 height 30
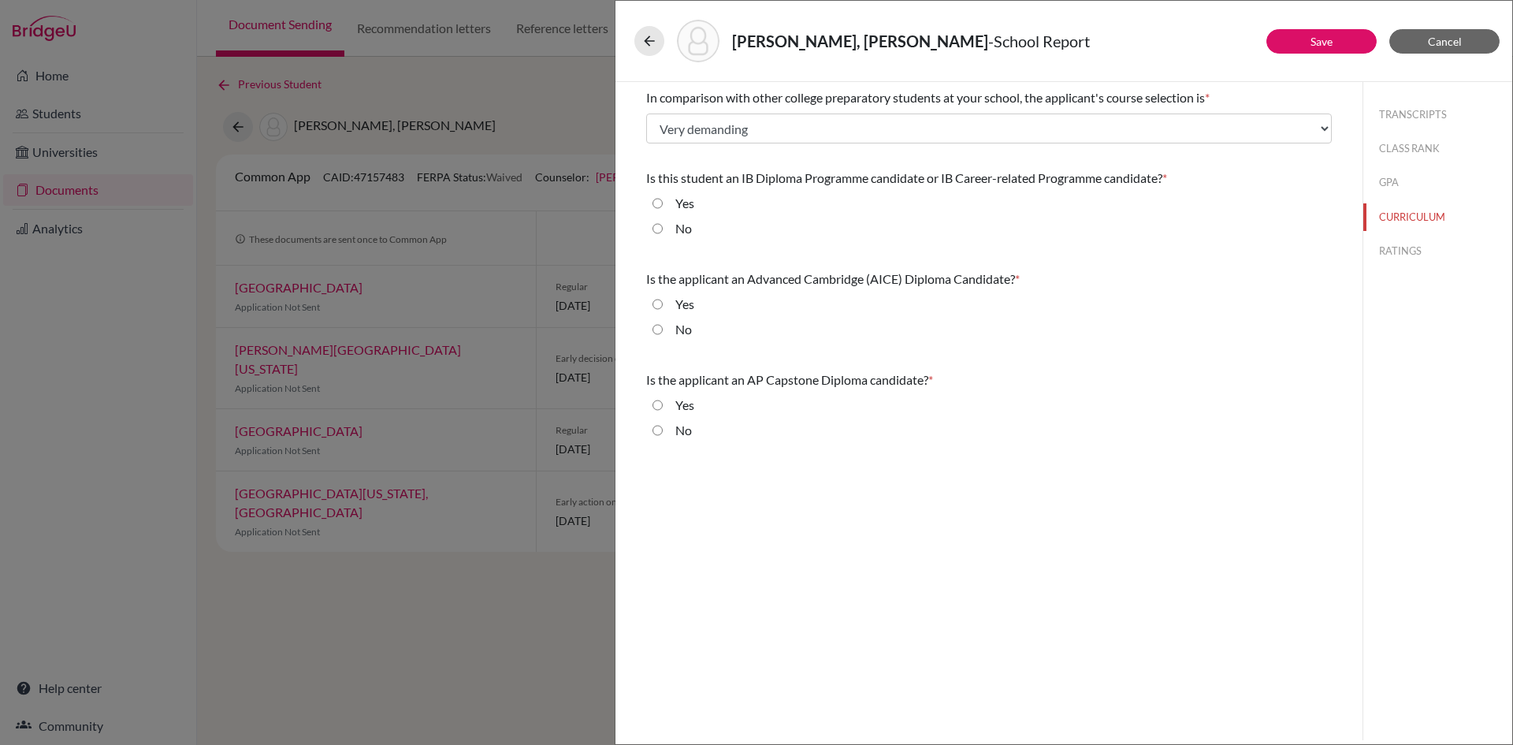
click at [659, 228] on input "No" at bounding box center [658, 228] width 10 height 19
radio input "true"
click at [653, 325] on input "No" at bounding box center [658, 329] width 10 height 19
radio input "true"
click at [655, 426] on input "No" at bounding box center [658, 430] width 10 height 19
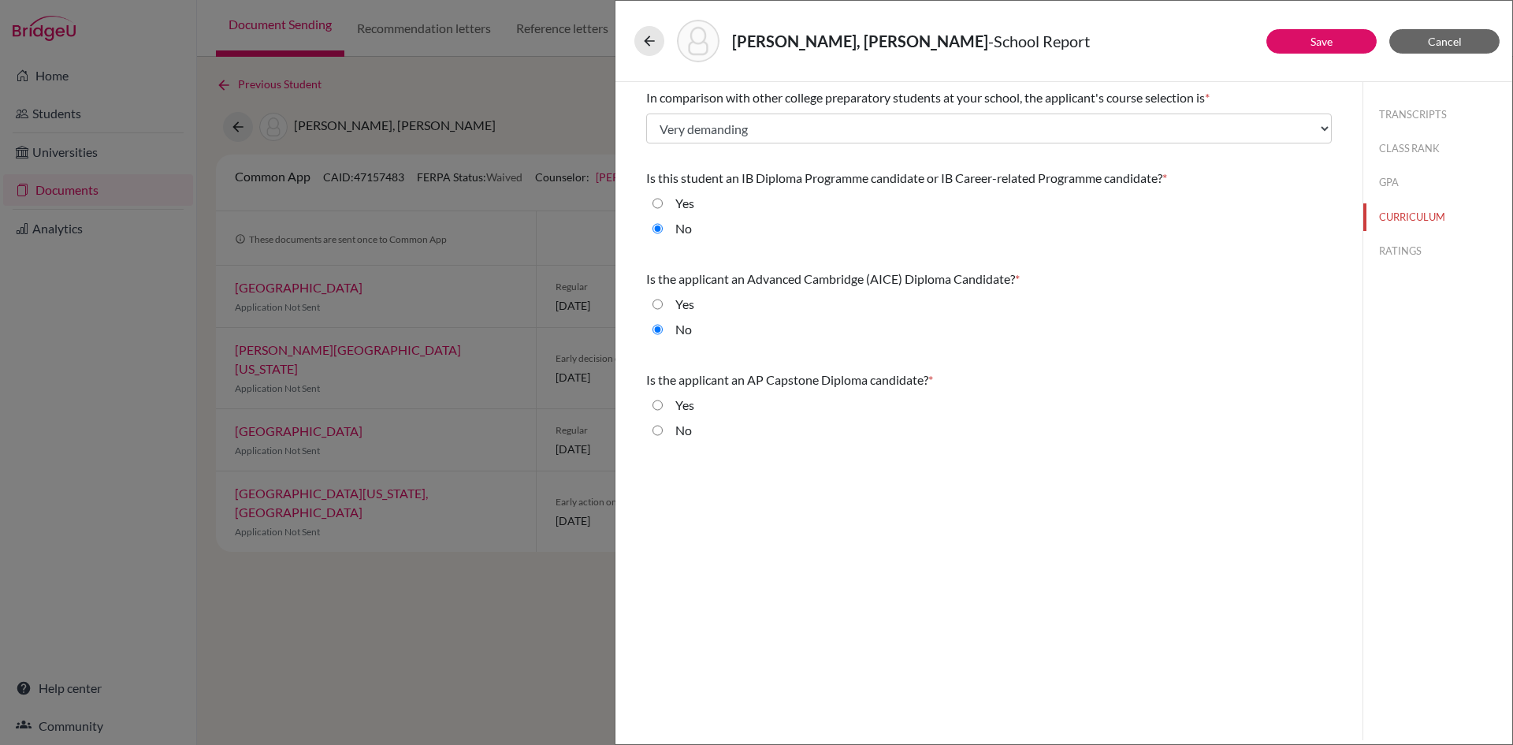
radio input "true"
click at [1387, 253] on button "RATINGS" at bounding box center [1437, 251] width 149 height 28
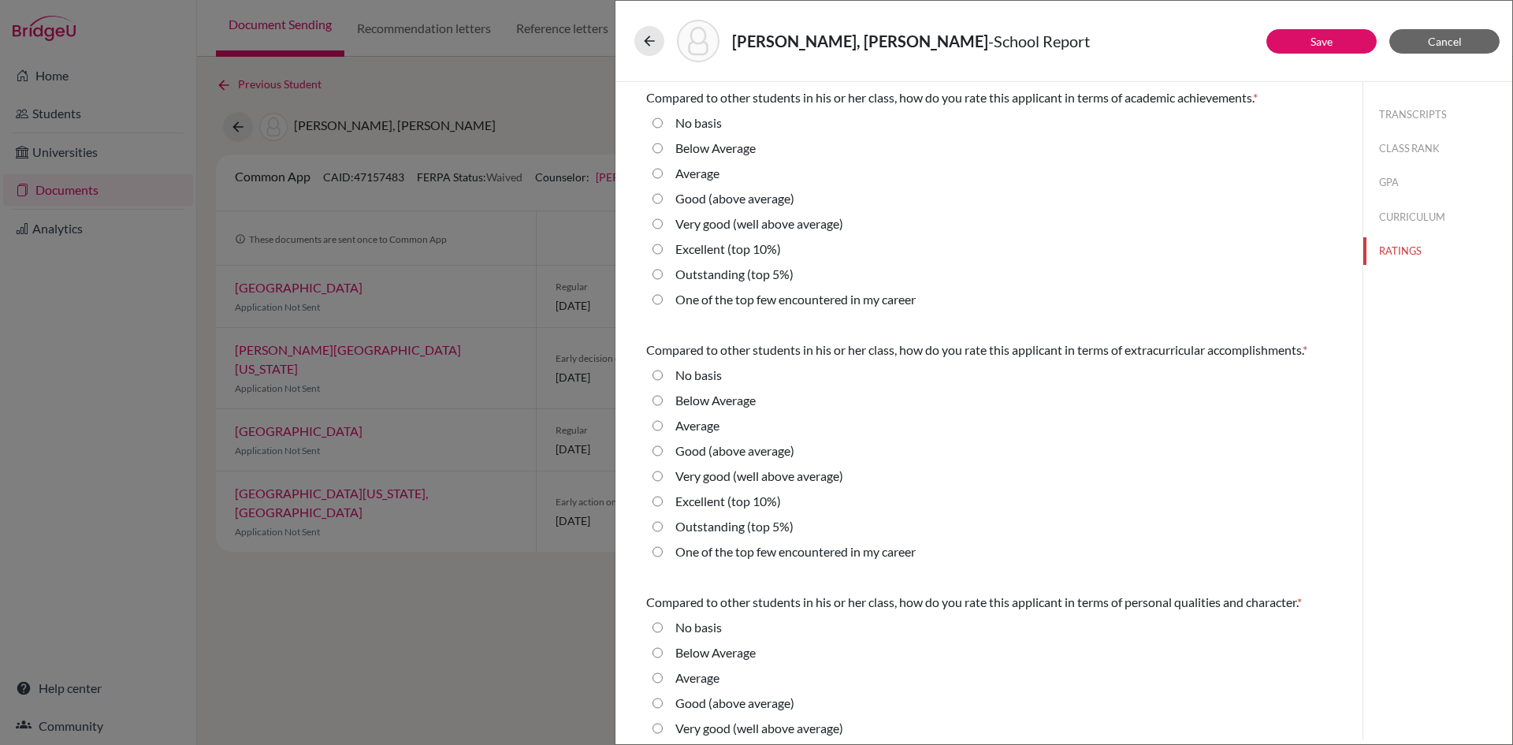
click at [654, 276] on 5\%\) "Outstanding (top 5%)" at bounding box center [658, 274] width 10 height 19
radio 5\%\) "true"
click at [658, 508] on 10\%\) "Excellent (top 10%)" at bounding box center [658, 501] width 10 height 19
radio 10\%\) "true"
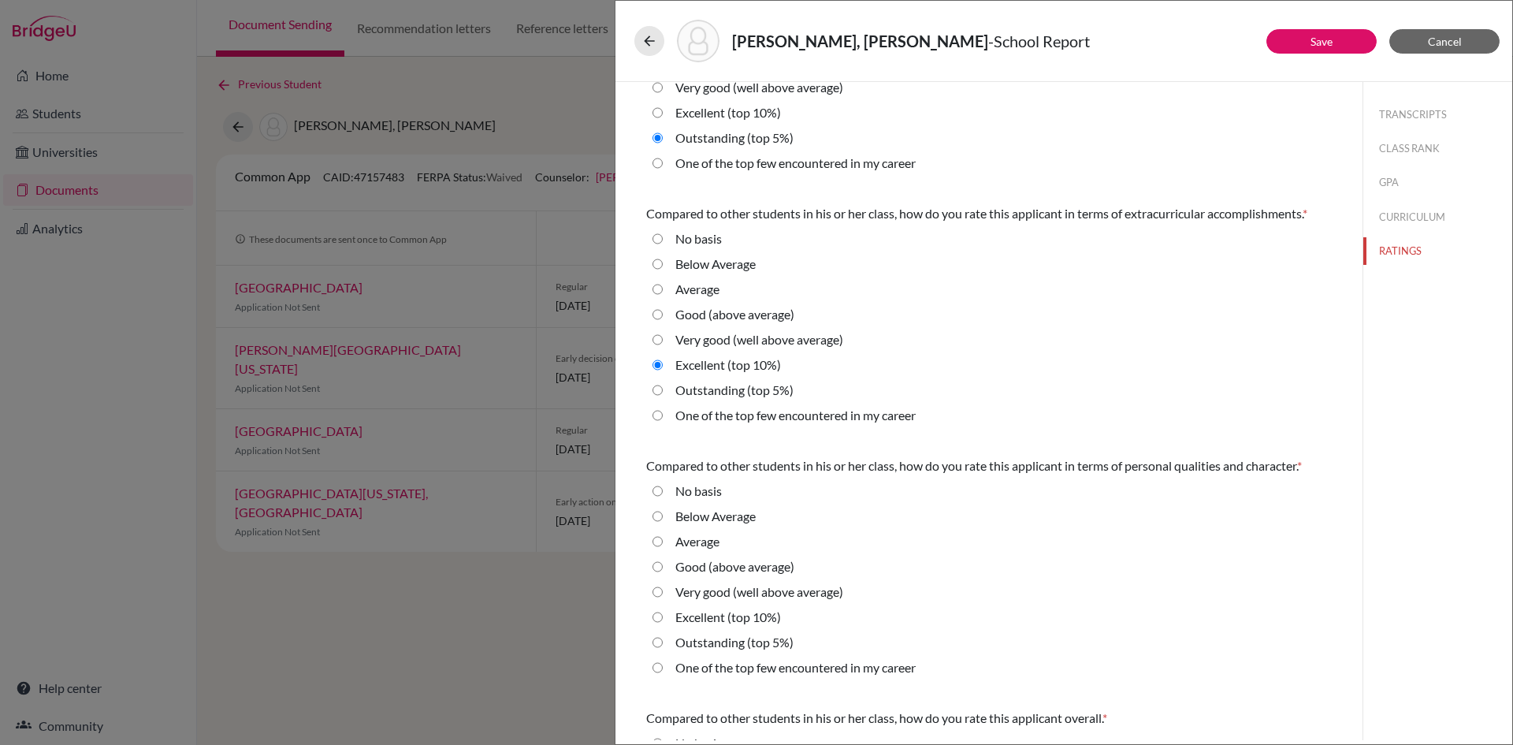
scroll to position [158, 0]
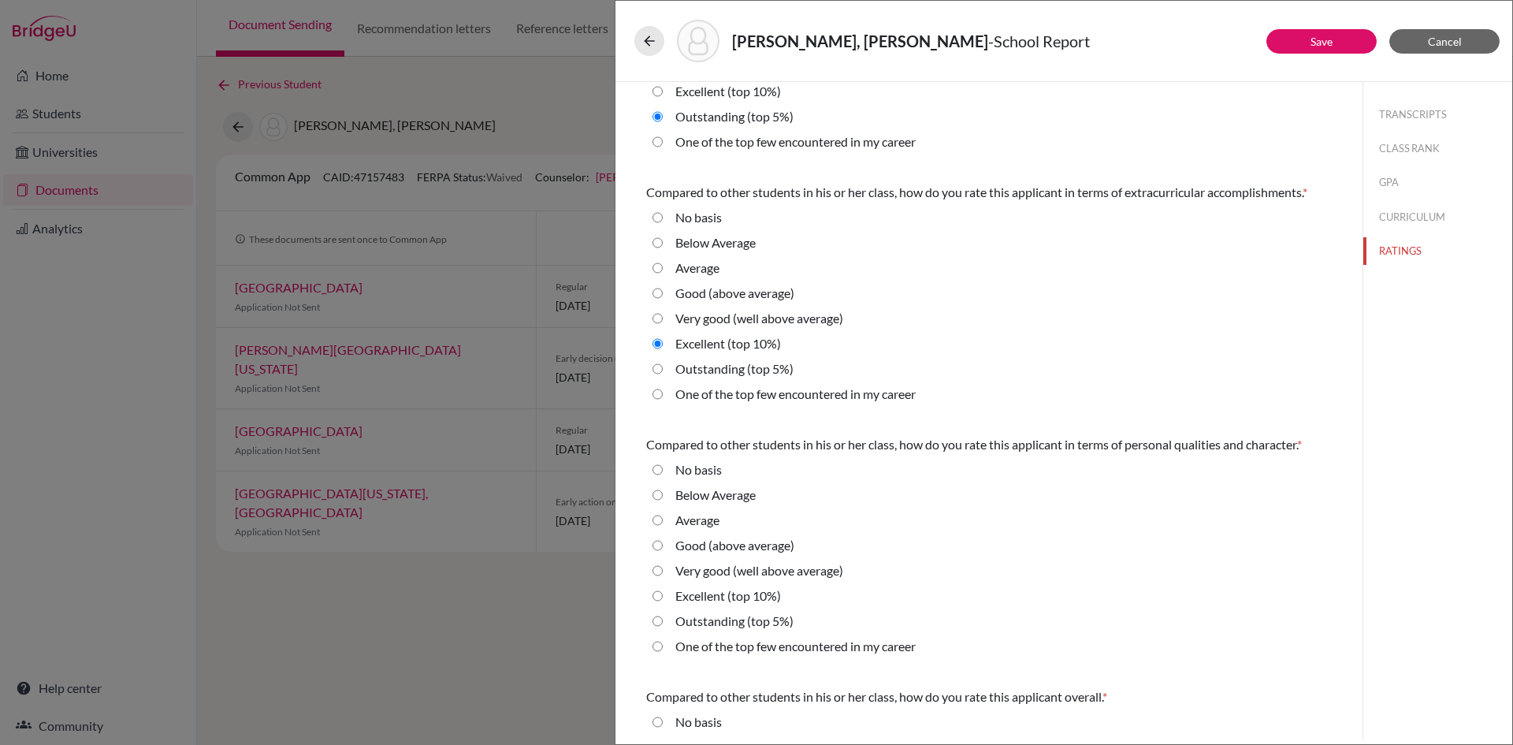
click at [660, 599] on 10\%\) "Excellent (top 10%)" at bounding box center [658, 595] width 10 height 19
radio 10\%\) "true"
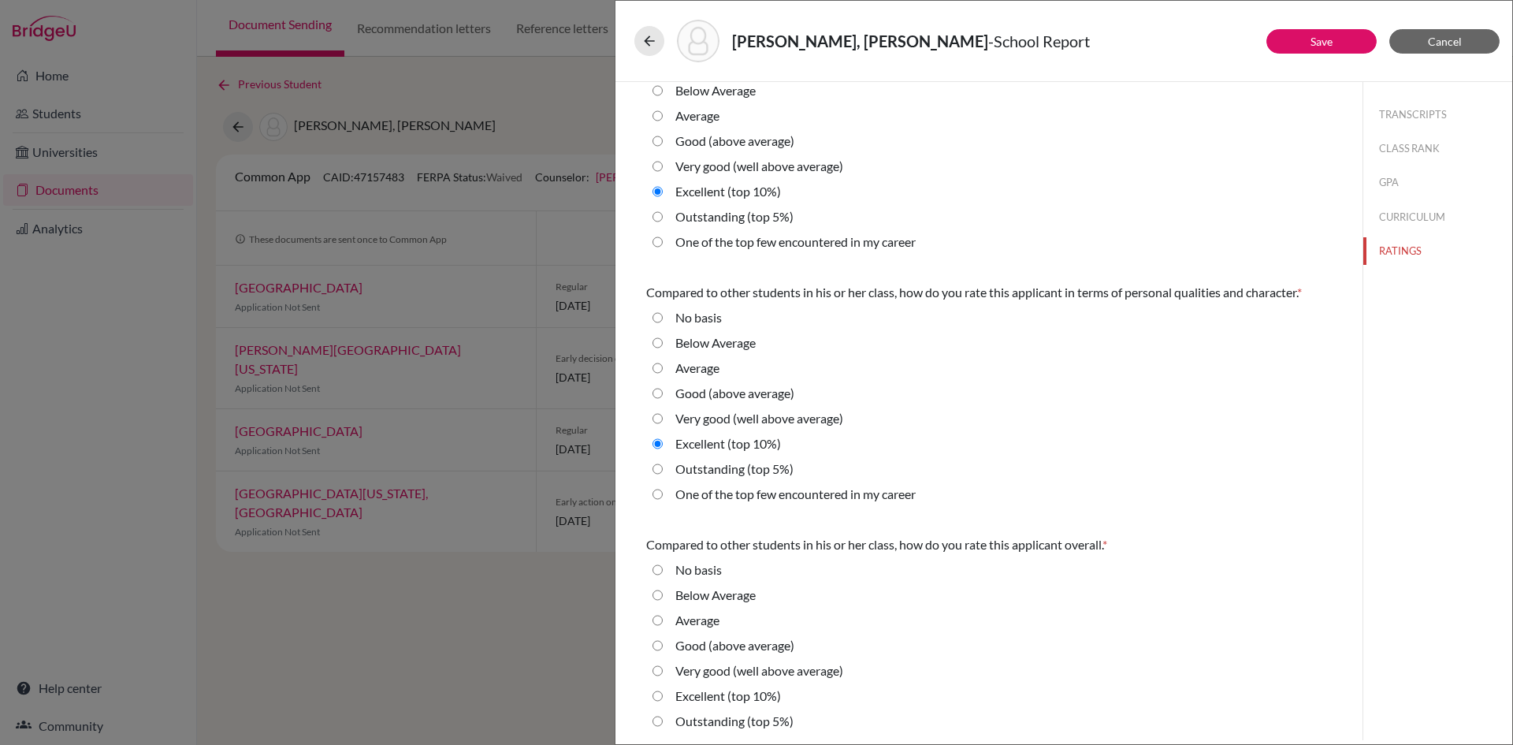
scroll to position [338, 0]
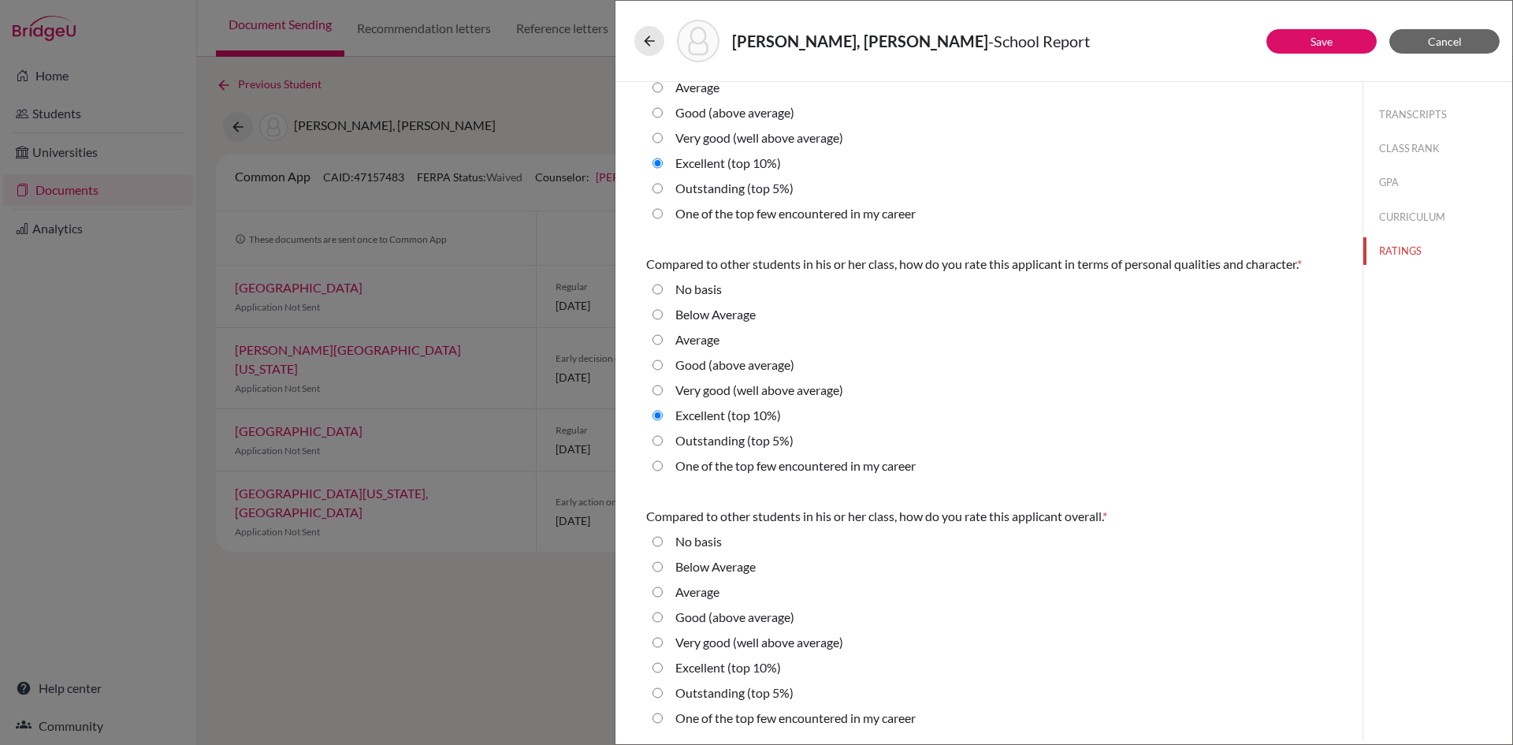
click at [656, 668] on 10\%\) "Excellent (top 10%)" at bounding box center [658, 667] width 10 height 19
radio 10\%\) "true"
click at [1322, 52] on button "Save" at bounding box center [1322, 41] width 110 height 24
select select "665190"
select select "665191"
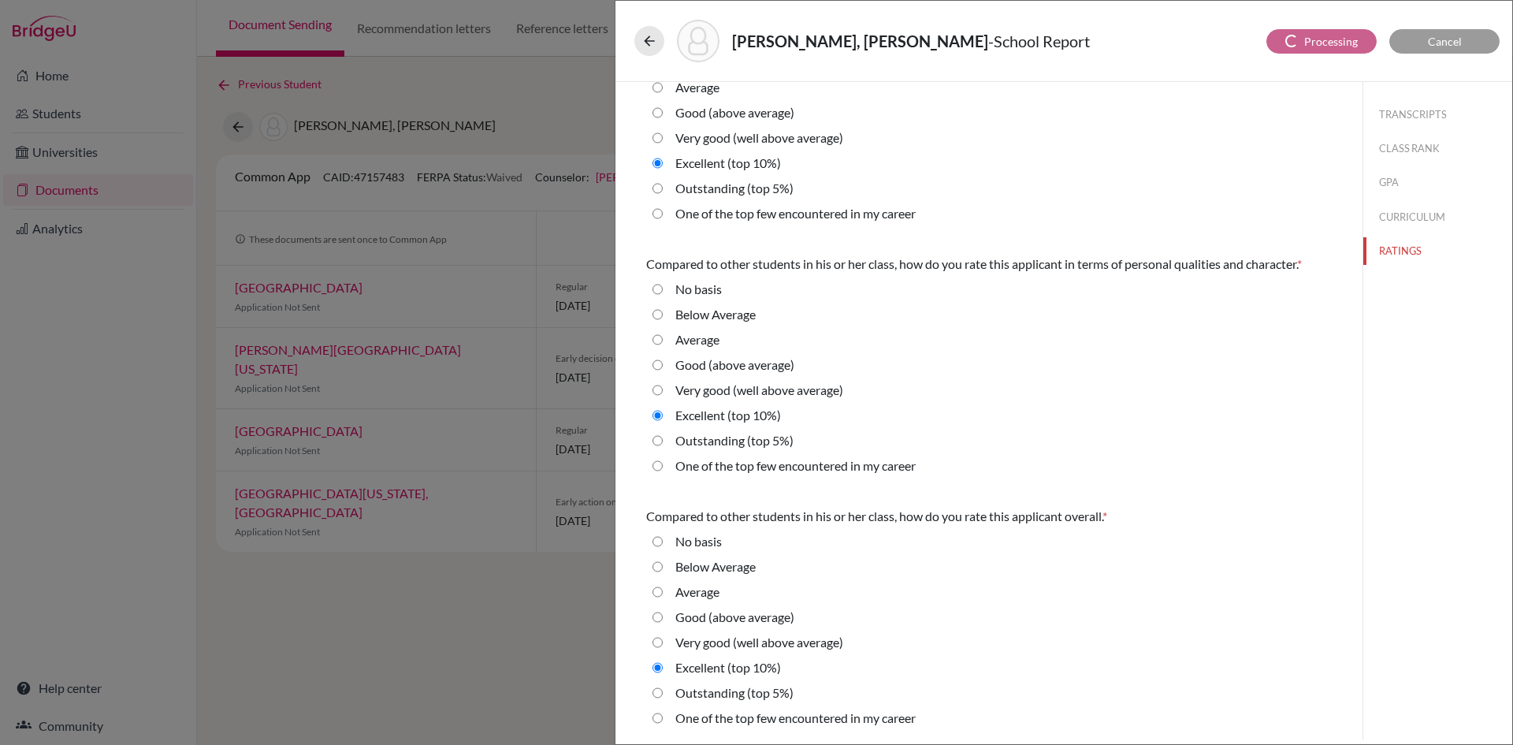
select select "665192"
select select "0"
select select "3"
select select "665189"
select select "1"
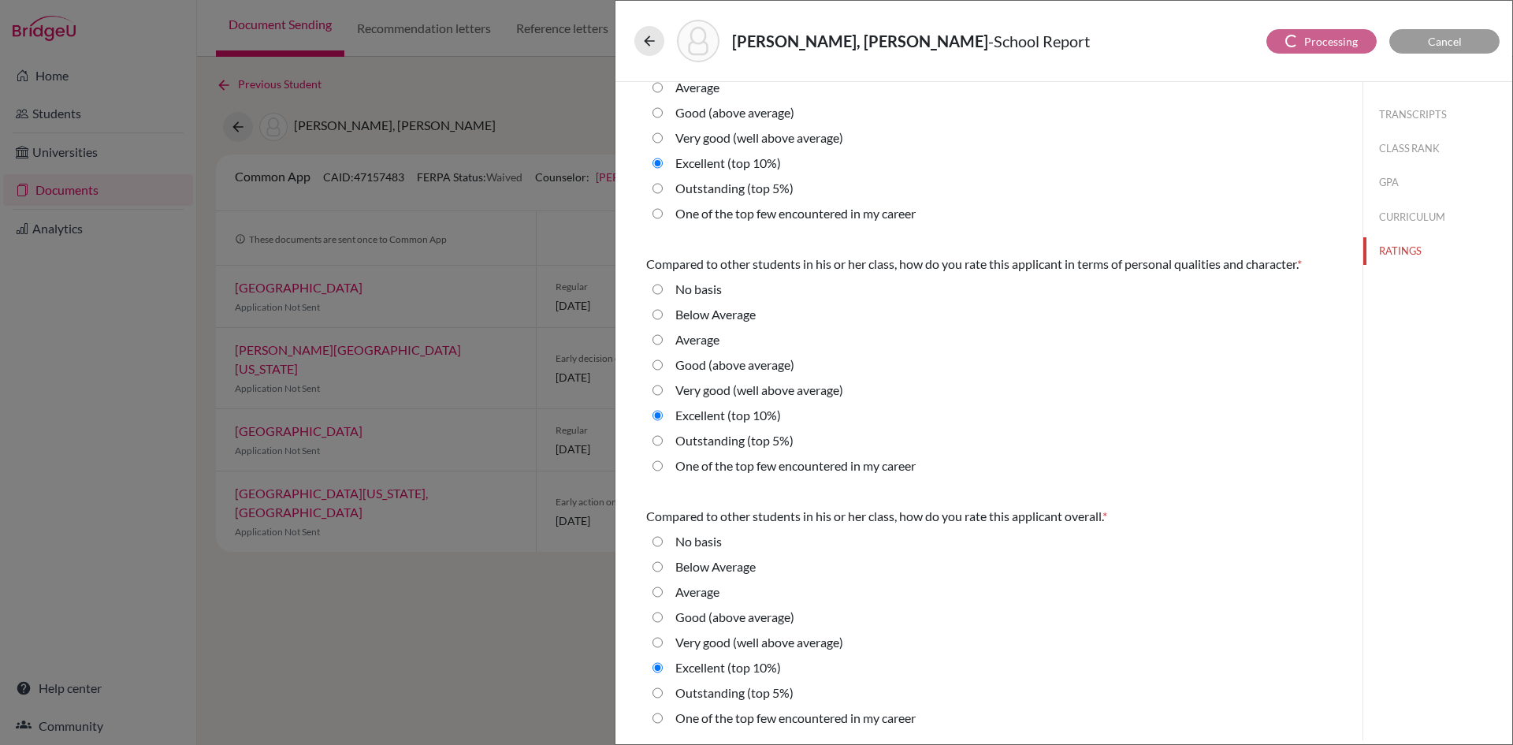
select select "1"
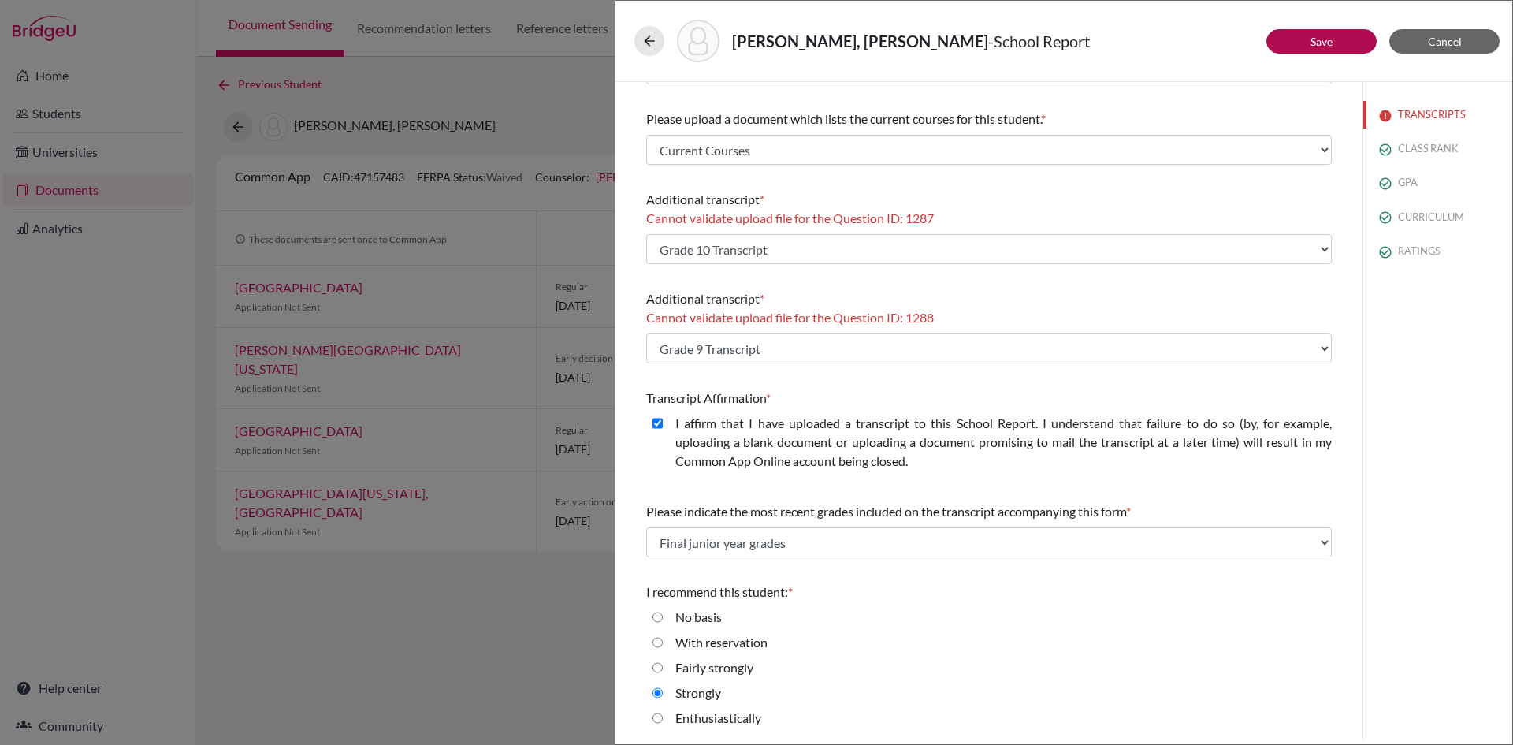
scroll to position [319, 0]
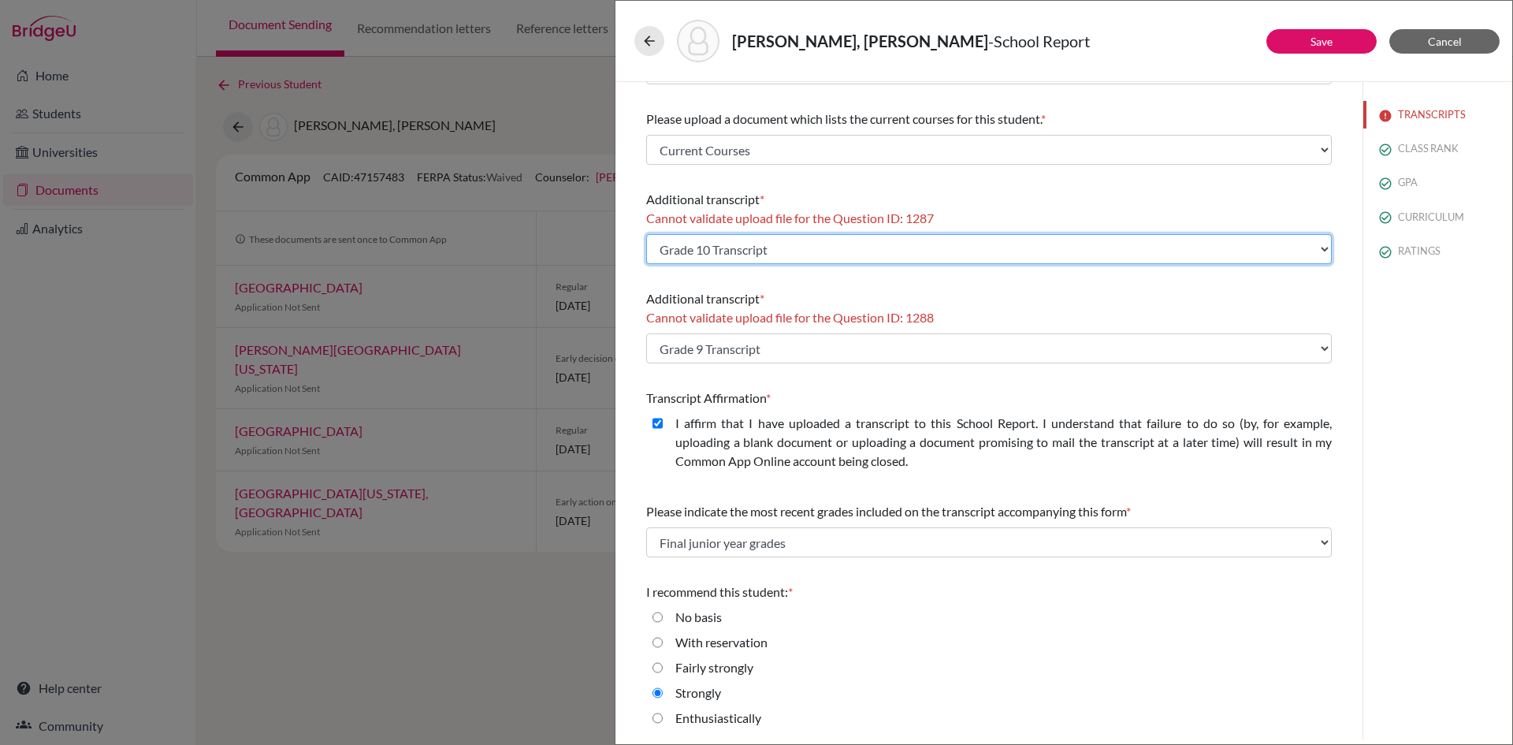
click at [897, 252] on select "Select existing document or upload a new one Grade 10 Transcript Upload New File" at bounding box center [989, 249] width 686 height 30
click at [646, 234] on select "Select existing document or upload a new one Grade 10 Transcript Upload New File" at bounding box center [989, 249] width 686 height 30
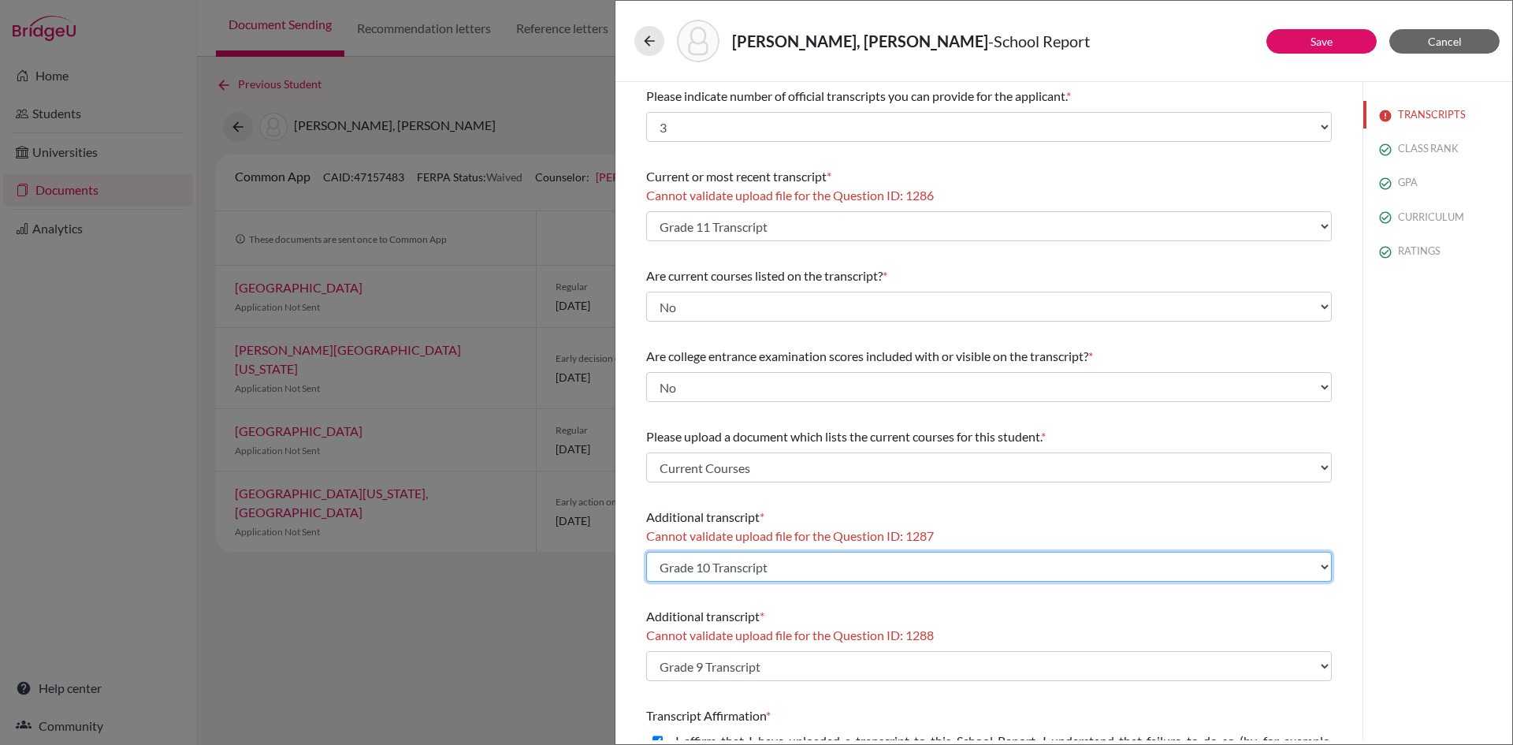
scroll to position [0, 0]
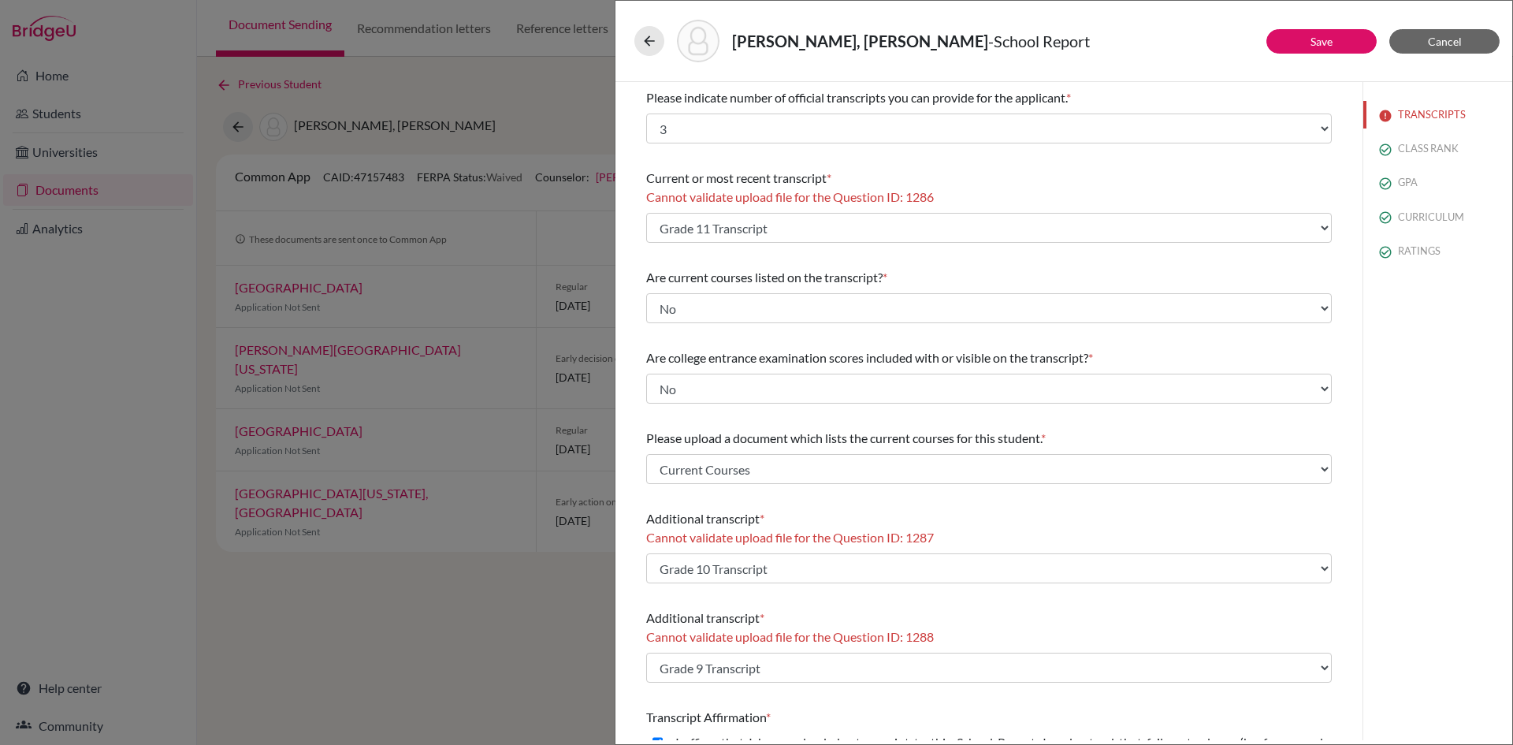
click at [1456, 28] on div "Ahmed, Rahman - School Report" at bounding box center [1063, 41] width 859 height 43
click at [1456, 32] on button "Cancel" at bounding box center [1444, 41] width 110 height 24
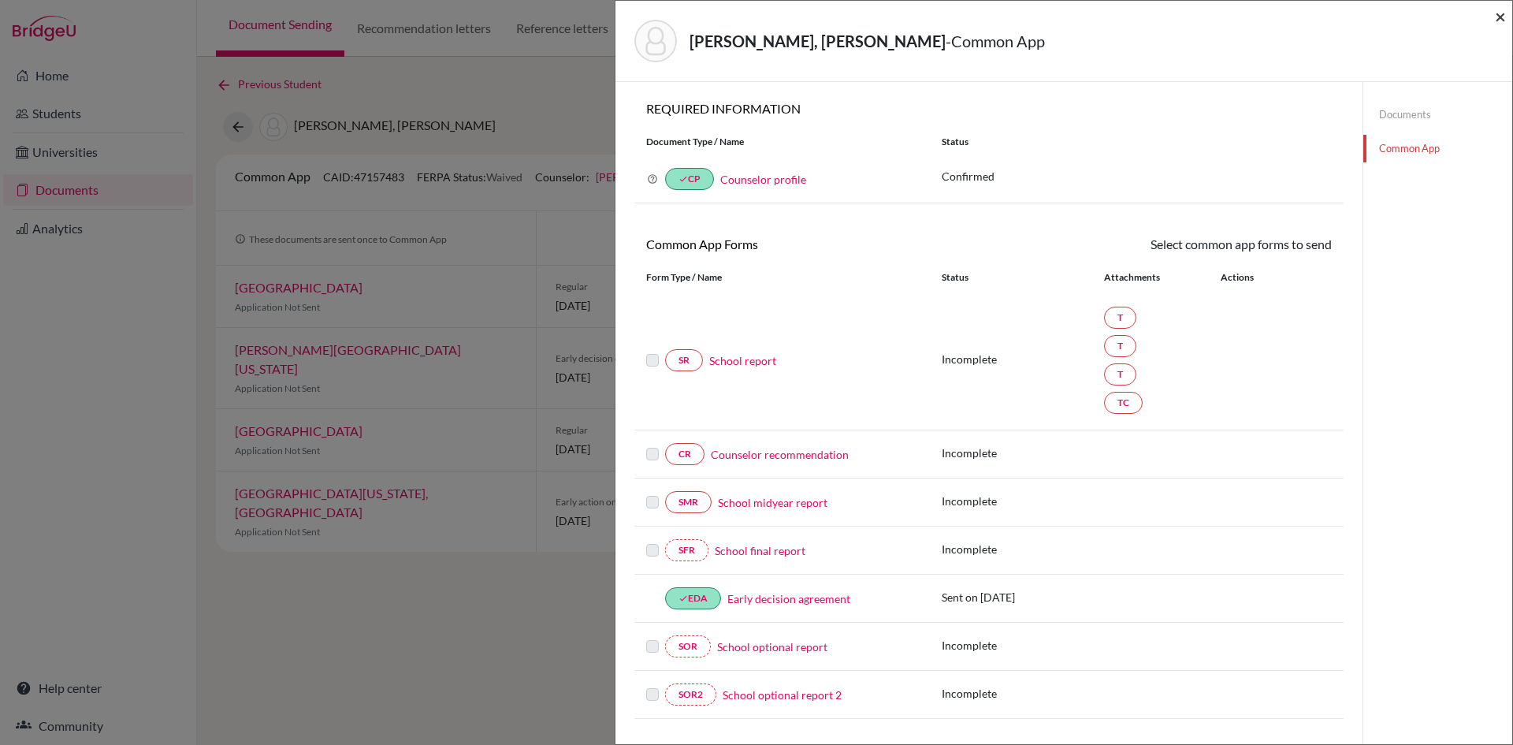
click at [1503, 13] on span "×" at bounding box center [1500, 16] width 11 height 23
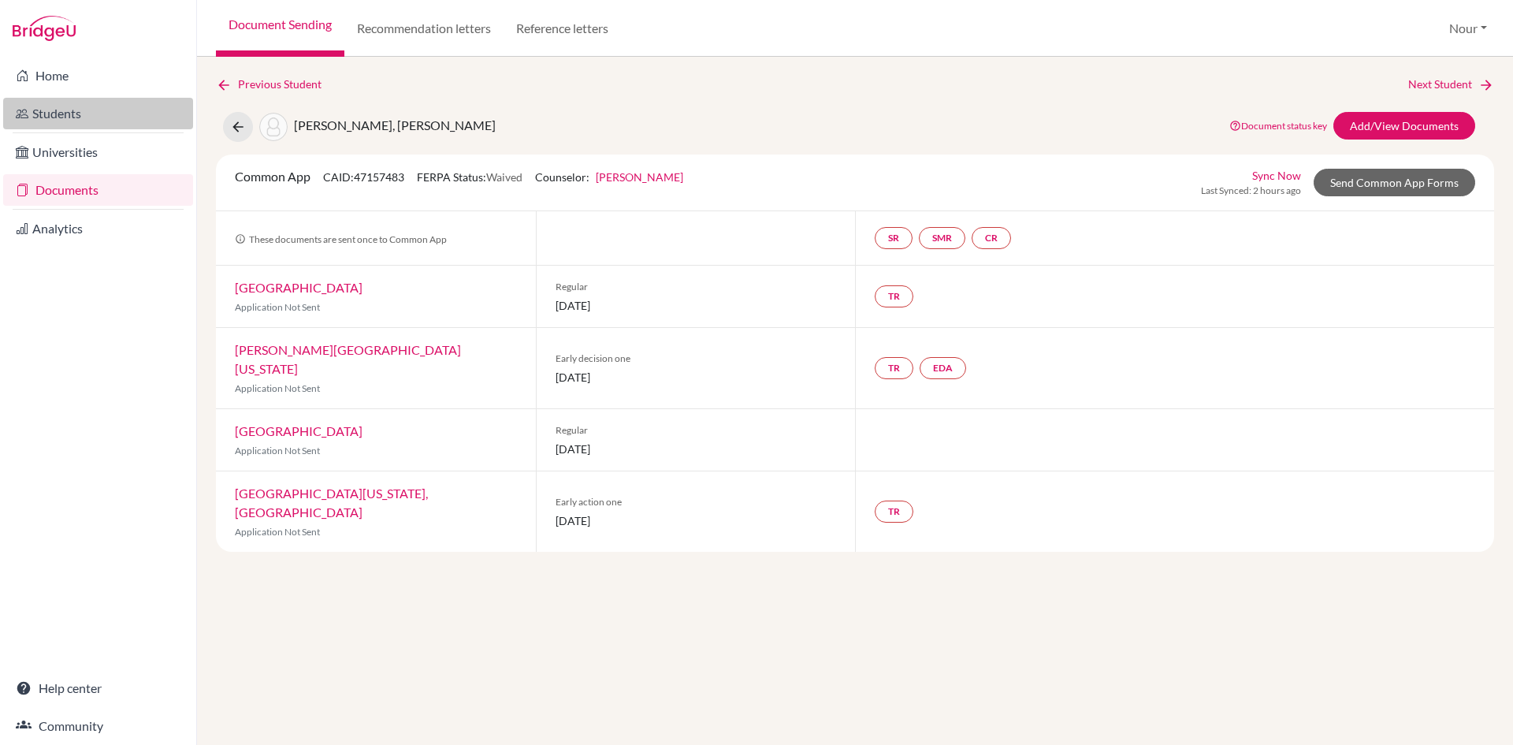
click at [85, 112] on link "Students" at bounding box center [98, 114] width 190 height 32
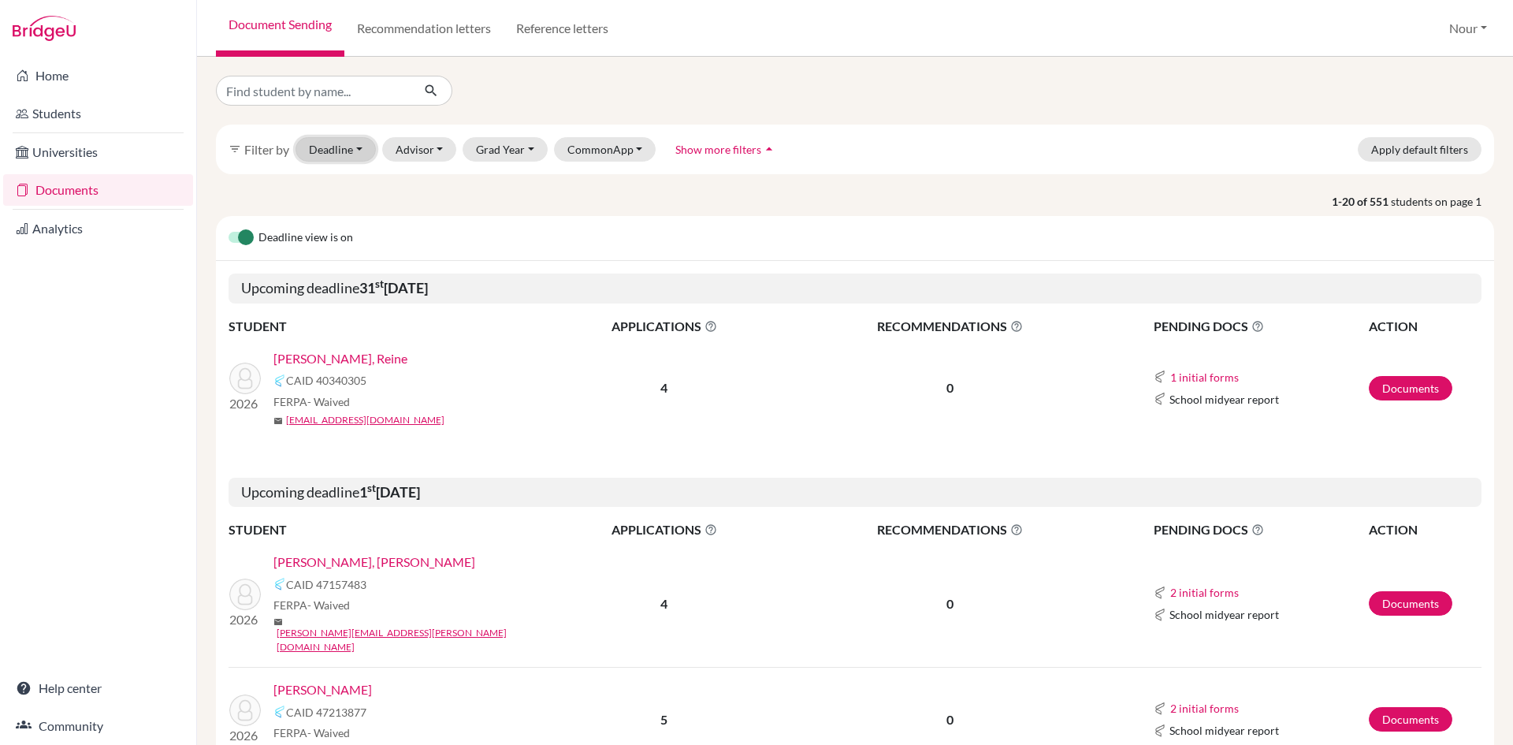
click at [360, 155] on button "Deadline - Select a date range Or double click for a single date selection Toda…" at bounding box center [336, 149] width 80 height 24
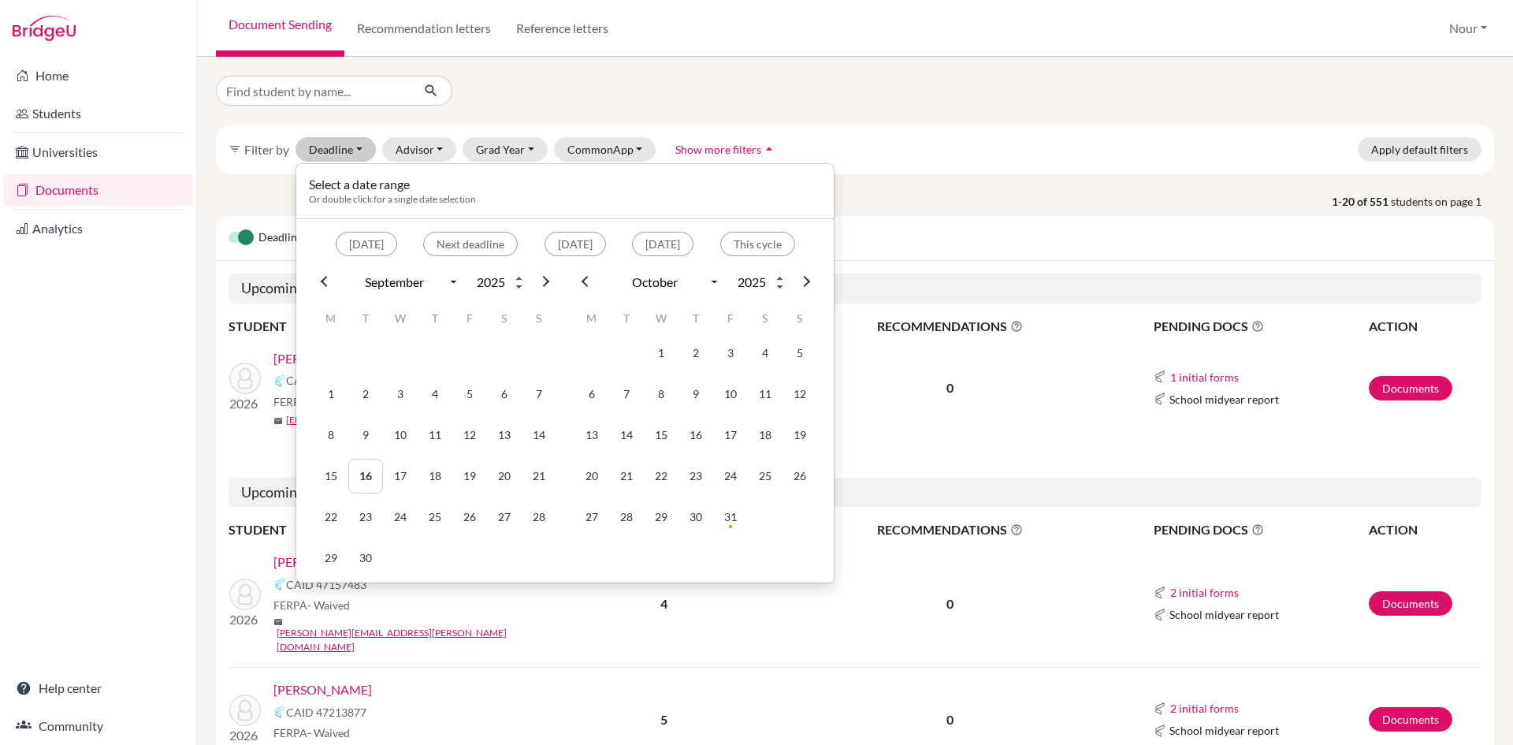
click at [464, 140] on div "Grad Year 2026 2025 2024 2023" at bounding box center [505, 149] width 85 height 24
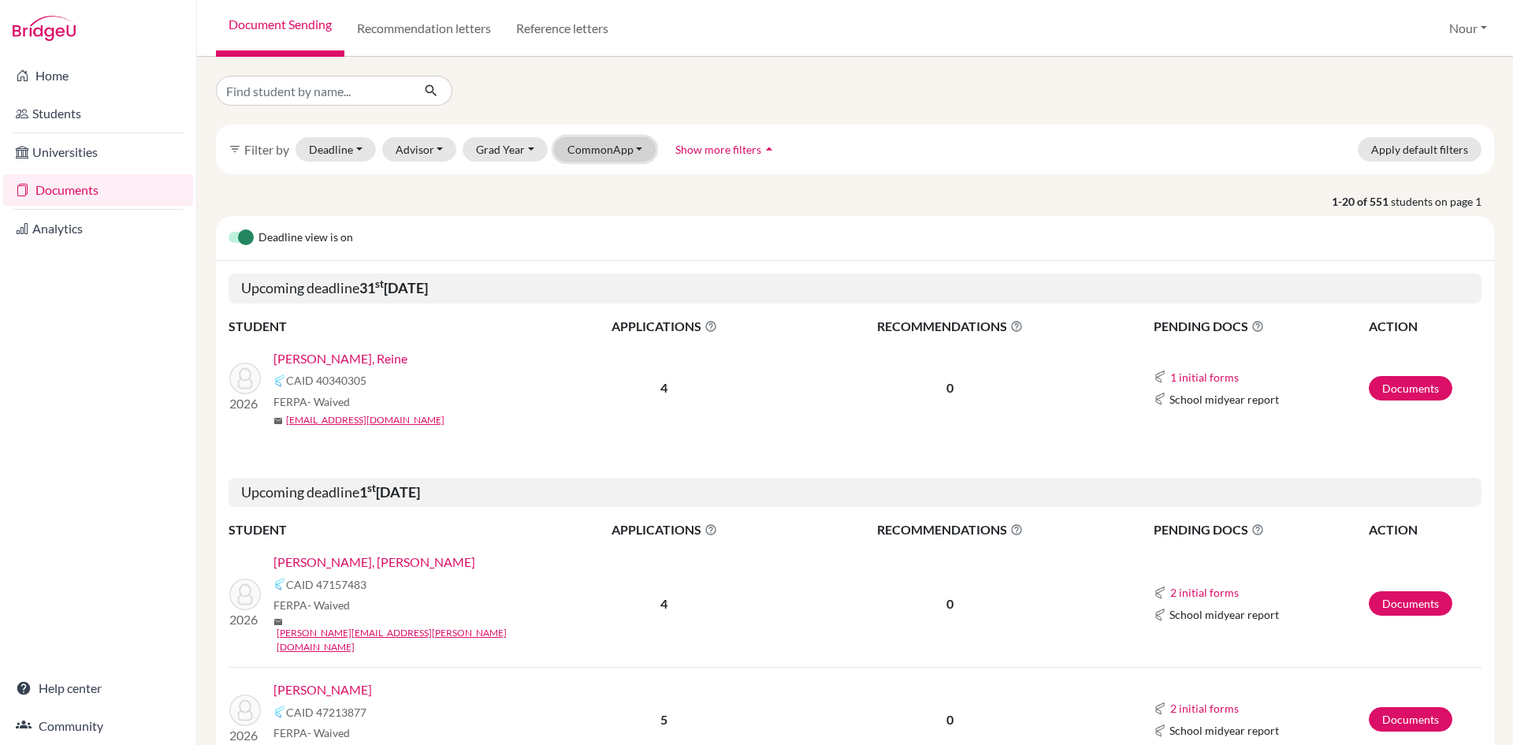
click at [636, 153] on button "CommonApp" at bounding box center [605, 149] width 102 height 24
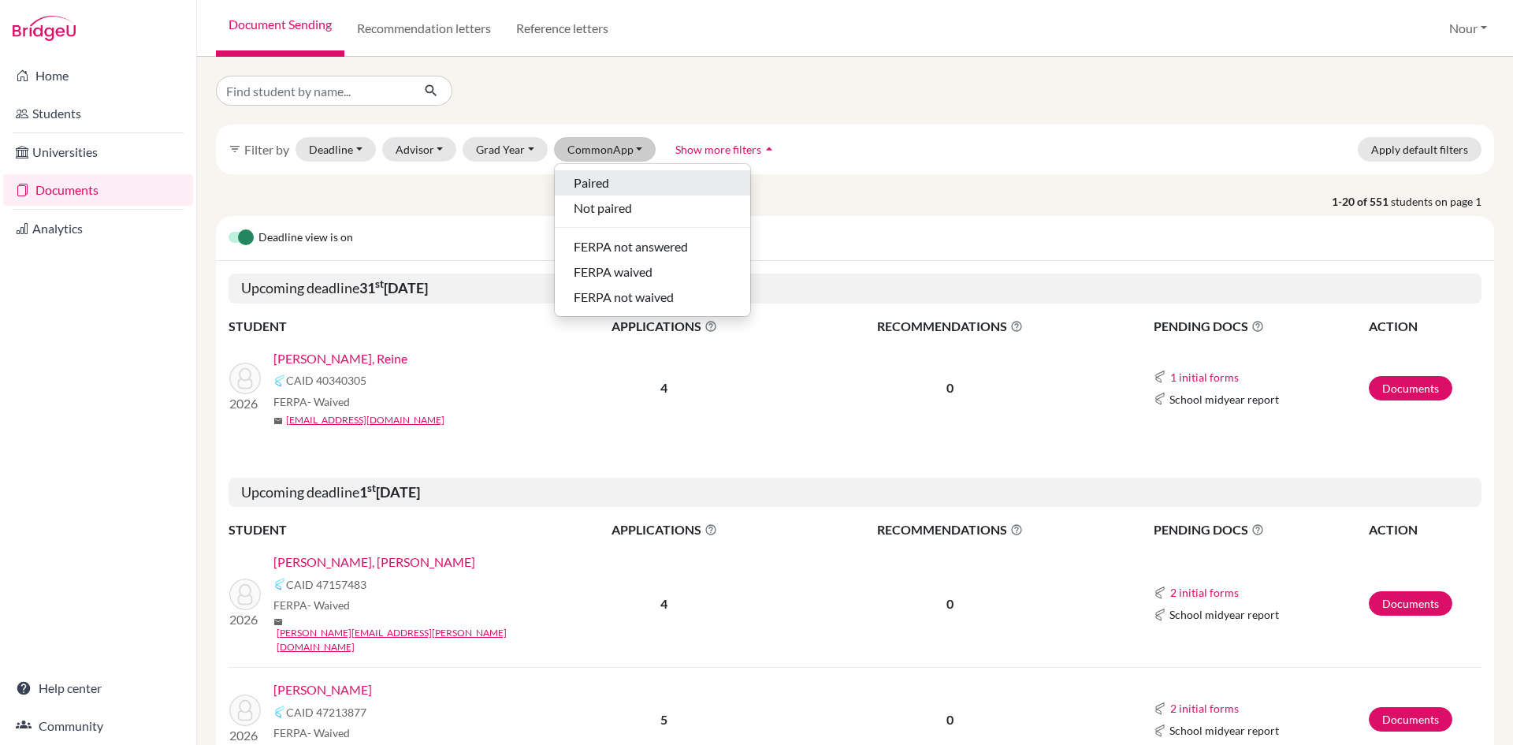
click at [618, 180] on div "Paired" at bounding box center [653, 182] width 158 height 19
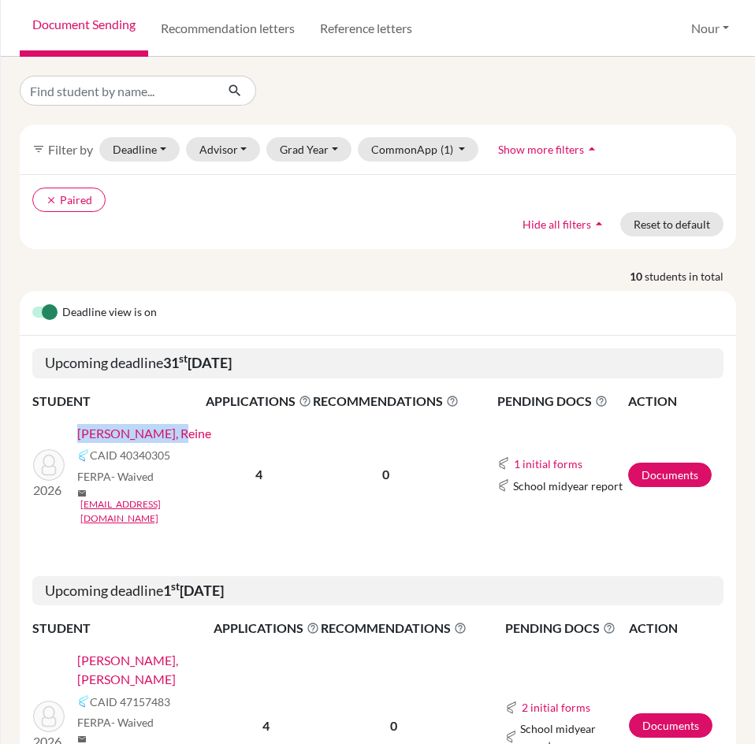
drag, startPoint x: 172, startPoint y: 434, endPoint x: 74, endPoint y: 430, distance: 97.8
click at [74, 431] on div "2026 Al Habbal, Reine CAID 40340305 FERPA - Waived mail reine.alhabbal@amg.sch.…" at bounding box center [118, 475] width 195 height 102
copy link "Al Habbal, Reine"
drag, startPoint x: 177, startPoint y: 634, endPoint x: 65, endPoint y: 637, distance: 111.9
click at [65, 651] on div "2026 Ahmed, Rahman CAID 47157483 FERPA - Waived mail rahman.ahmed@amg.sch.ae" at bounding box center [122, 725] width 203 height 149
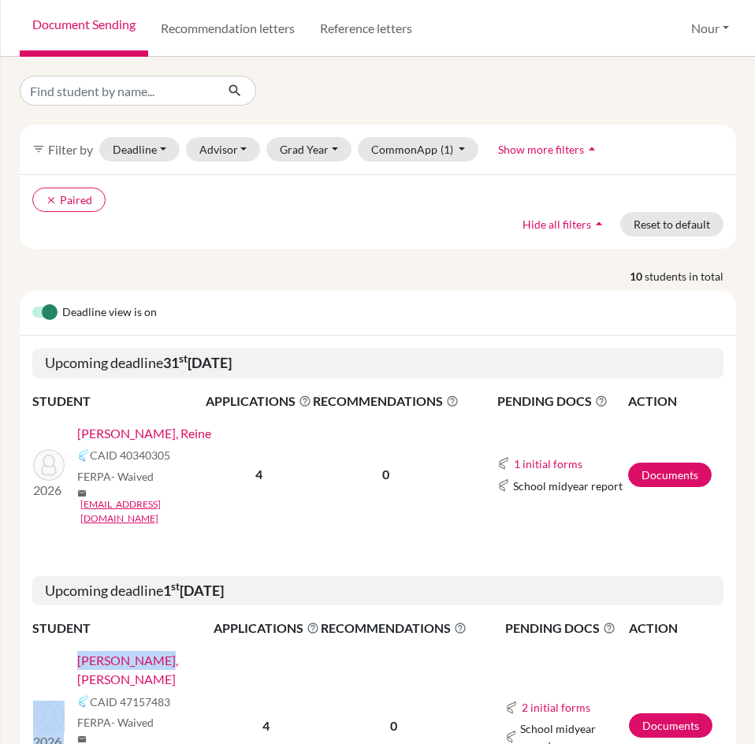
click at [166, 651] on link "[PERSON_NAME], [PERSON_NAME]" at bounding box center [150, 670] width 147 height 38
click at [206, 651] on div "[PERSON_NAME], [PERSON_NAME]" at bounding box center [150, 670] width 147 height 38
drag, startPoint x: 188, startPoint y: 642, endPoint x: 80, endPoint y: 642, distance: 108.0
click at [79, 651] on div "[PERSON_NAME], [PERSON_NAME]" at bounding box center [150, 670] width 147 height 38
copy link "[PERSON_NAME], [PERSON_NAME]"
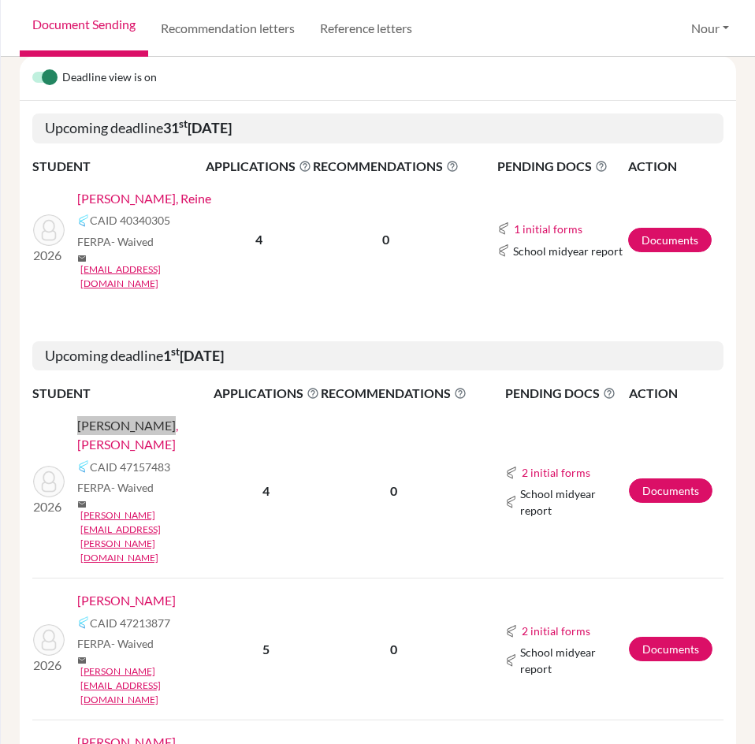
scroll to position [236, 0]
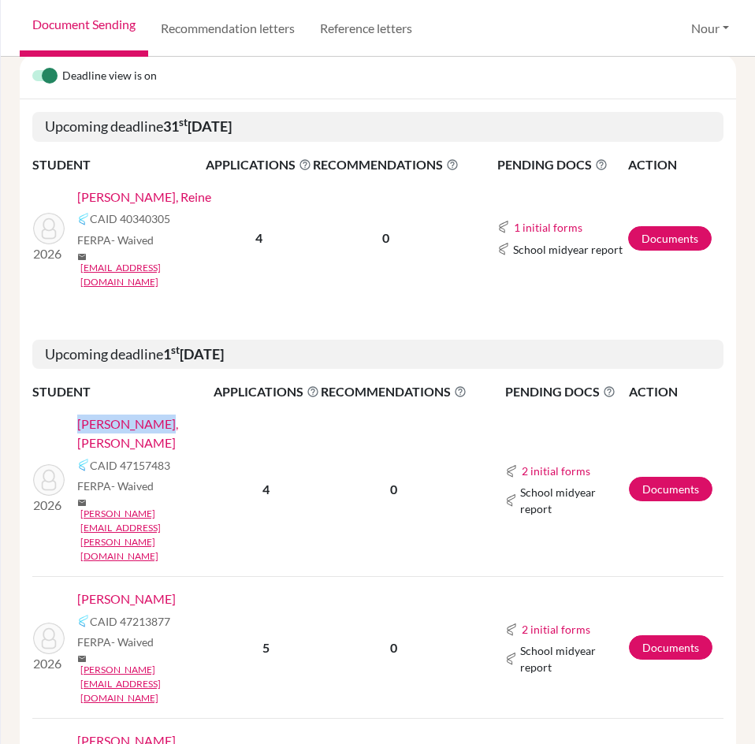
drag, startPoint x: 175, startPoint y: 505, endPoint x: 59, endPoint y: 508, distance: 115.9
click at [59, 590] on div "2026 Otabashi, Lamar CAID 47213877 FERPA - Waived mail lamar.otabashi@amg.sch.ae" at bounding box center [122, 648] width 203 height 116
click at [212, 590] on div "Otabashi, Lamar" at bounding box center [150, 599] width 147 height 19
drag, startPoint x: 169, startPoint y: 503, endPoint x: 80, endPoint y: 508, distance: 88.4
click at [80, 590] on div "Otabashi, Lamar" at bounding box center [150, 599] width 147 height 19
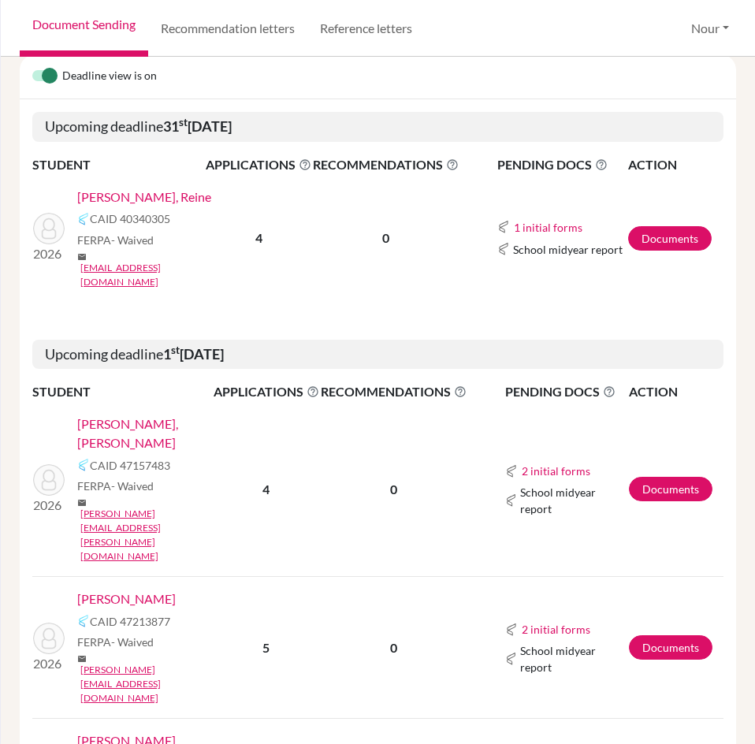
copy link "Otabashi, Lamar"
drag, startPoint x: 159, startPoint y: 608, endPoint x: 82, endPoint y: 604, distance: 77.3
click at [82, 731] on div "Zidan, Dalia" at bounding box center [150, 750] width 147 height 38
click at [167, 731] on div "Zidan, Dalia" at bounding box center [150, 750] width 147 height 38
drag, startPoint x: 177, startPoint y: 611, endPoint x: 73, endPoint y: 608, distance: 103.3
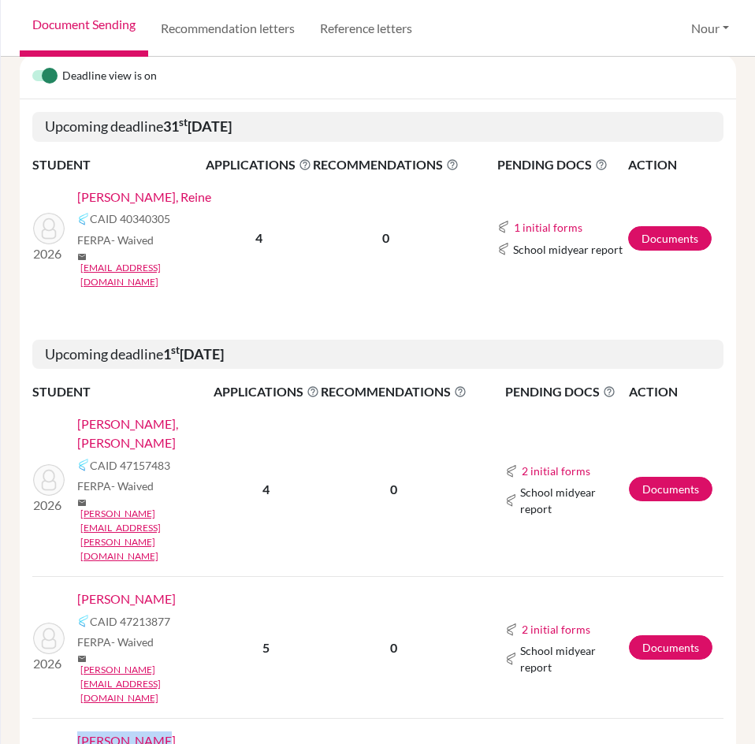
copy link "Zidan, Dalia"
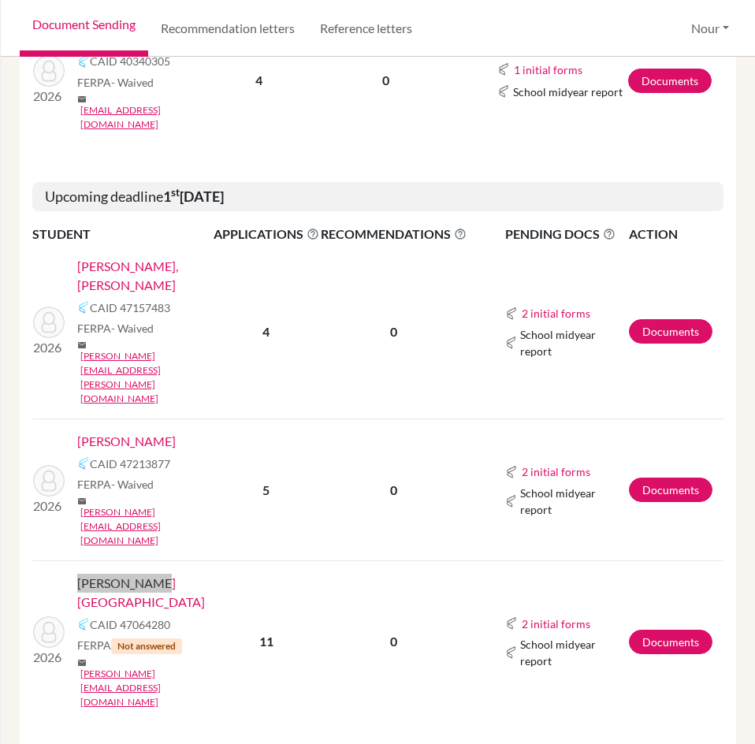
scroll to position [473, 0]
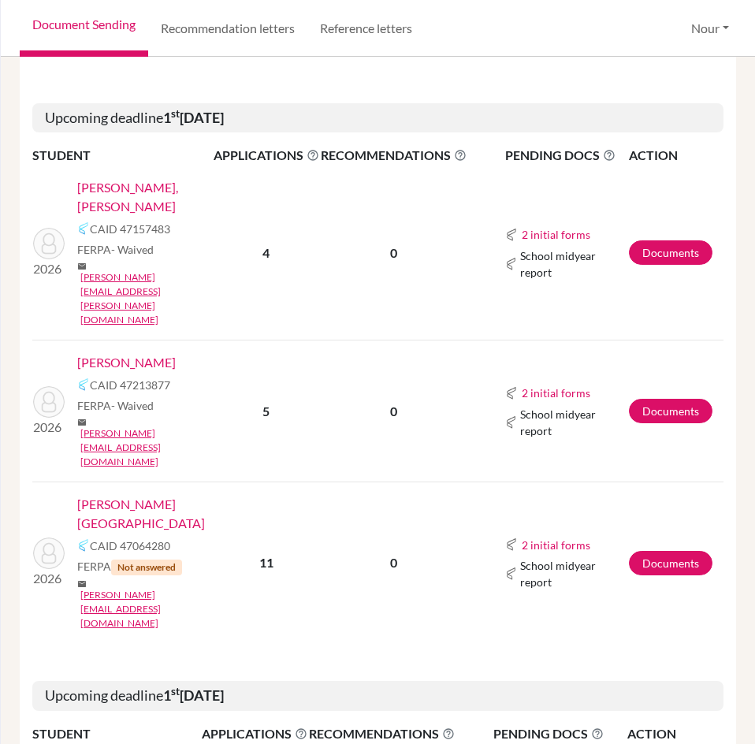
drag, startPoint x: 153, startPoint y: 576, endPoint x: 82, endPoint y: 578, distance: 71.0
copy link "Daas, Eyas"
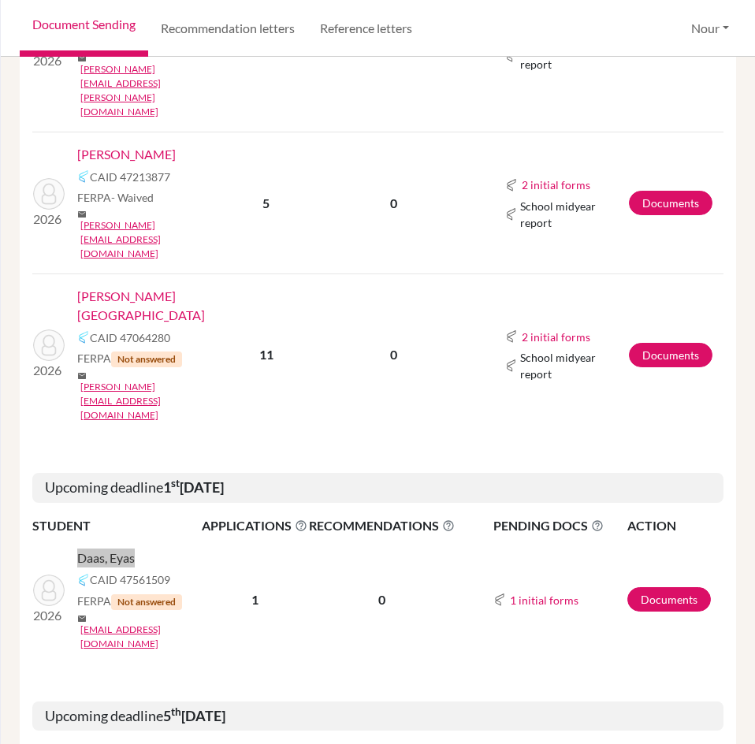
scroll to position [709, 0]
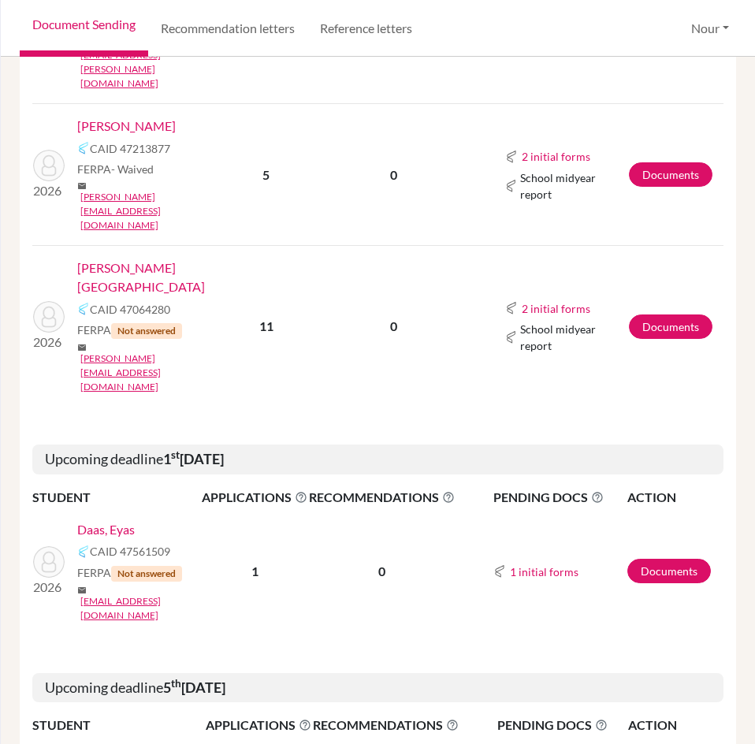
drag, startPoint x: 159, startPoint y: 550, endPoint x: 80, endPoint y: 552, distance: 79.6
click at [80, 744] on div "Amoori, Yara" at bounding box center [146, 757] width 139 height 19
copy link "Amoori, Yara"
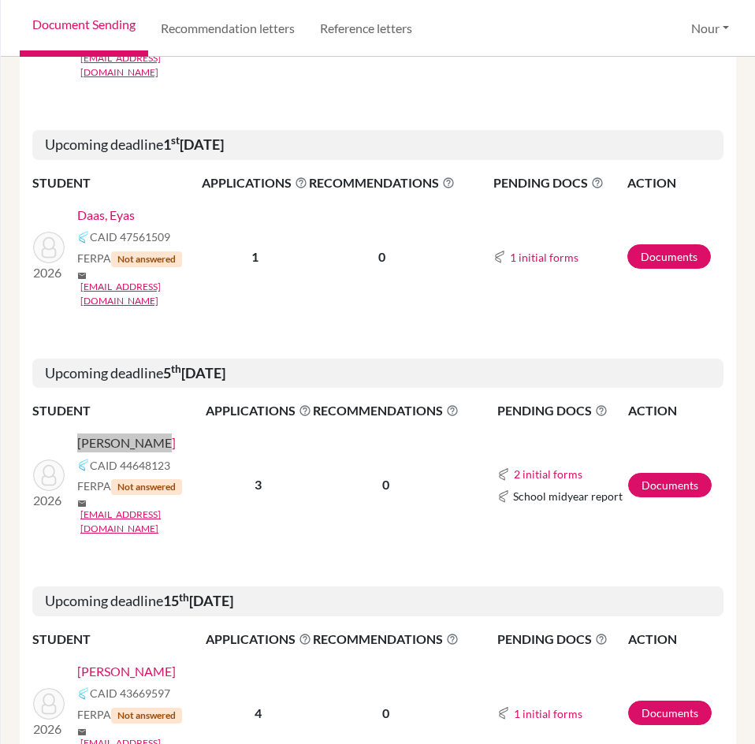
scroll to position [1025, 0]
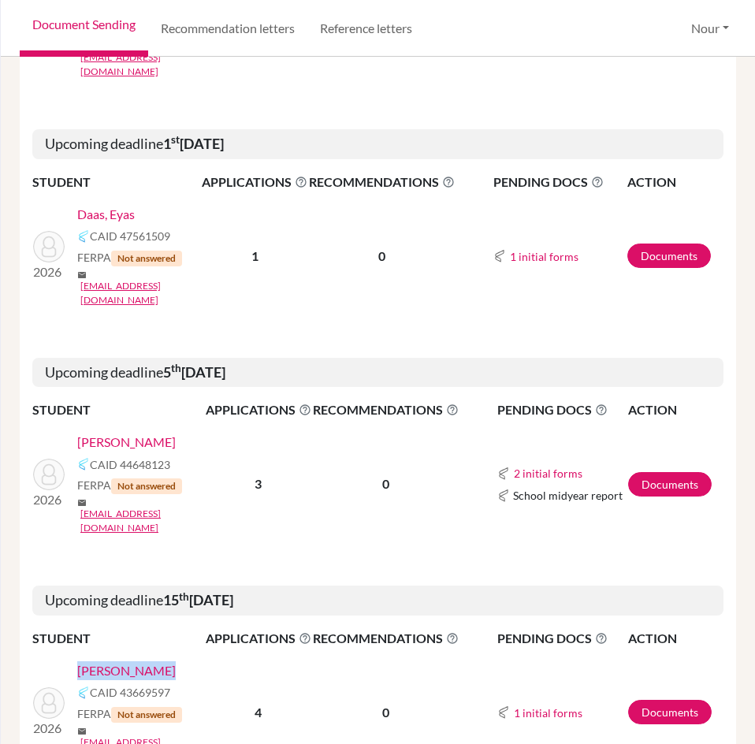
drag, startPoint x: 163, startPoint y: 433, endPoint x: 75, endPoint y: 430, distance: 88.3
click at [75, 661] on div "2026 Khalili, Nour CAID 43669597 FERPA Not answered mail nour.khalili@amg.sch.ae" at bounding box center [118, 712] width 195 height 102
copy link "Khalili, Nour"
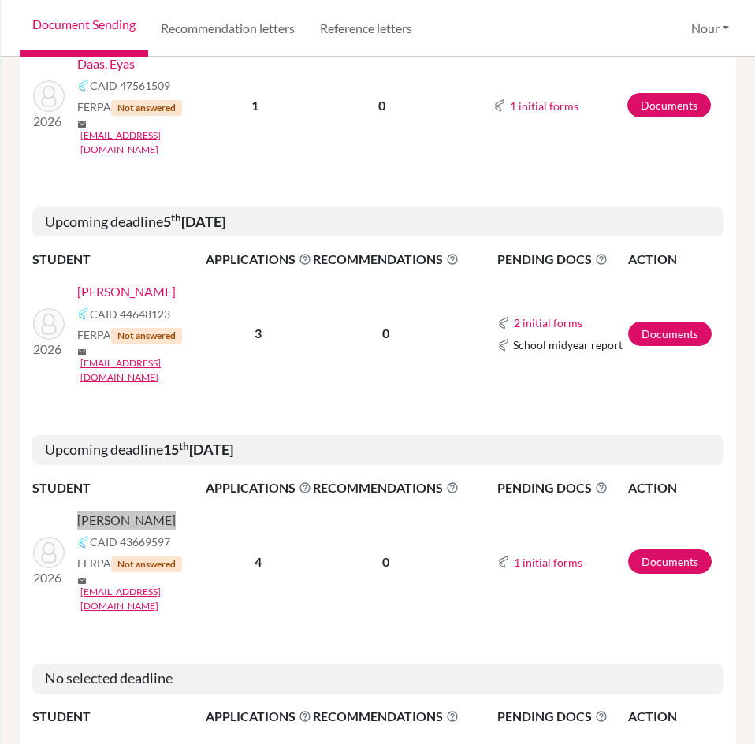
scroll to position [1182, 0]
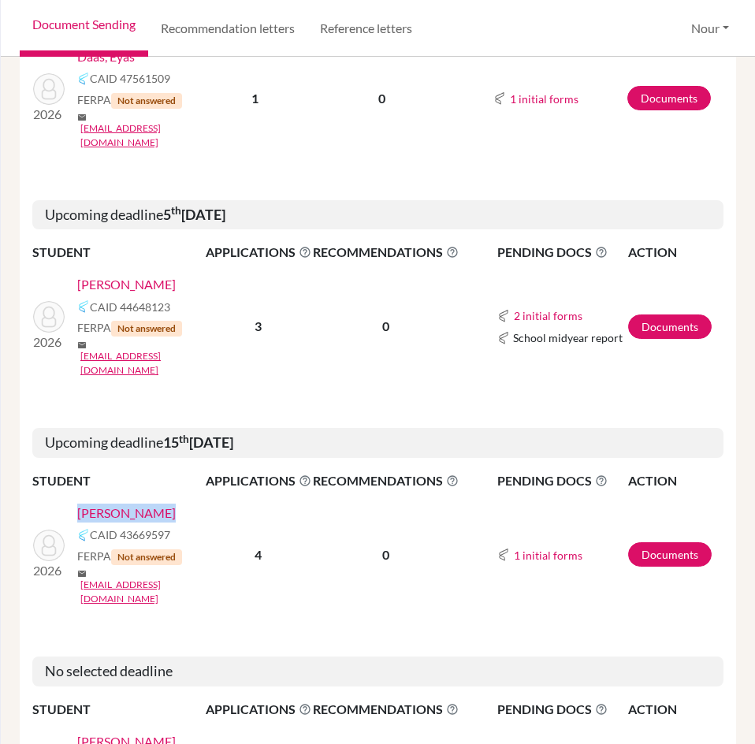
drag, startPoint x: 169, startPoint y: 483, endPoint x: 80, endPoint y: 484, distance: 89.8
click at [80, 732] on div "AlZaher, Karin" at bounding box center [146, 741] width 139 height 19
copy link "AlZaher, Karin"
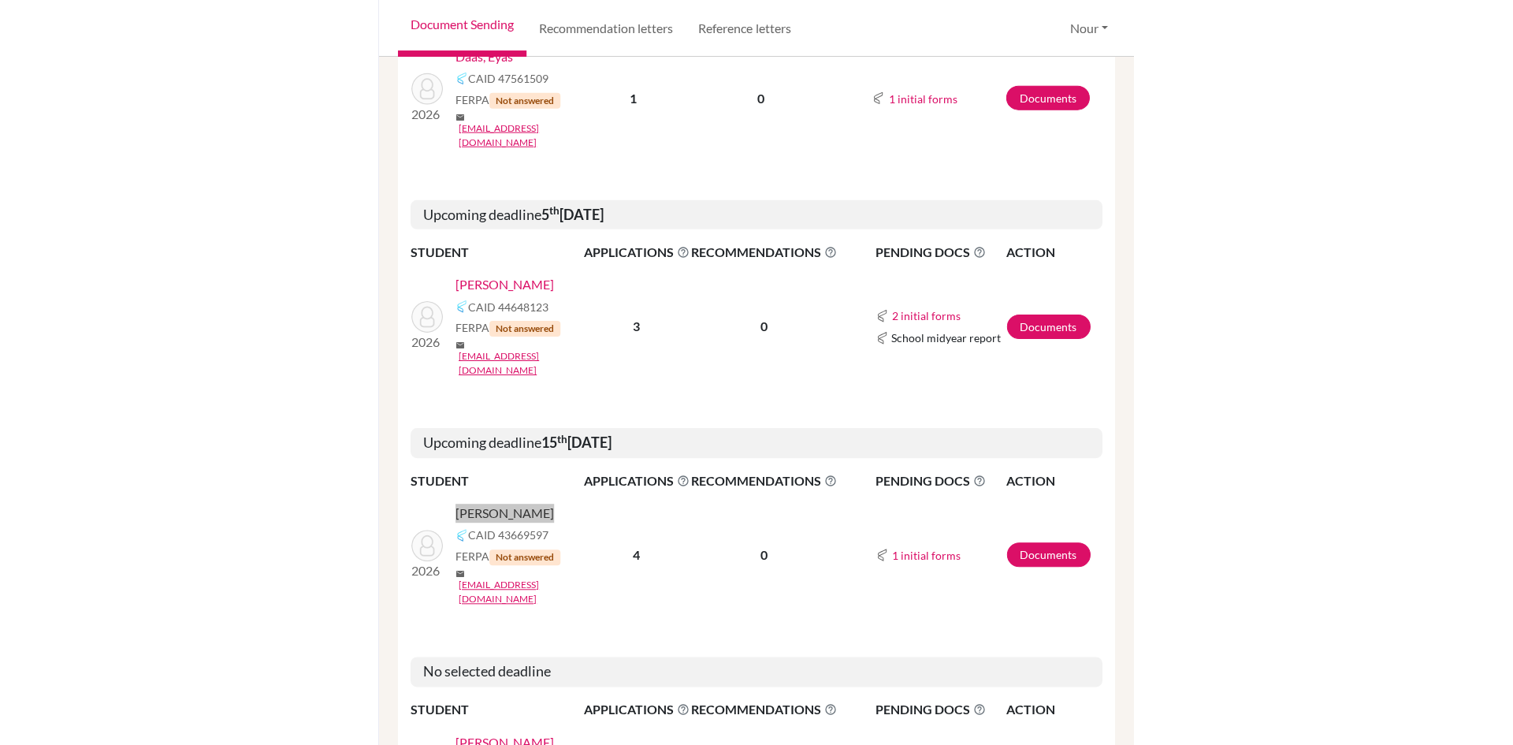
scroll to position [1261, 0]
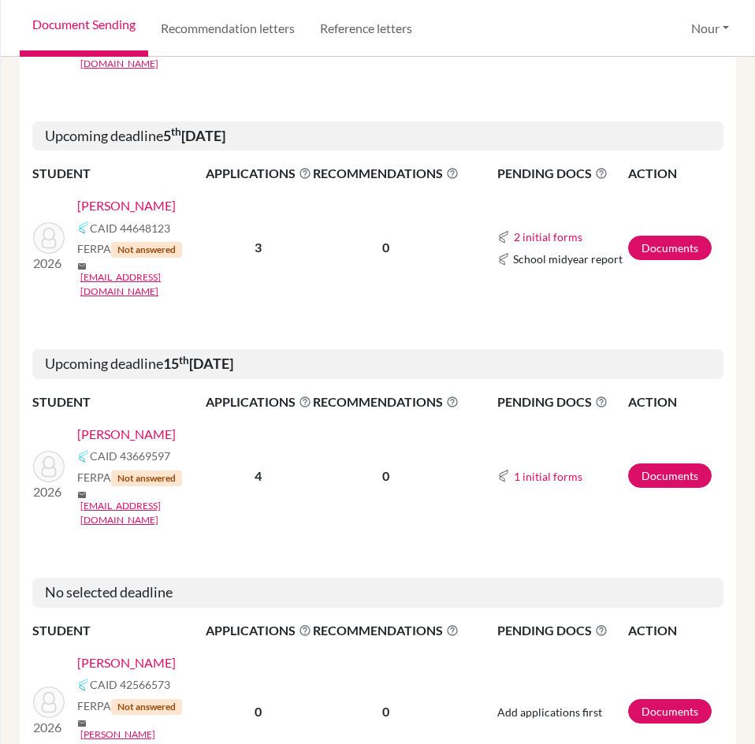
drag, startPoint x: 151, startPoint y: 510, endPoint x: 90, endPoint y: 511, distance: 60.7
copy link "Khairi, Jana"
drag, startPoint x: 172, startPoint y: 604, endPoint x: 80, endPoint y: 609, distance: 91.5
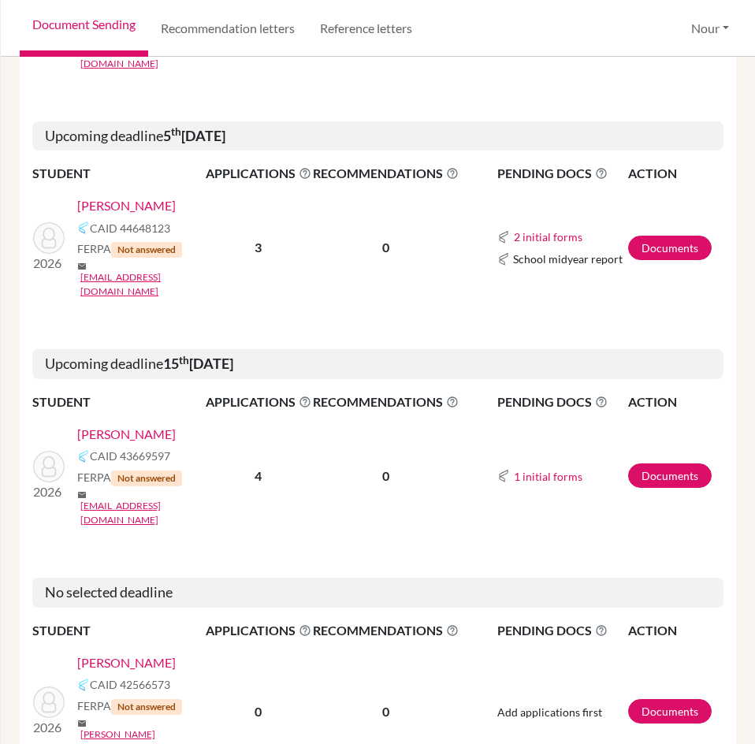
copy link "Nseir, Elissar"
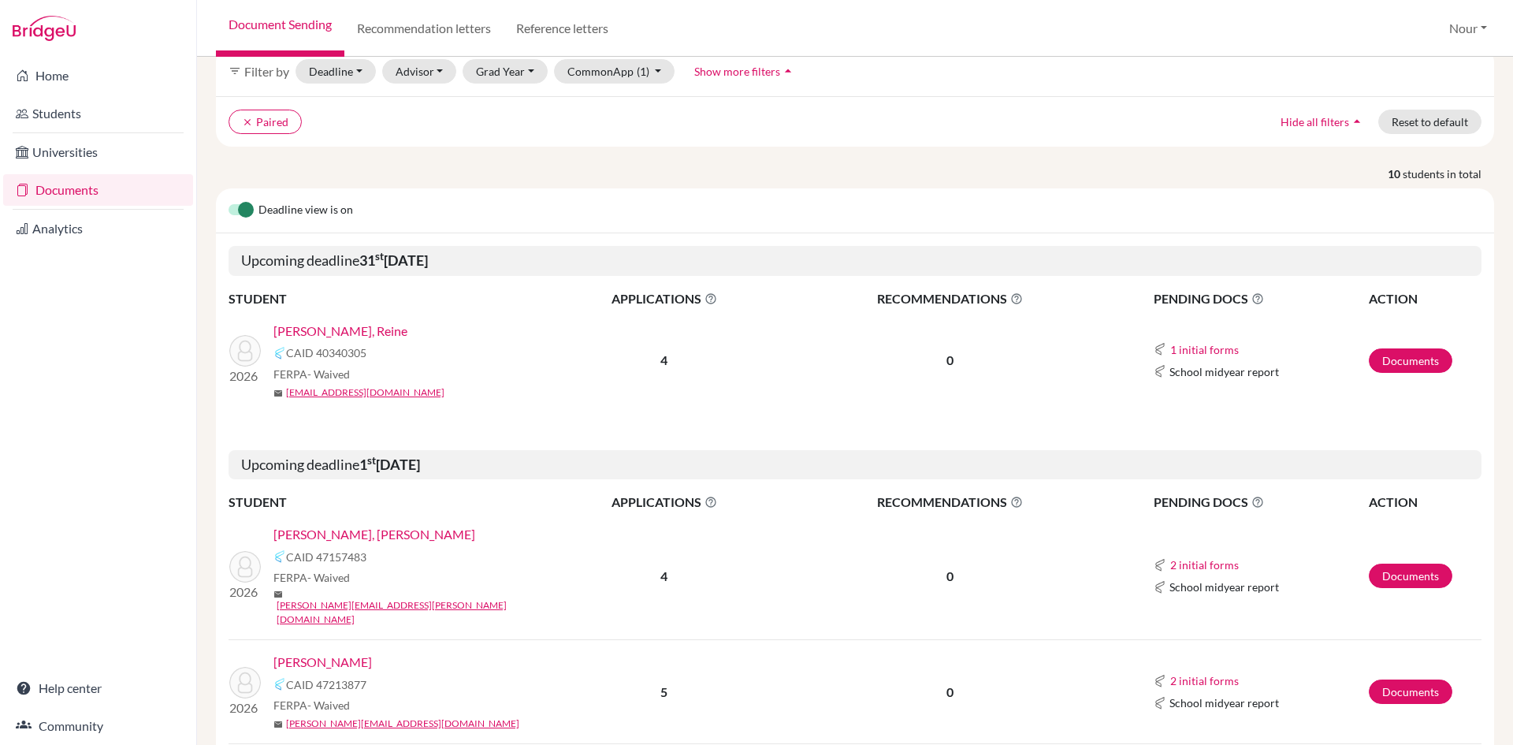
scroll to position [236, 0]
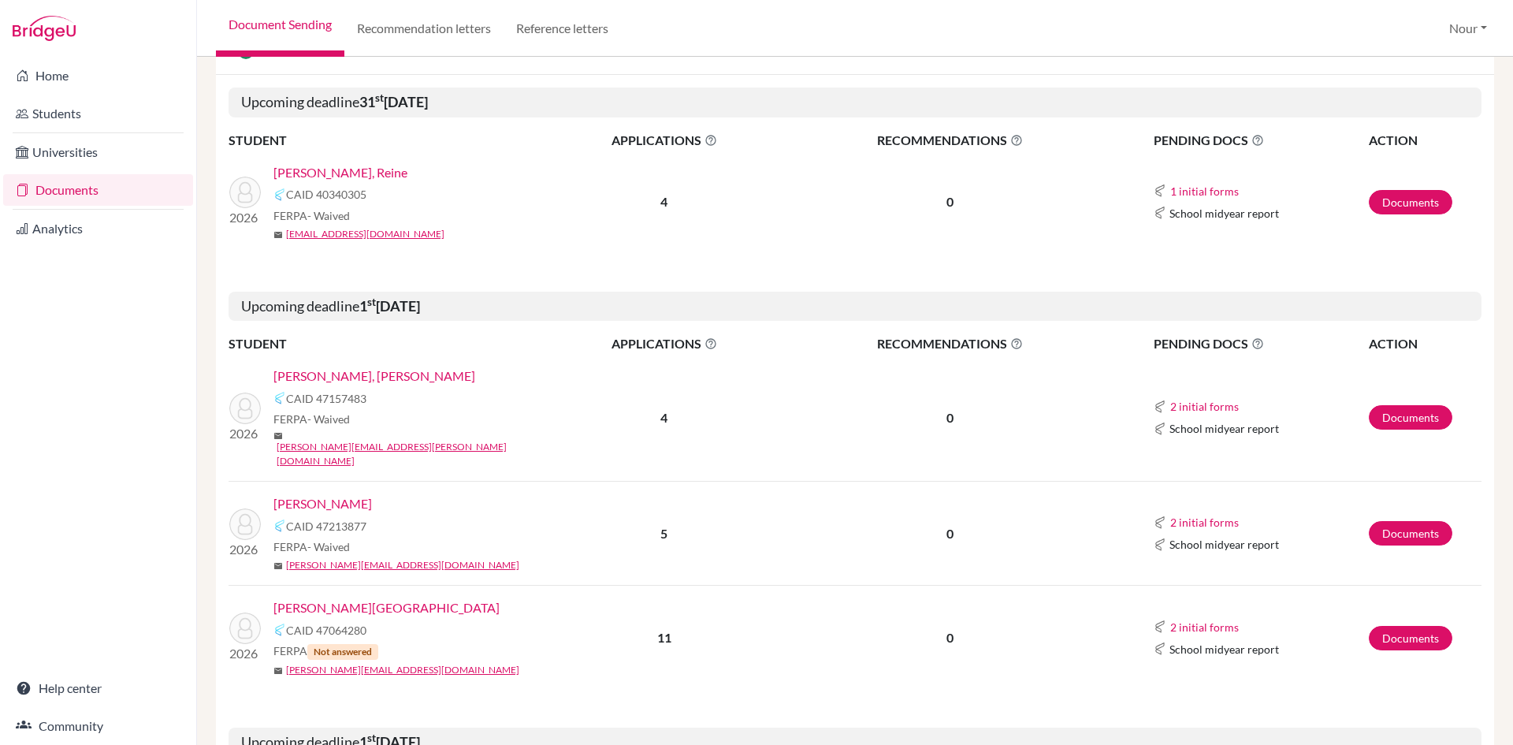
click at [341, 379] on link "[PERSON_NAME], [PERSON_NAME]" at bounding box center [374, 375] width 202 height 19
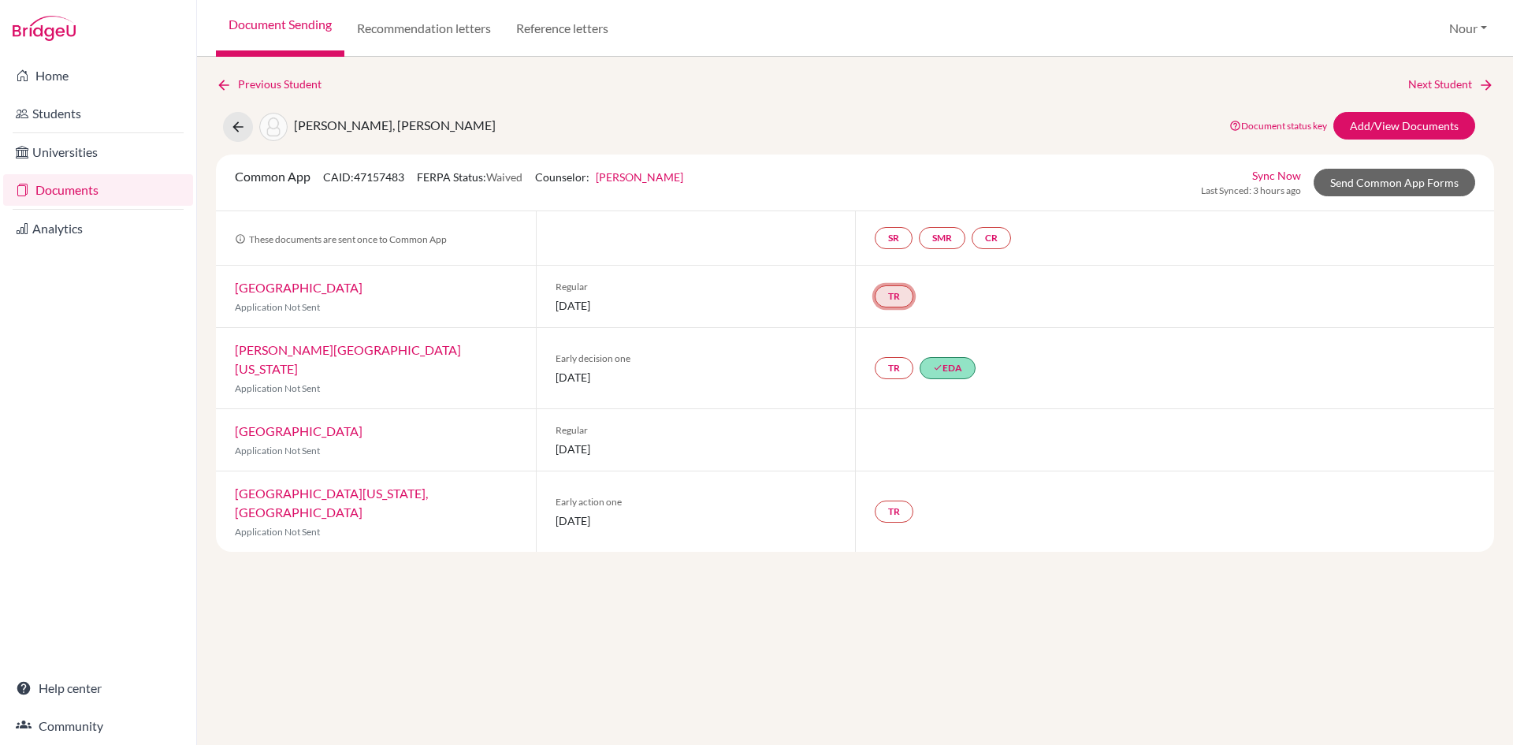
click at [892, 296] on link "TR" at bounding box center [894, 296] width 39 height 22
click at [894, 239] on h3 "Teacher recommendation" at bounding box center [893, 236] width 156 height 28
click at [1028, 319] on div "TR Teacher recommendation Incomplete" at bounding box center [1174, 296] width 639 height 61
click at [1376, 185] on link "Send Common App Forms" at bounding box center [1395, 183] width 162 height 28
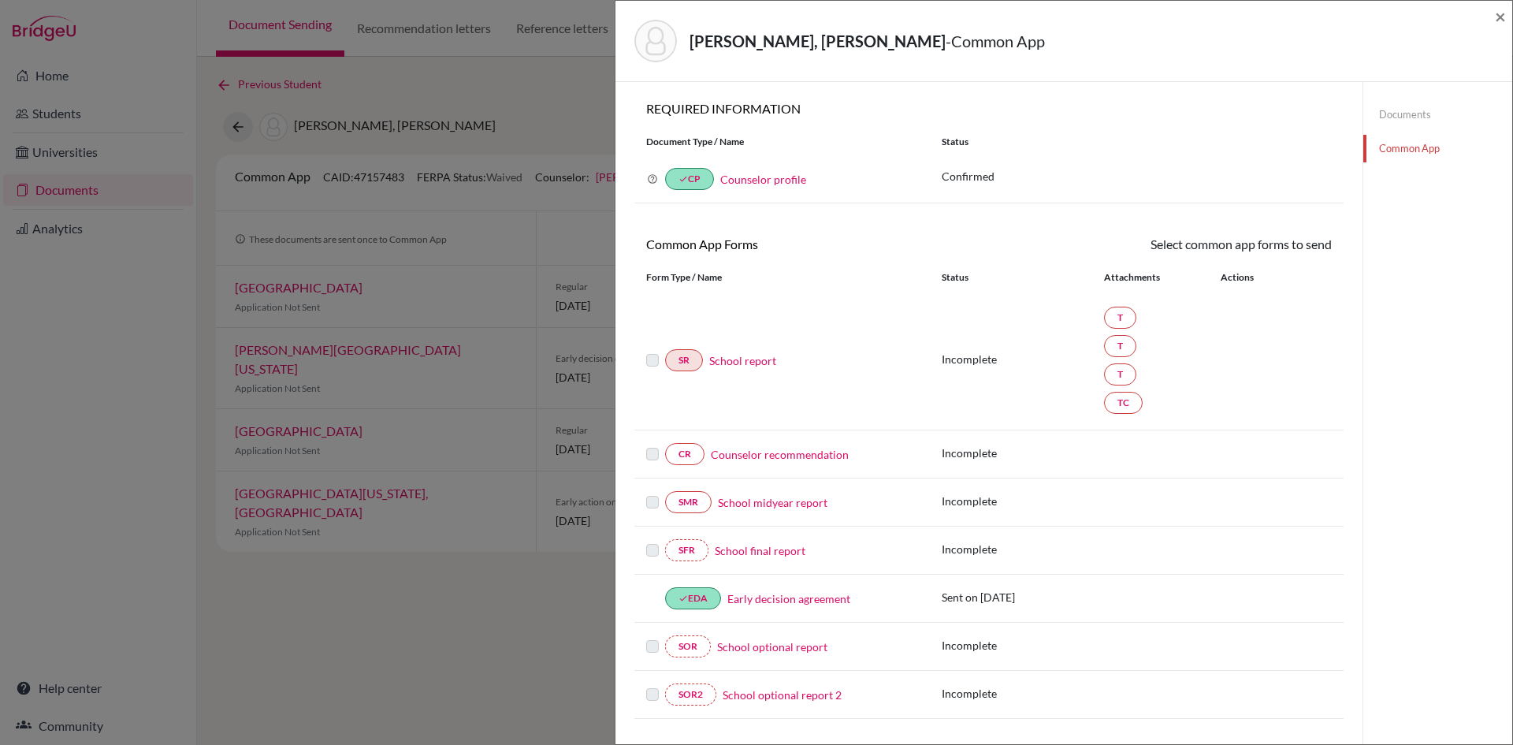
click at [703, 359] on div "School report" at bounding box center [810, 360] width 215 height 17
click at [1117, 326] on link "T" at bounding box center [1120, 318] width 32 height 22
click at [650, 351] on label at bounding box center [652, 351] width 13 height 0
click at [694, 358] on link "SR" at bounding box center [684, 360] width 38 height 22
click at [727, 363] on link "School report" at bounding box center [742, 360] width 67 height 17
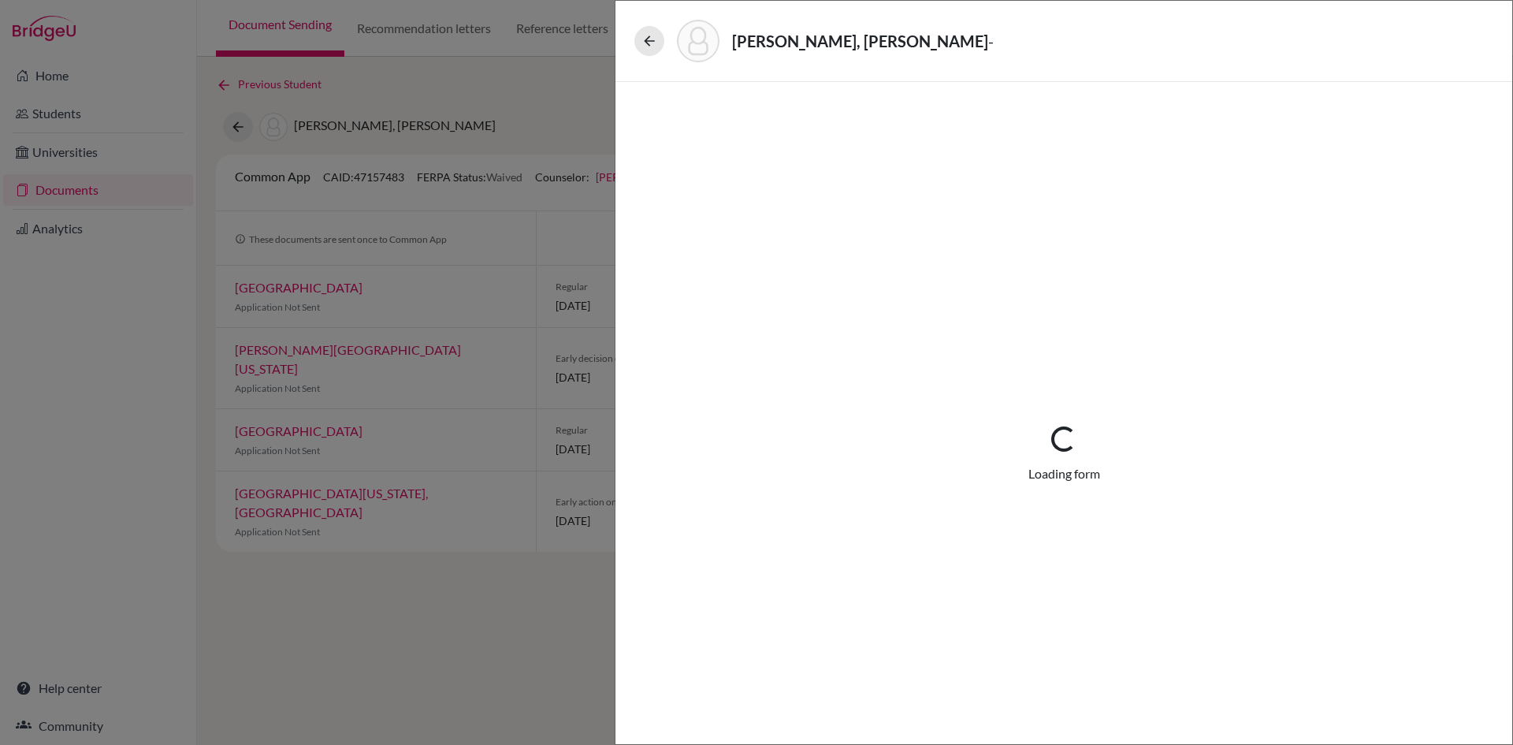
select select "3"
select select "665189"
select select "1"
select select "665190"
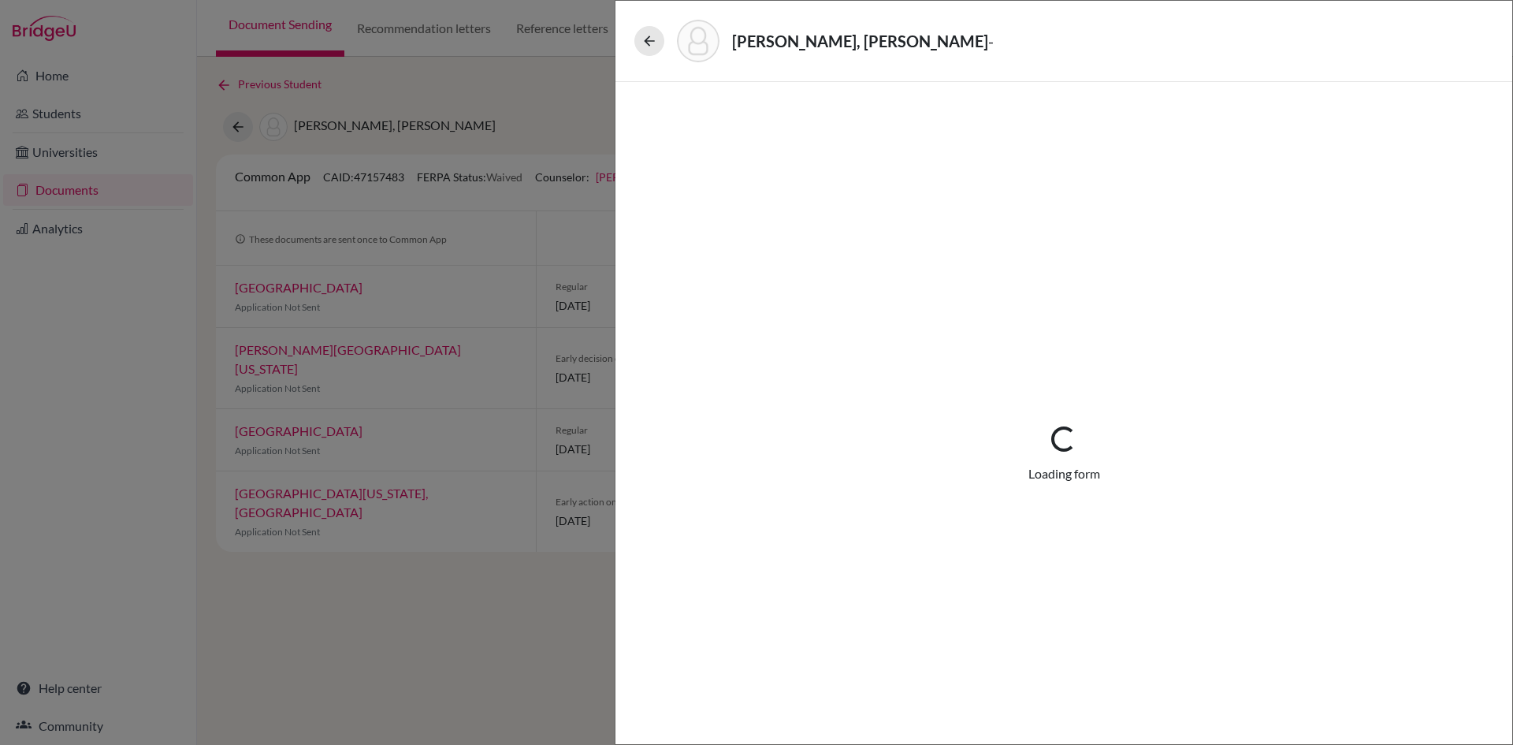
select select "665191"
select select "665192"
select select "0"
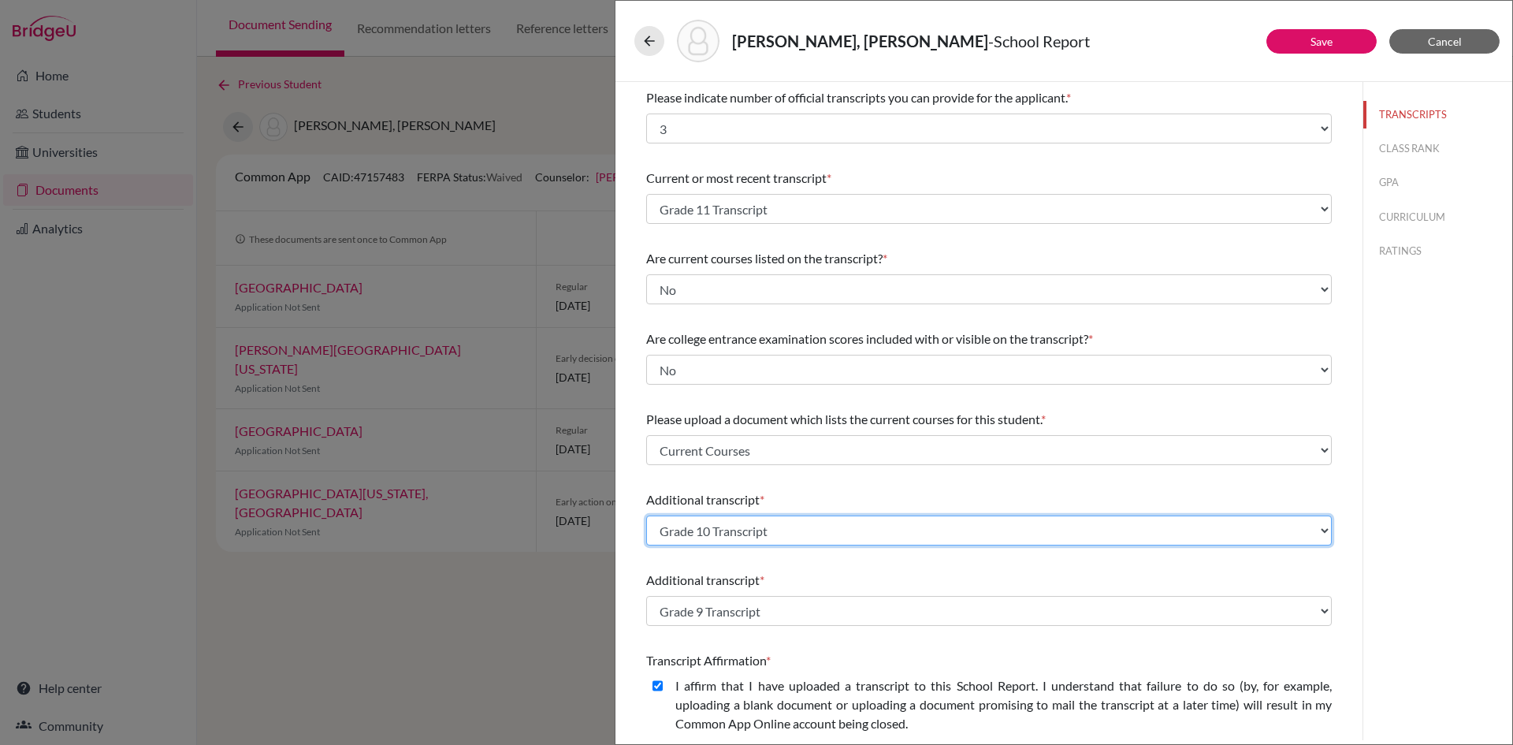
click at [1066, 538] on select "Select existing document or upload a new one Grade 9 Transcript Grade 11 Transc…" at bounding box center [989, 530] width 686 height 30
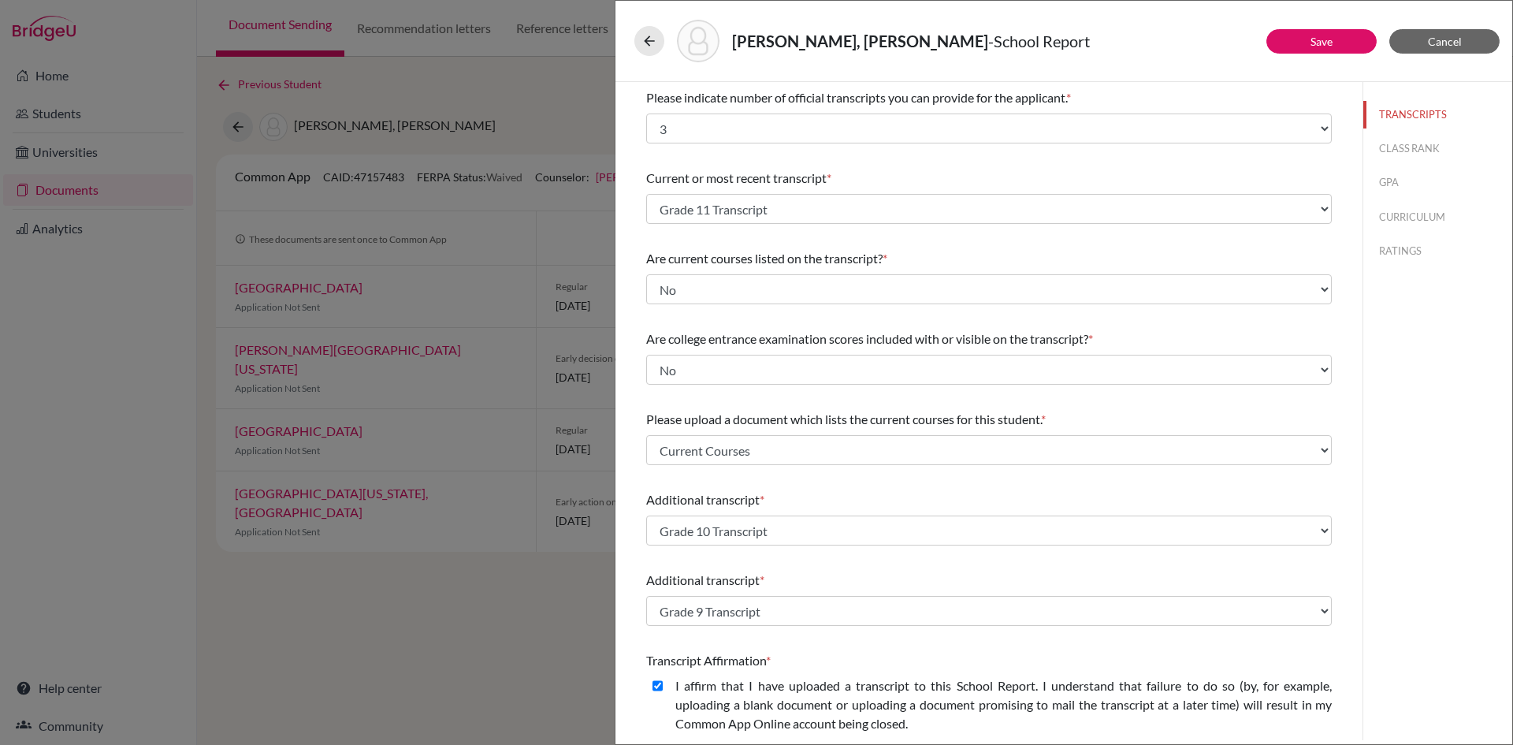
drag, startPoint x: 629, startPoint y: 493, endPoint x: 641, endPoint y: 493, distance: 11.8
click at [629, 493] on div "Please indicate number of official transcripts you can provide for the applican…" at bounding box center [988, 542] width 723 height 921
click at [1438, 37] on span "Cancel" at bounding box center [1445, 41] width 34 height 13
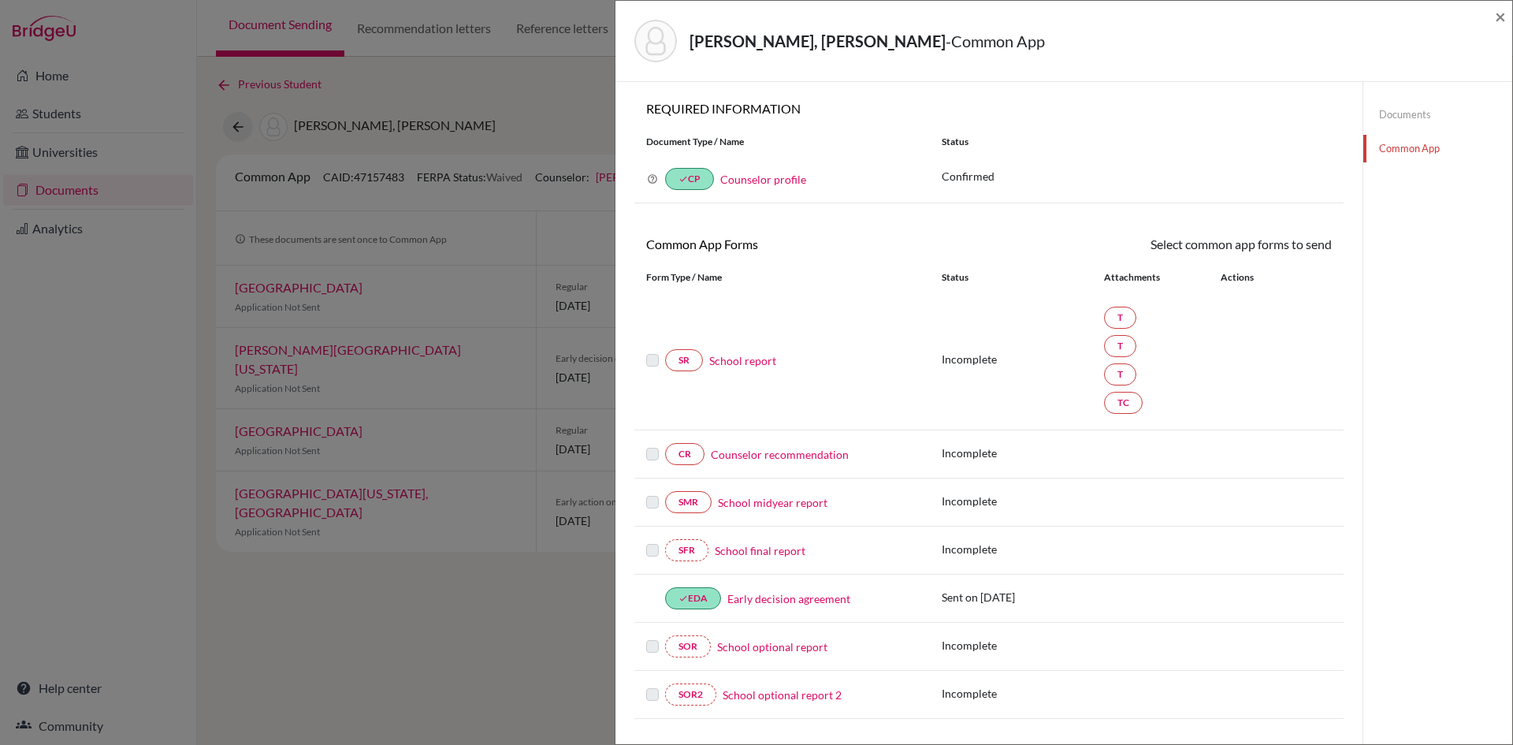
click at [493, 569] on div "[PERSON_NAME], [PERSON_NAME] - Common App × × REQUIRED INFORMATION Document Typ…" at bounding box center [756, 372] width 1513 height 745
click at [1499, 19] on span "×" at bounding box center [1500, 16] width 11 height 23
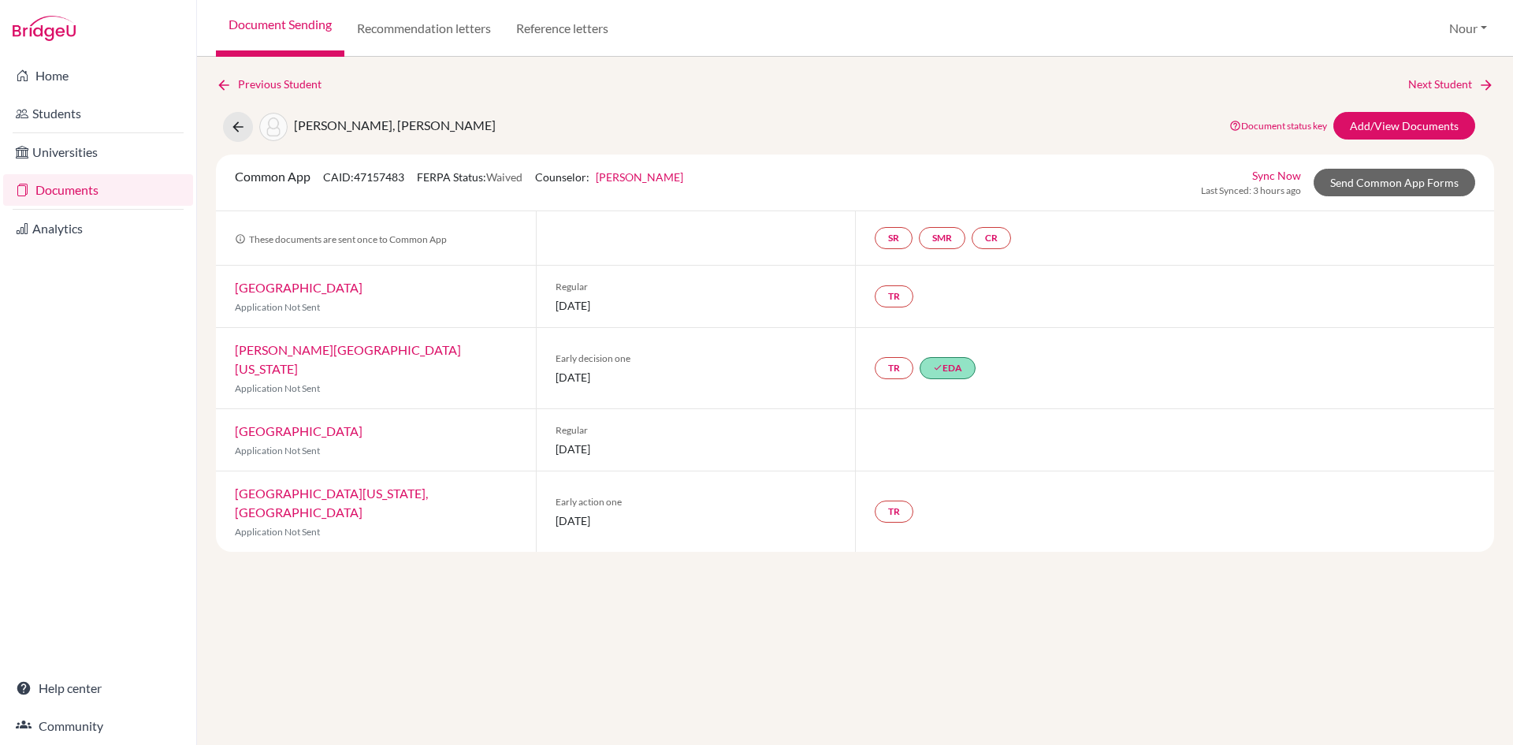
click at [746, 657] on div "Previous Student Next Student [PERSON_NAME], [PERSON_NAME] Document status key …" at bounding box center [855, 401] width 1316 height 688
